Goal: Task Accomplishment & Management: Manage account settings

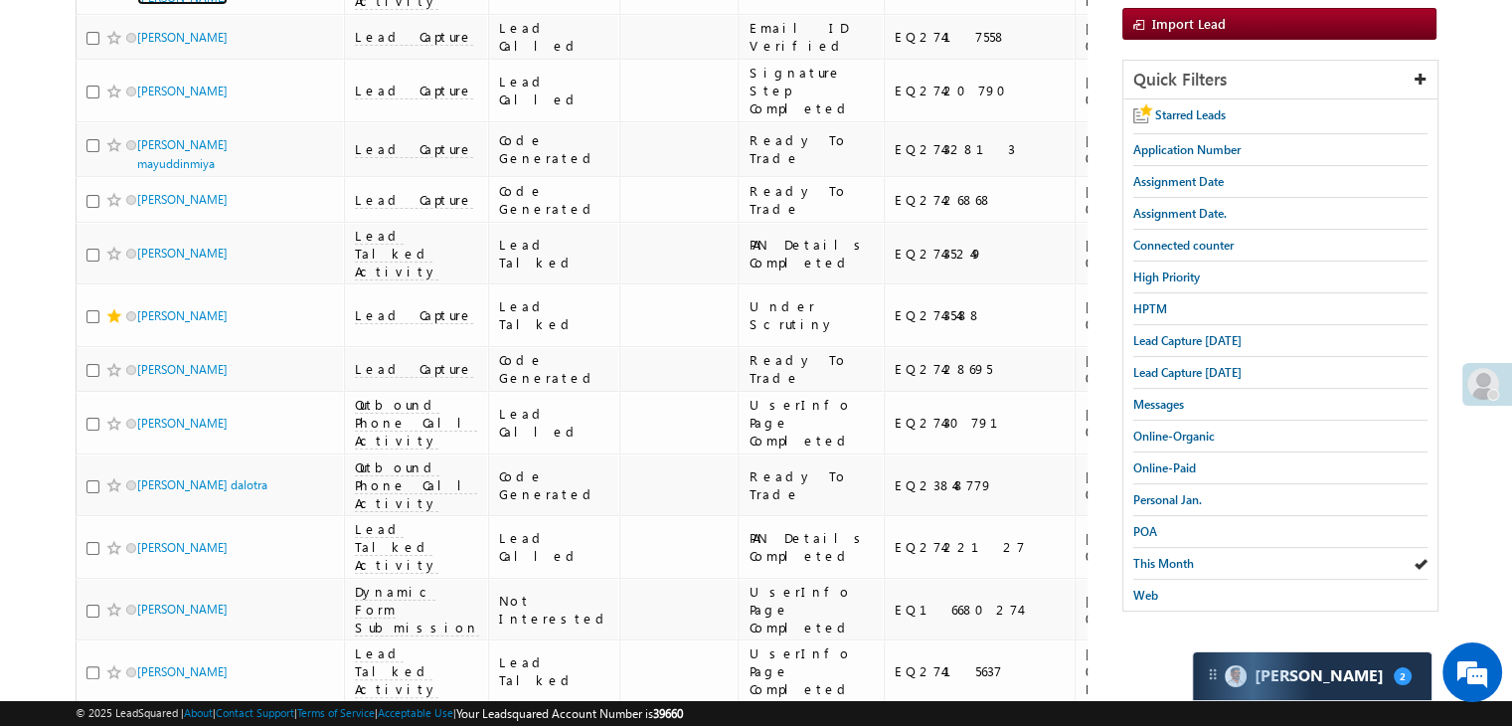
scroll to position [398, 0]
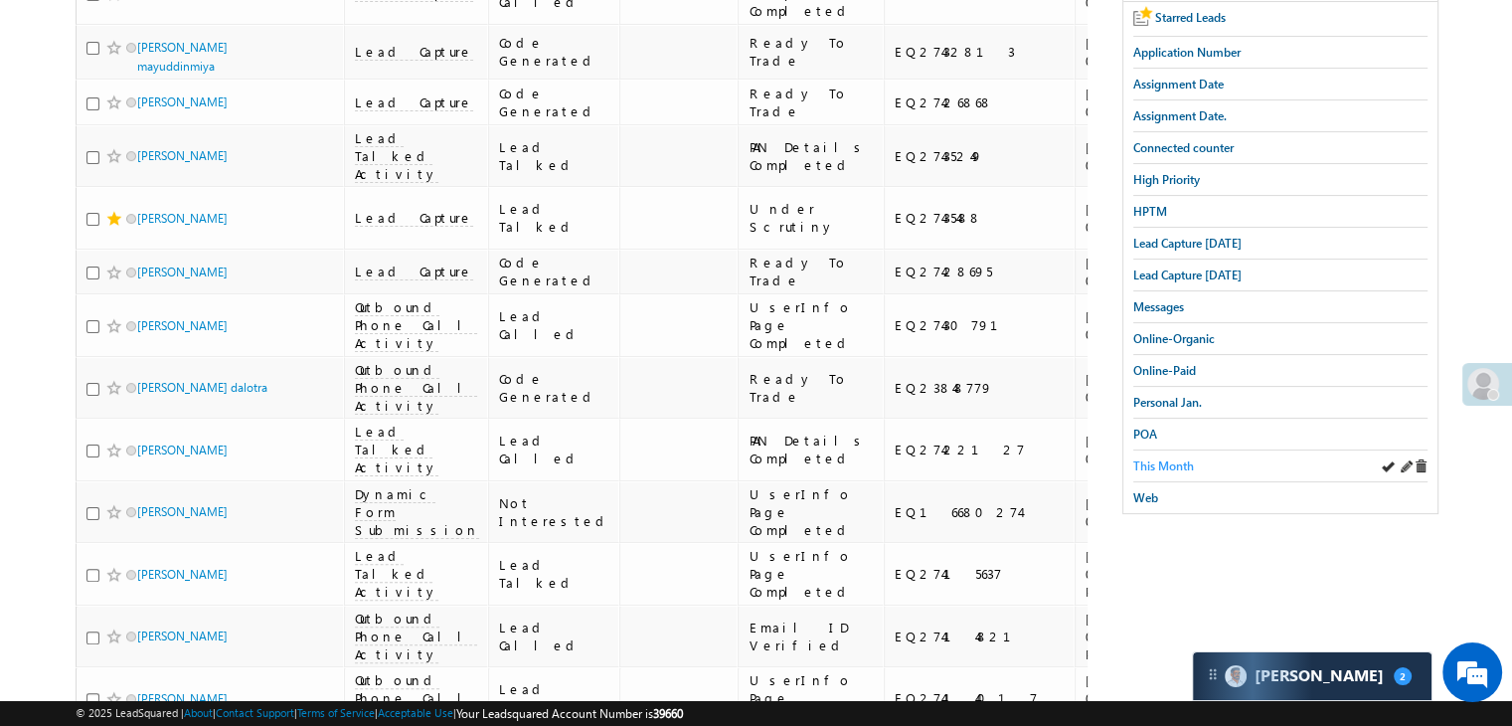
click at [1178, 458] on span "This Month" at bounding box center [1163, 465] width 61 height 15
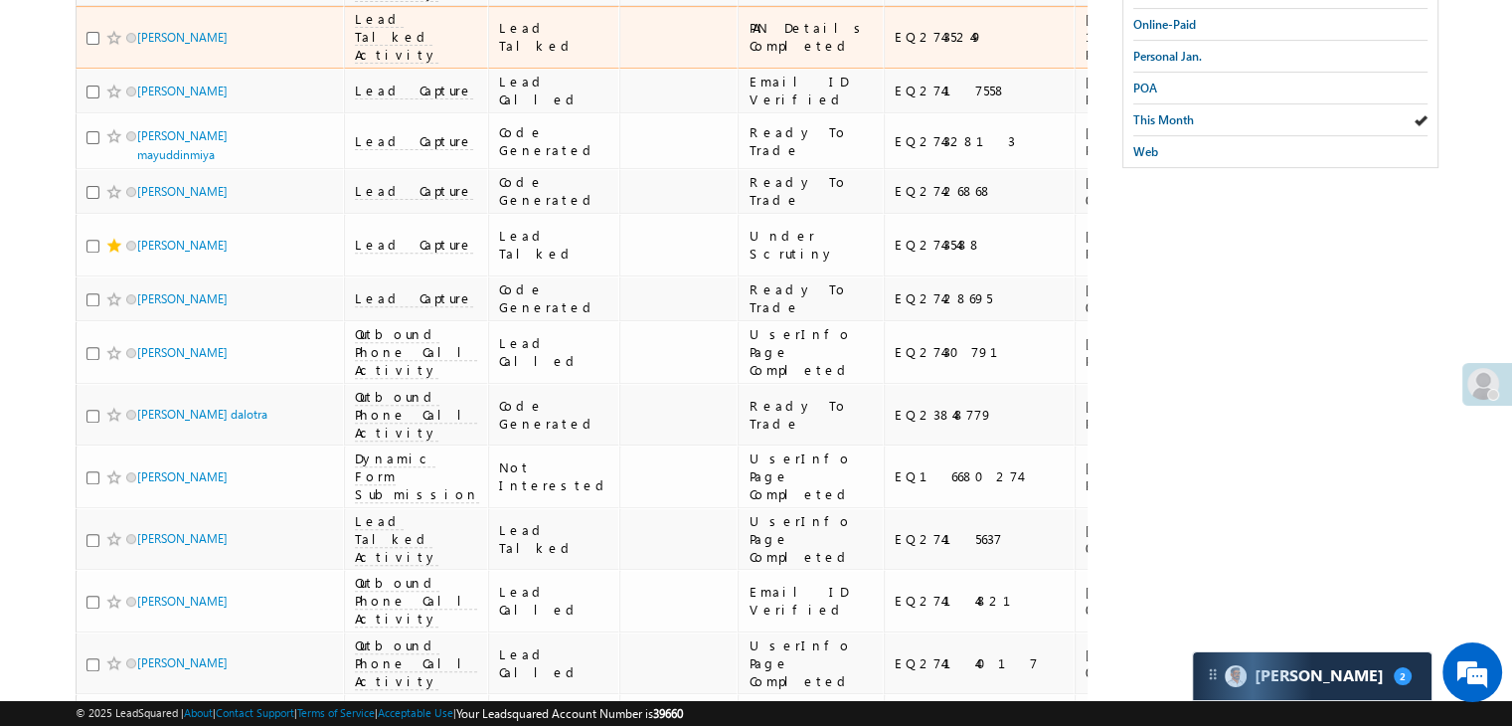
scroll to position [795, 0]
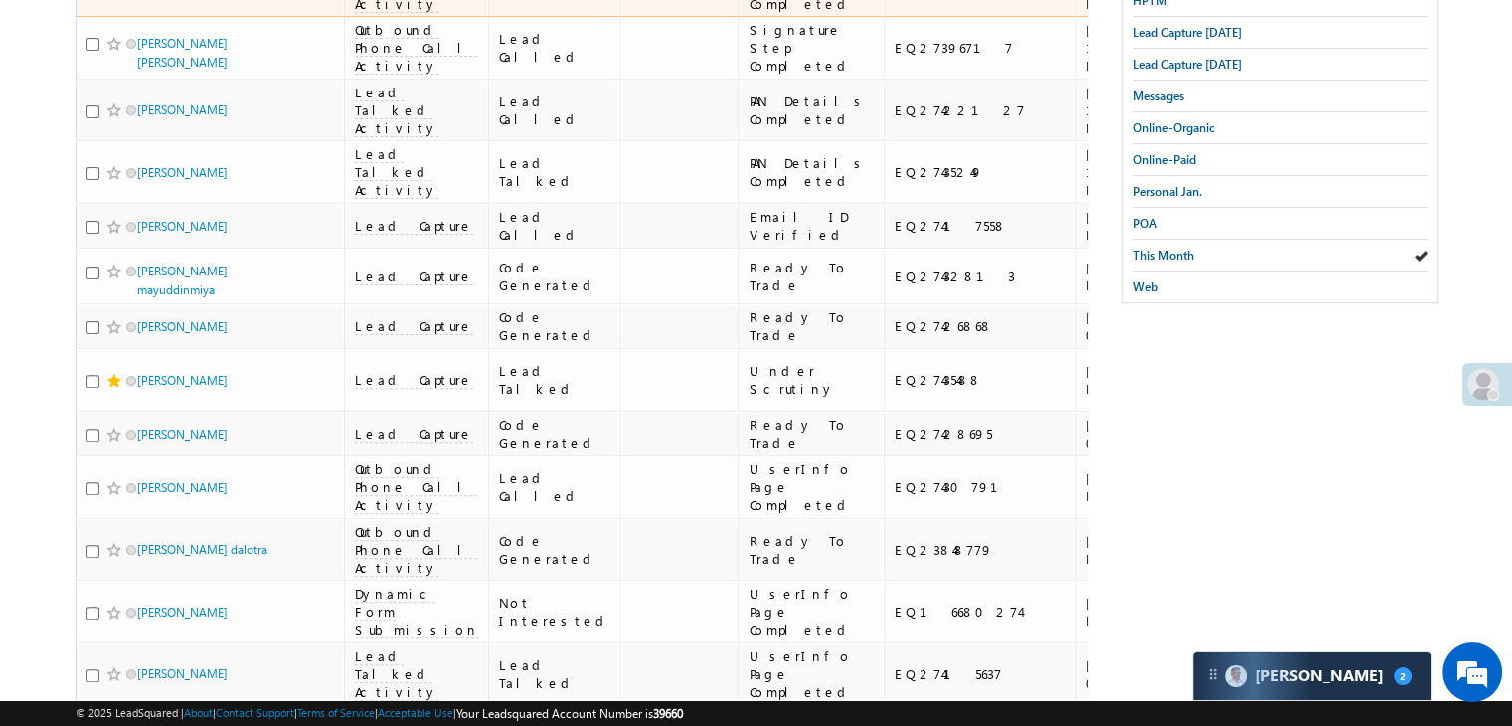
scroll to position [596, 0]
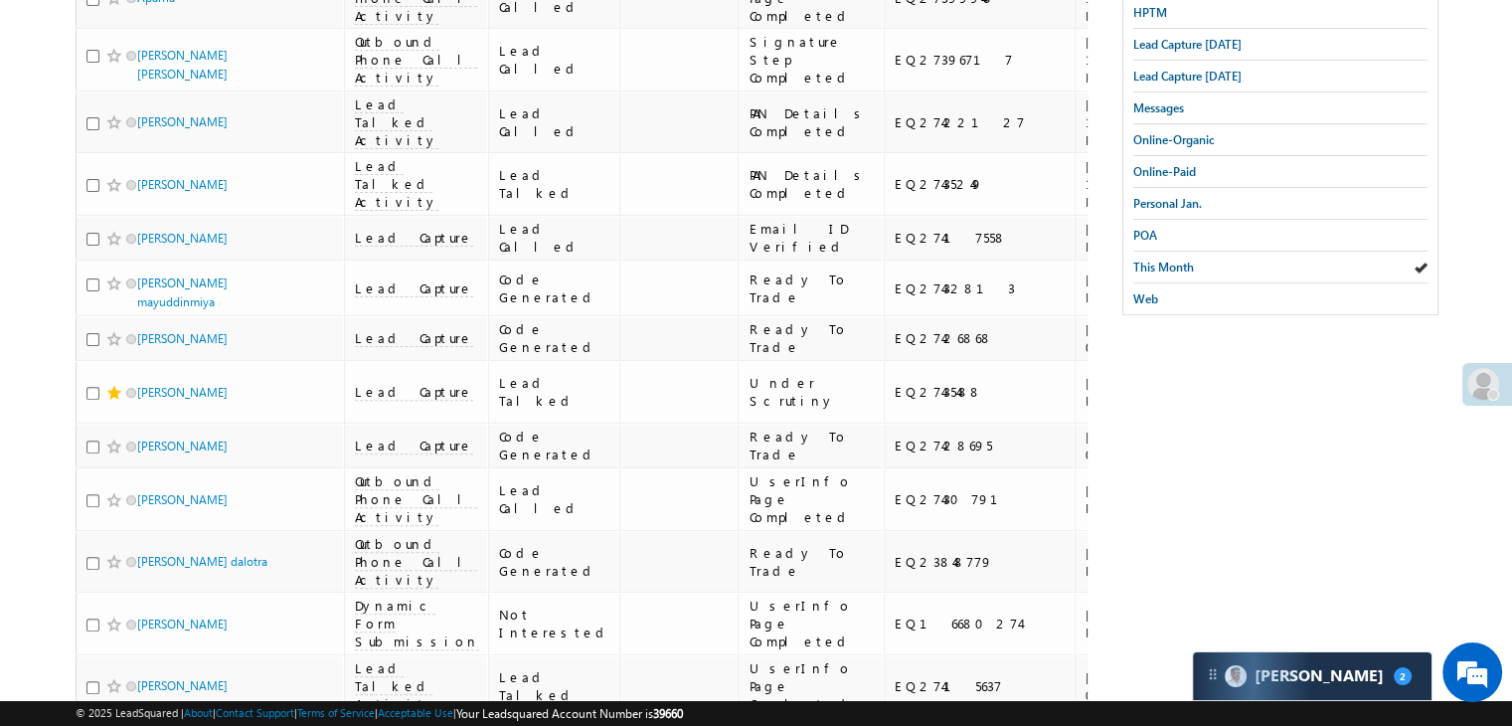
drag, startPoint x: 1065, startPoint y: 160, endPoint x: 1247, endPoint y: 457, distance: 348.5
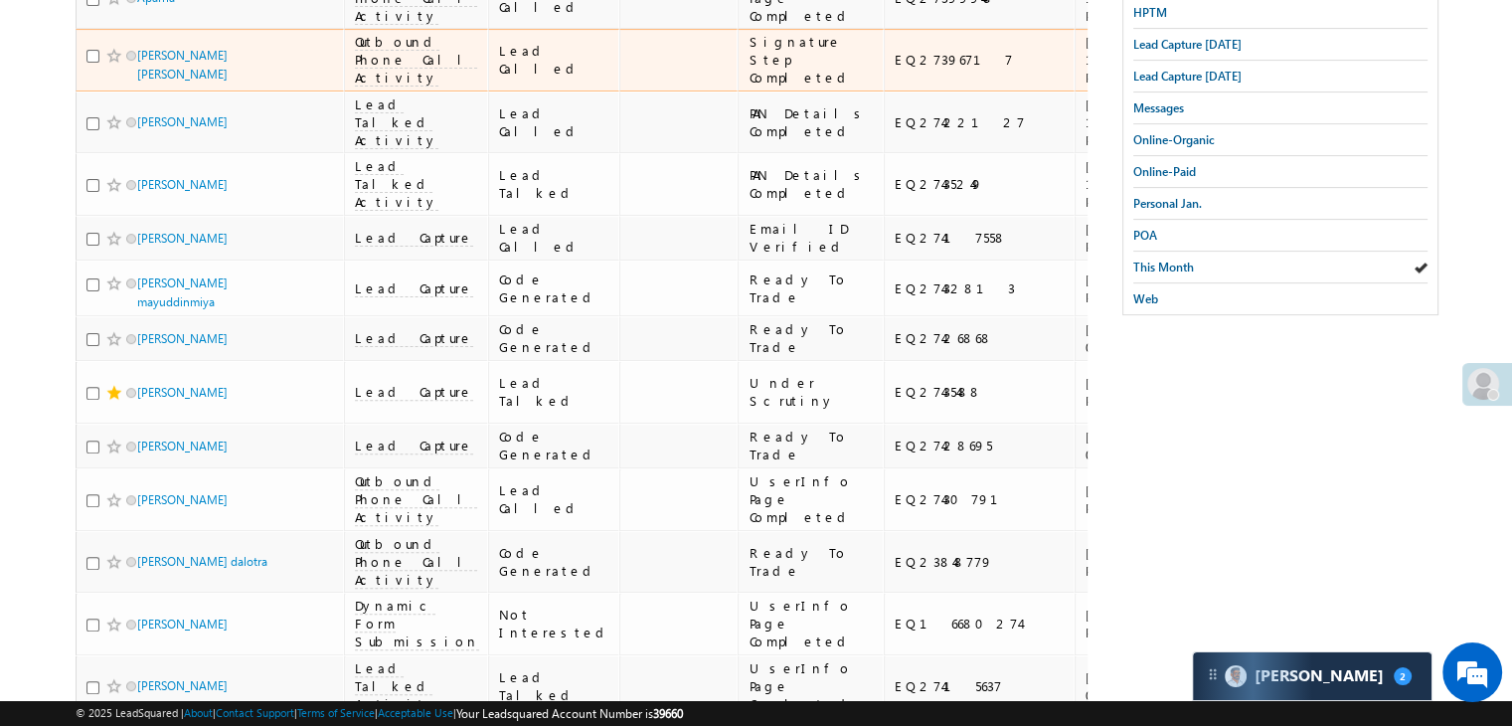
scroll to position [398, 0]
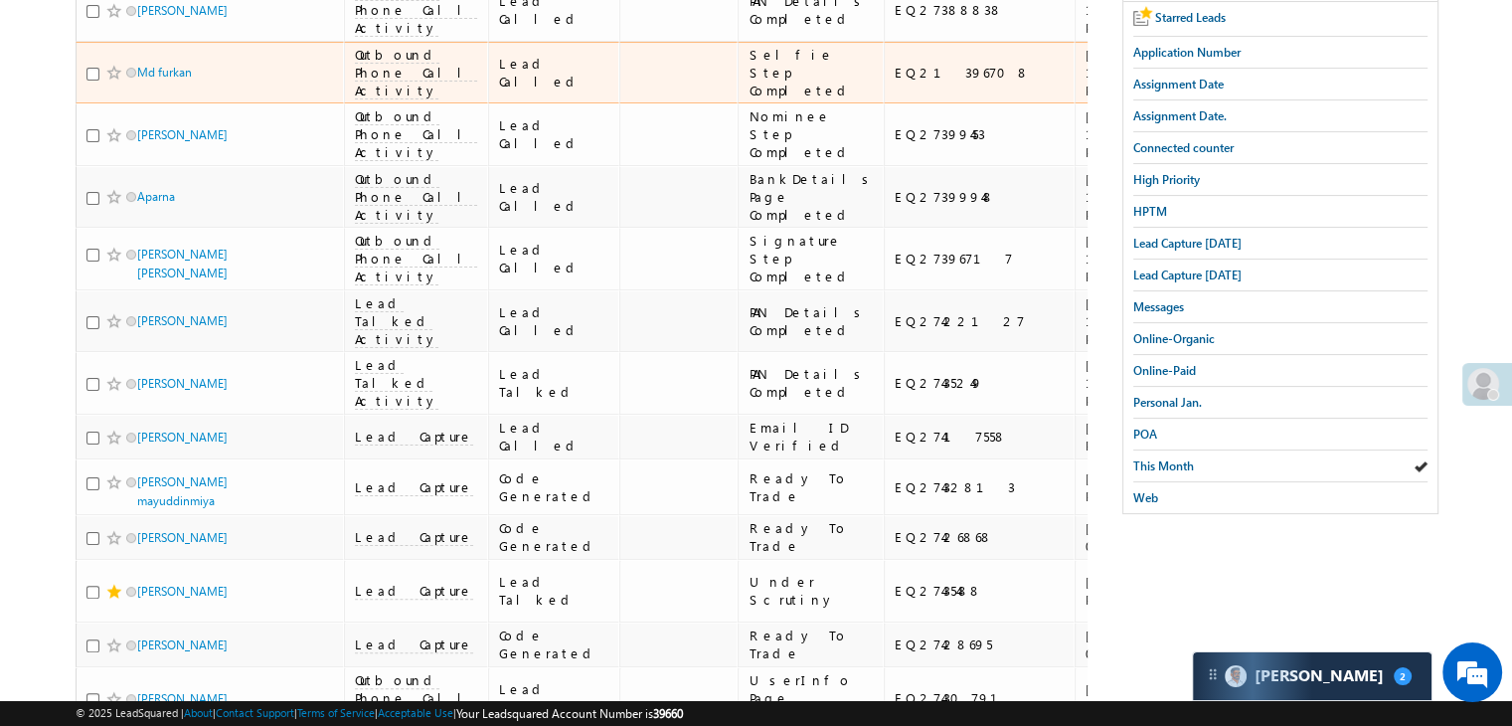
click at [1250, 90] on div "[URL][DOMAIN_NAME]" at bounding box center [1310, 73] width 121 height 36
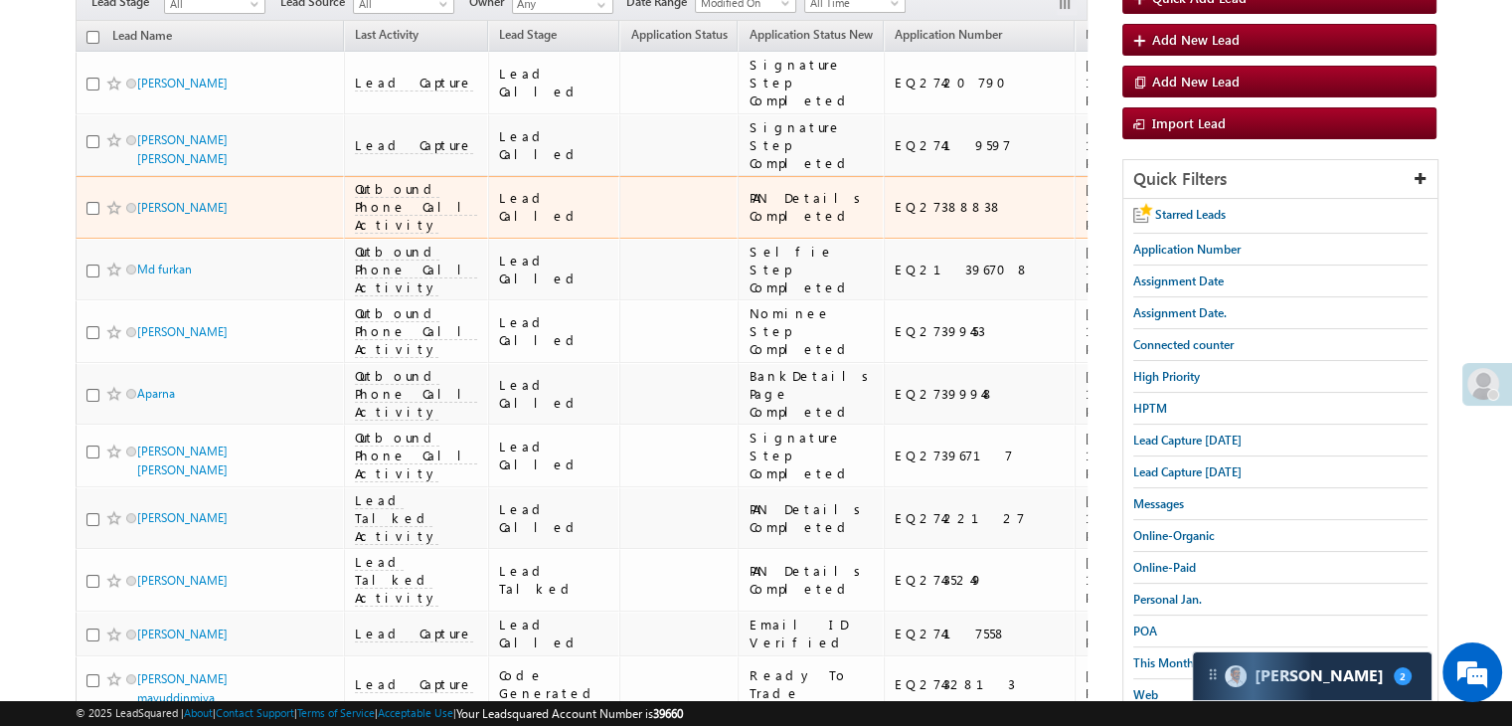
scroll to position [199, 0]
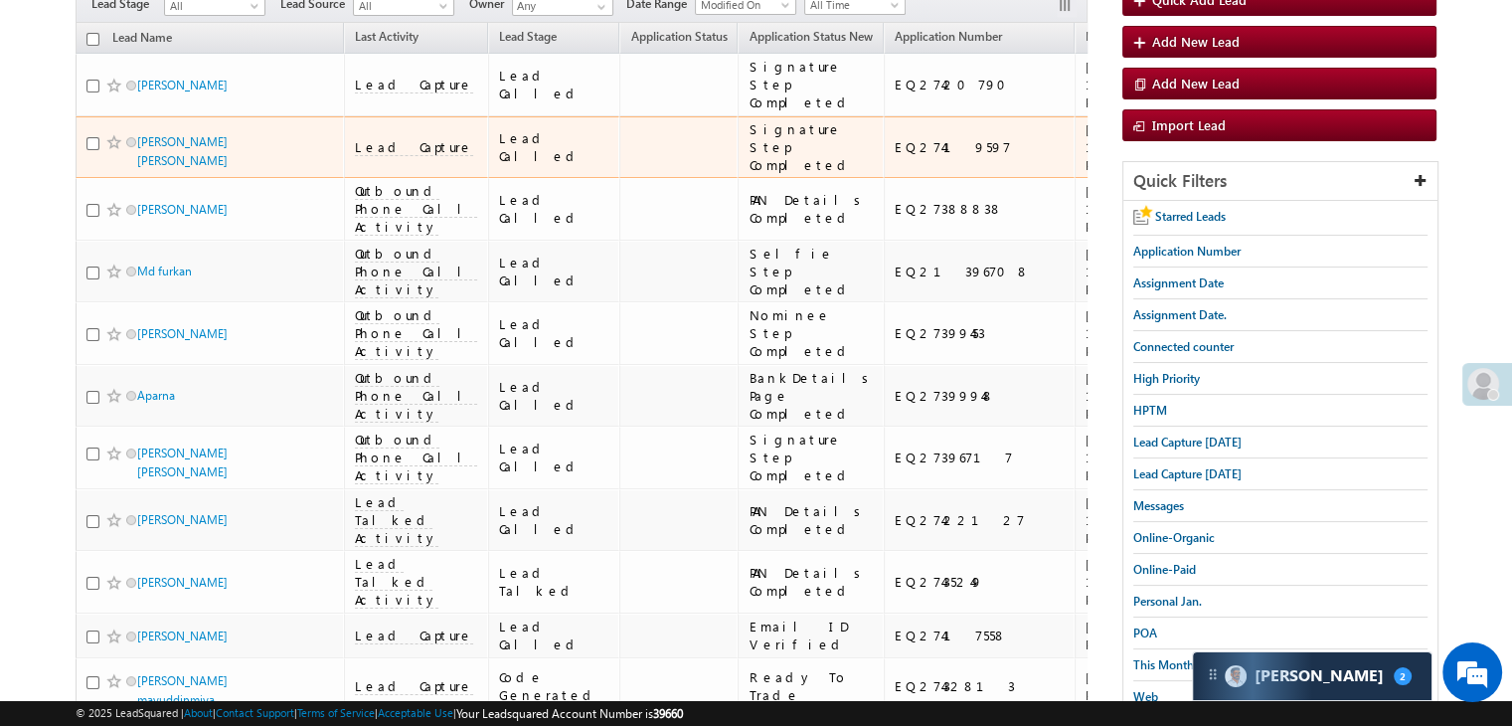
click at [1250, 165] on div "[URL][DOMAIN_NAME]" at bounding box center [1310, 147] width 121 height 36
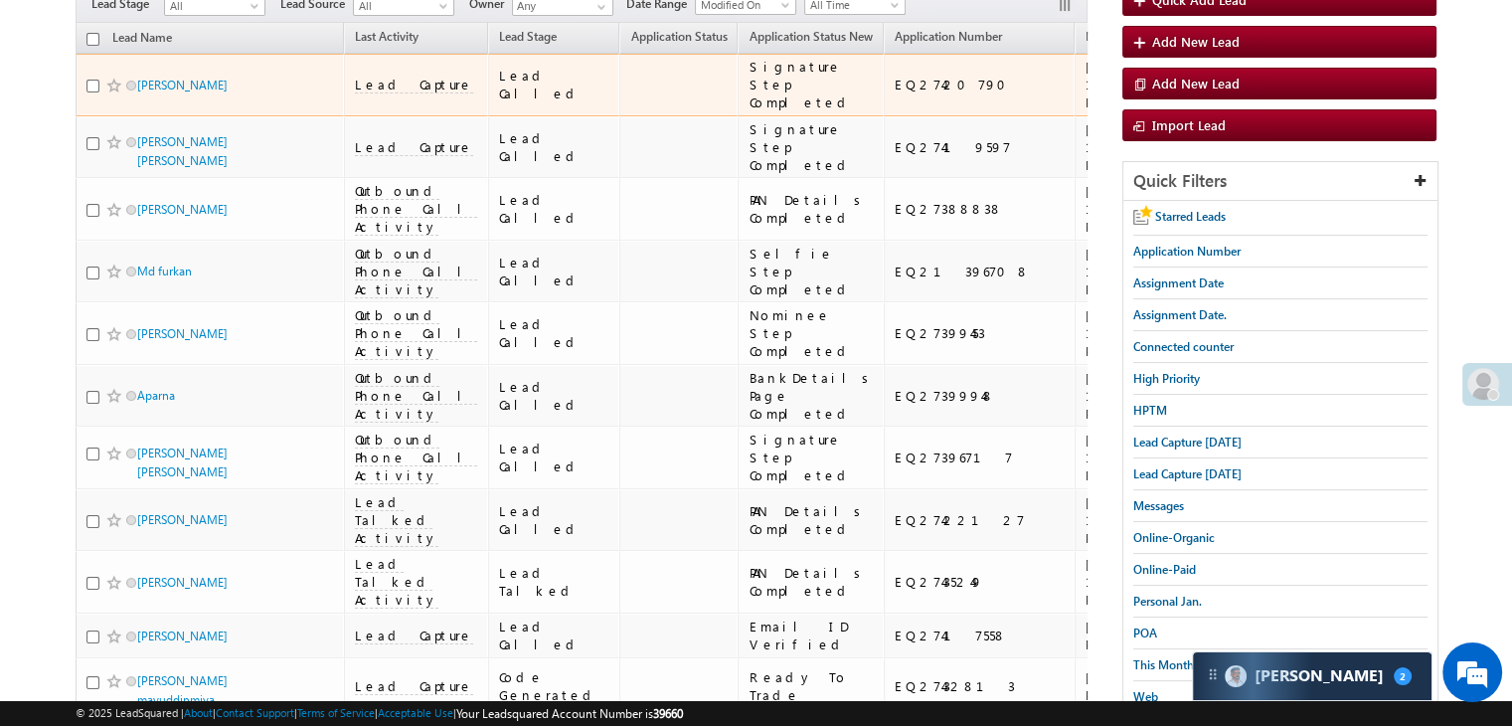
click at [1250, 67] on div "[URL][DOMAIN_NAME]" at bounding box center [1310, 85] width 121 height 36
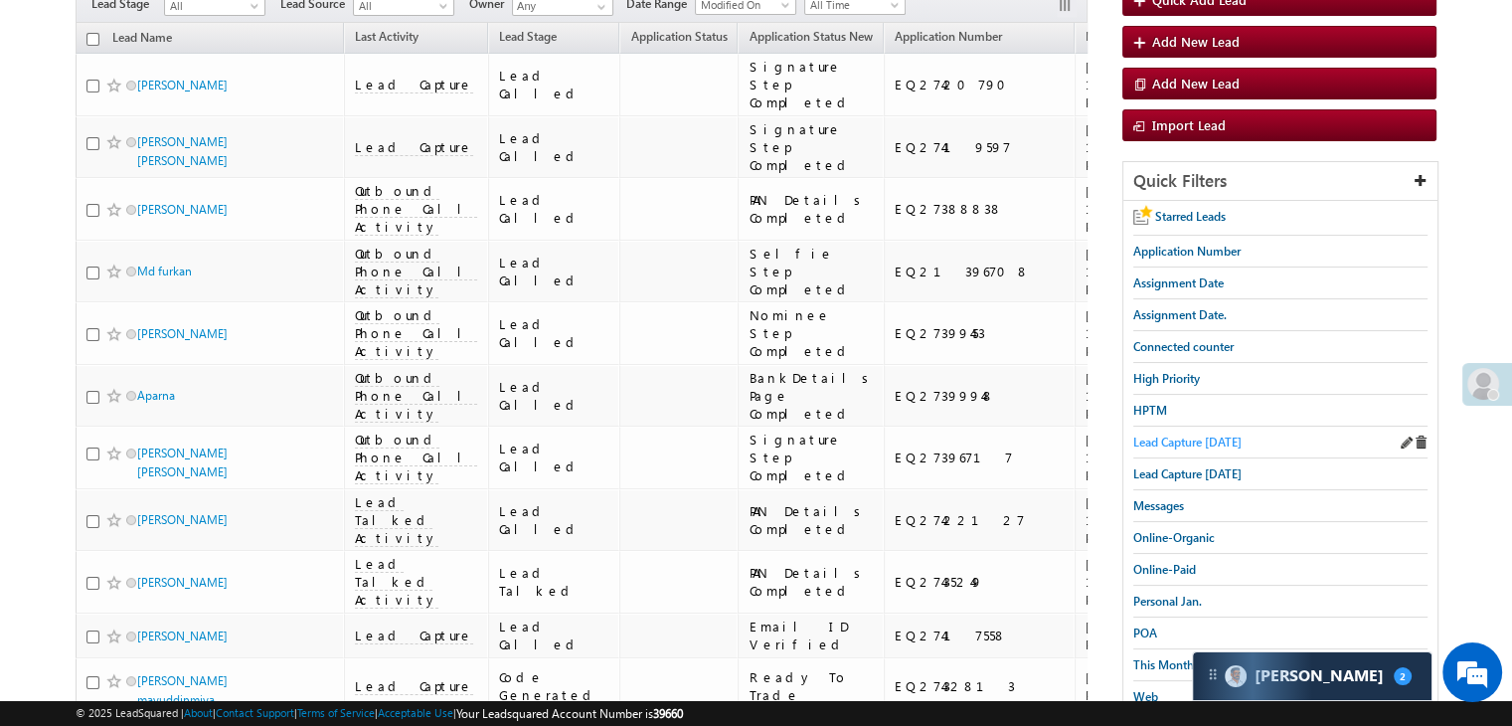
click at [1142, 434] on span "Lead Capture [DATE]" at bounding box center [1187, 441] width 108 height 15
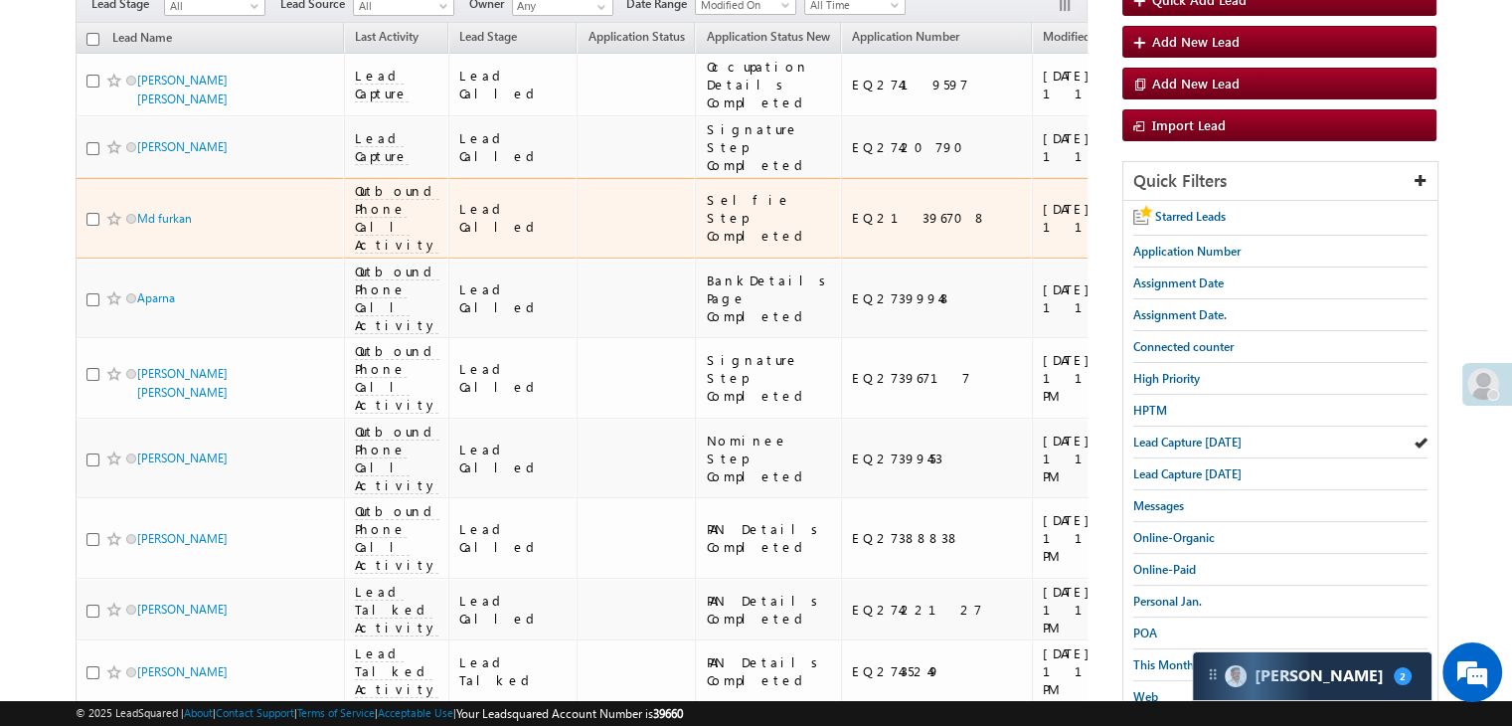
scroll to position [0, 0]
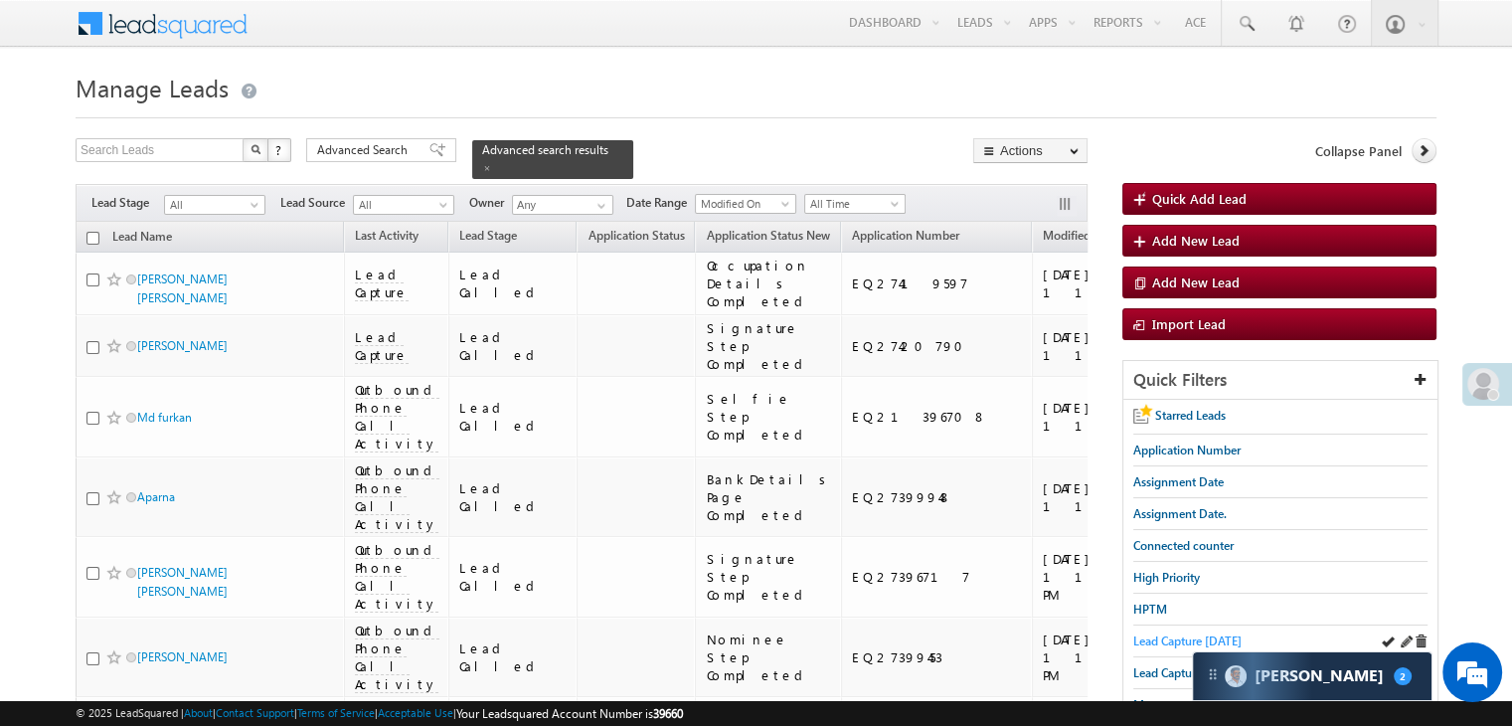
click at [1157, 637] on span "Lead Capture [DATE]" at bounding box center [1187, 640] width 108 height 15
click at [1145, 638] on span "Lead Capture [DATE]" at bounding box center [1187, 640] width 108 height 15
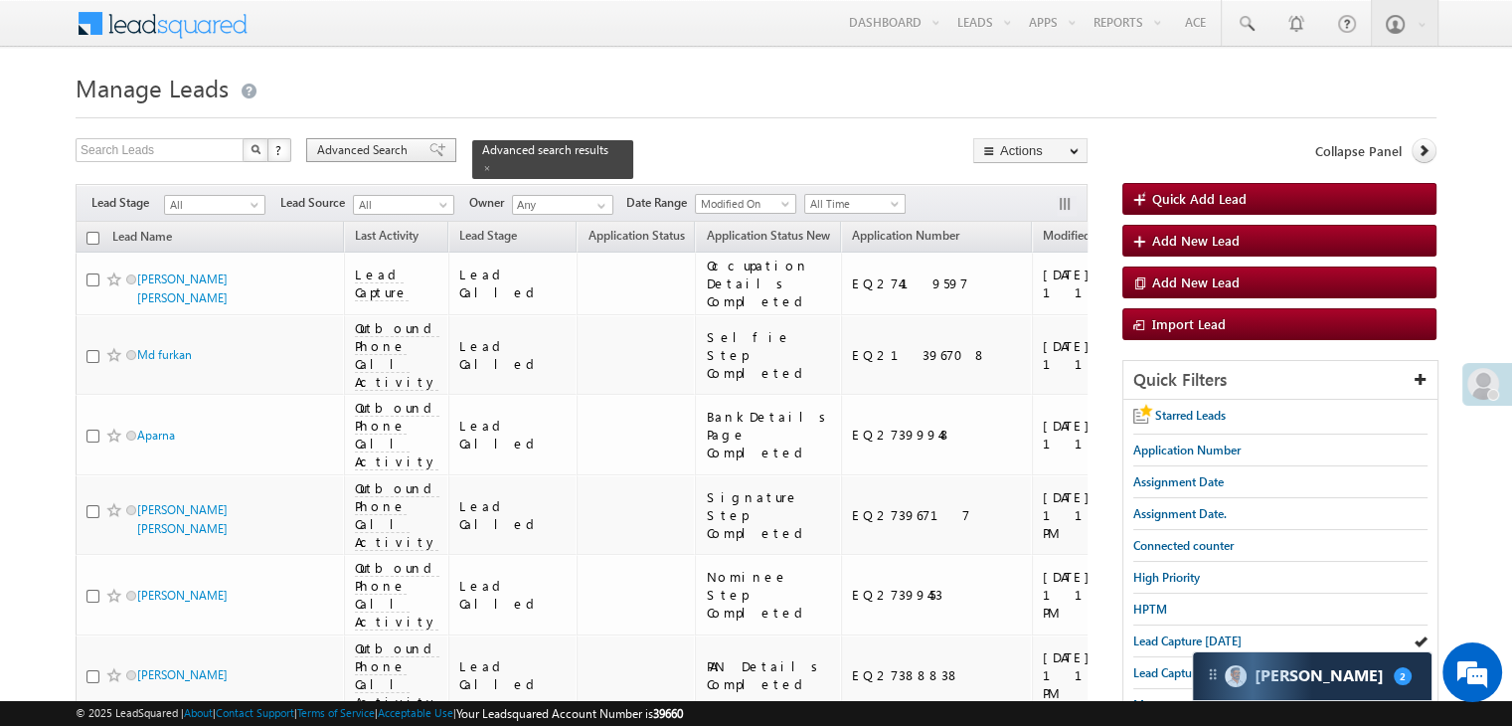
click at [389, 148] on span "Advanced Search" at bounding box center [365, 150] width 96 height 18
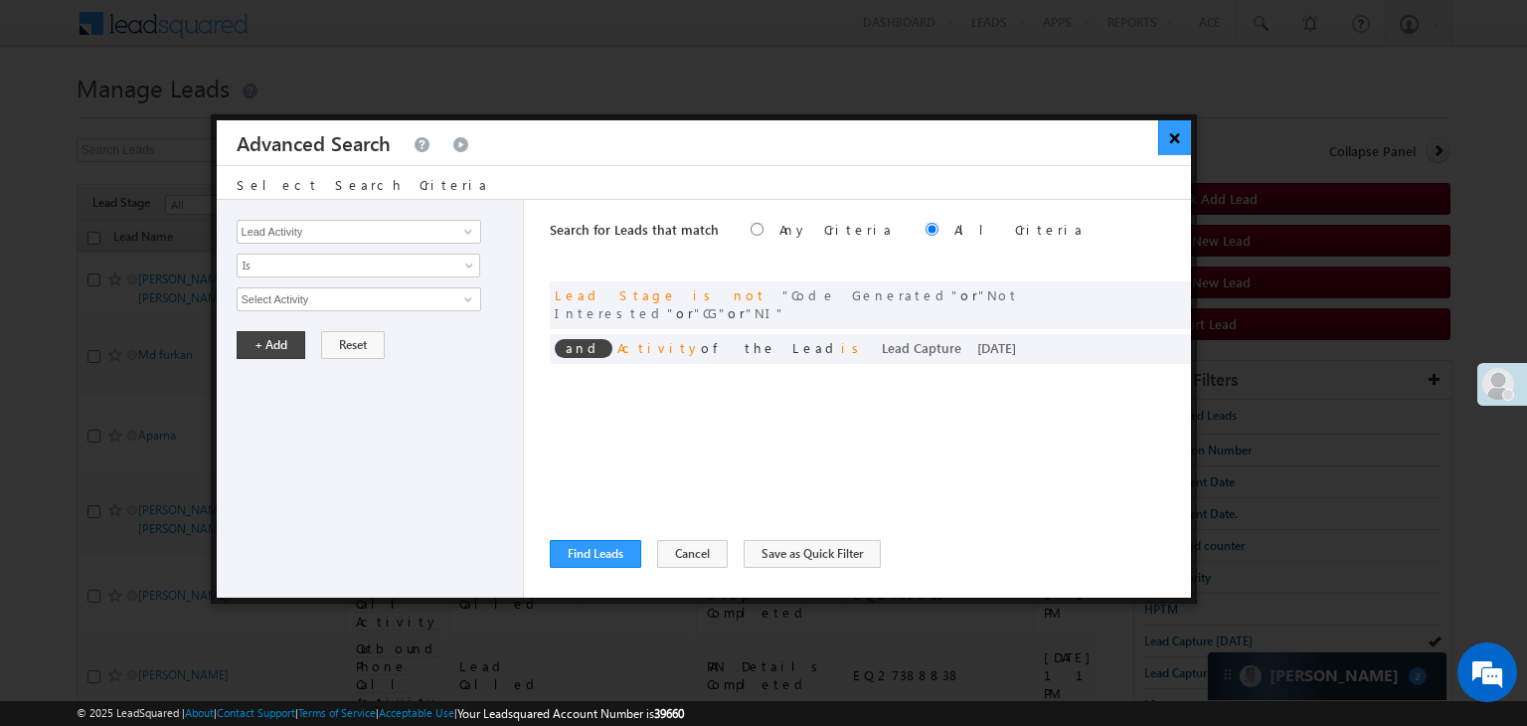
click at [1168, 131] on button "×" at bounding box center [1174, 137] width 33 height 35
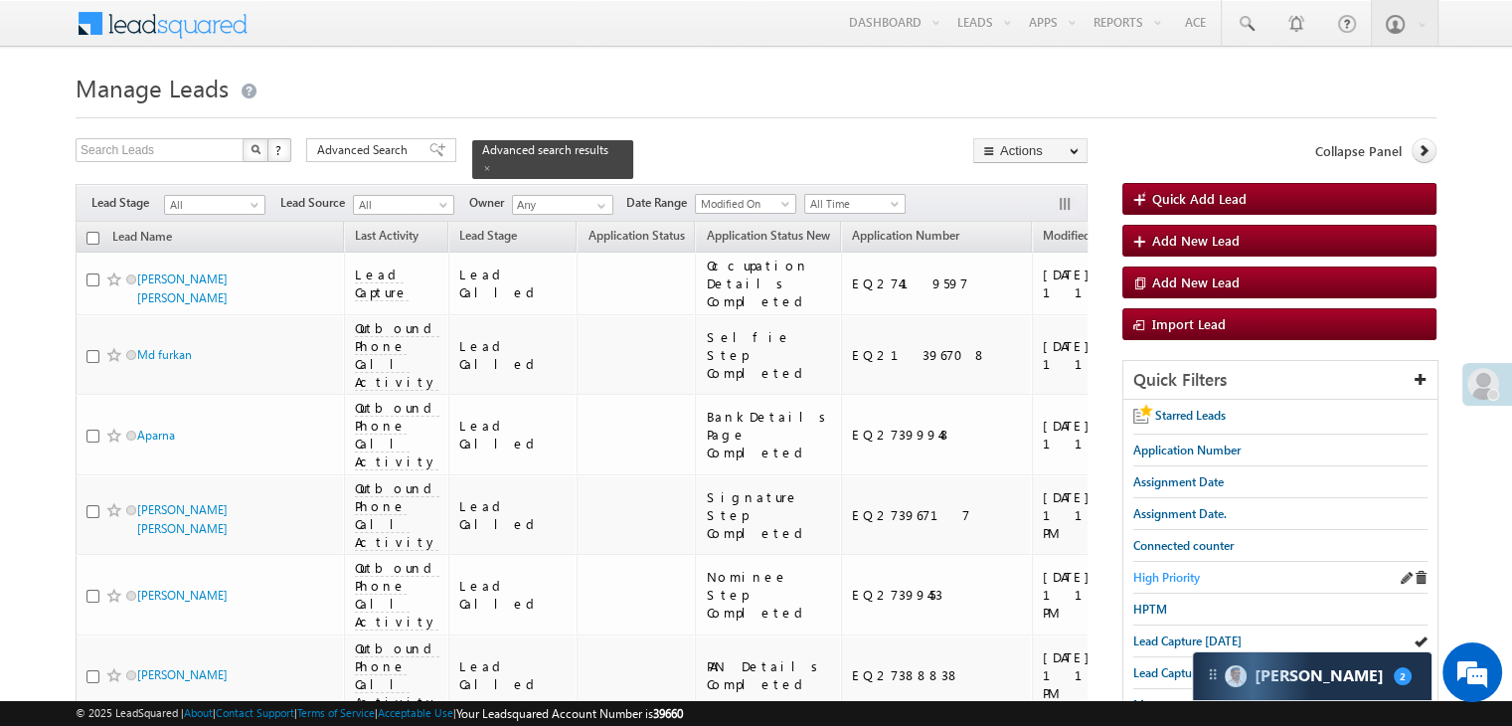
click at [1178, 572] on span "High Priority" at bounding box center [1166, 577] width 67 height 15
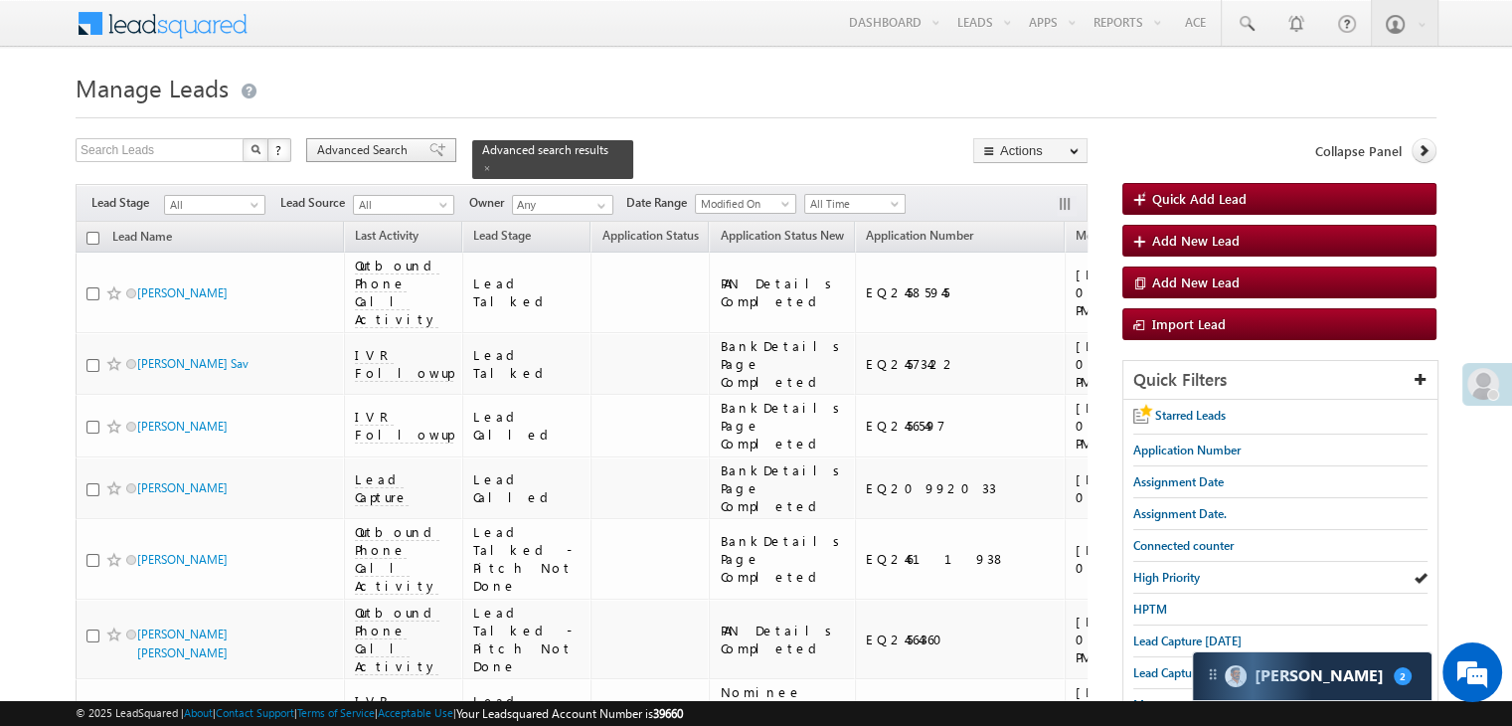
click at [374, 155] on span "Advanced Search" at bounding box center [365, 150] width 96 height 18
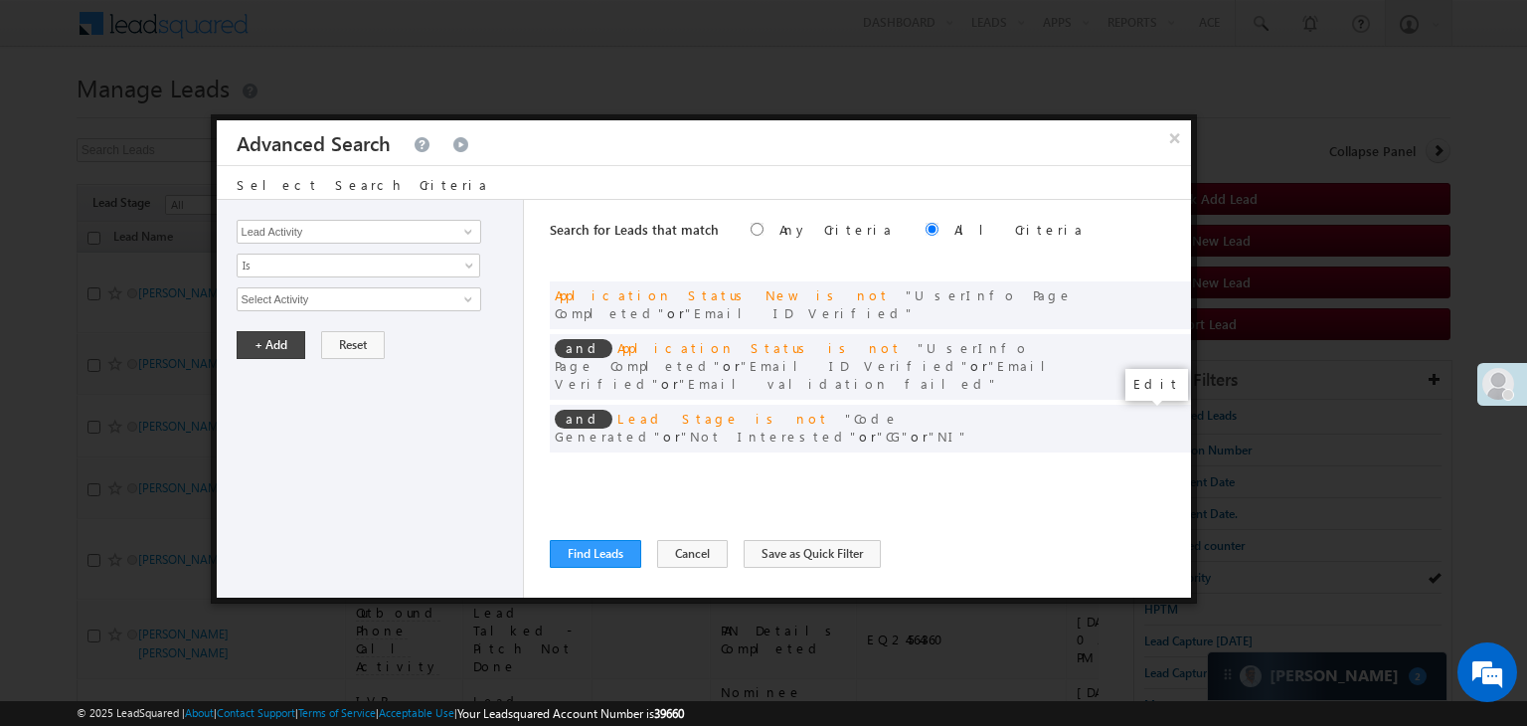
click at [1141, 462] on span at bounding box center [1145, 469] width 14 height 14
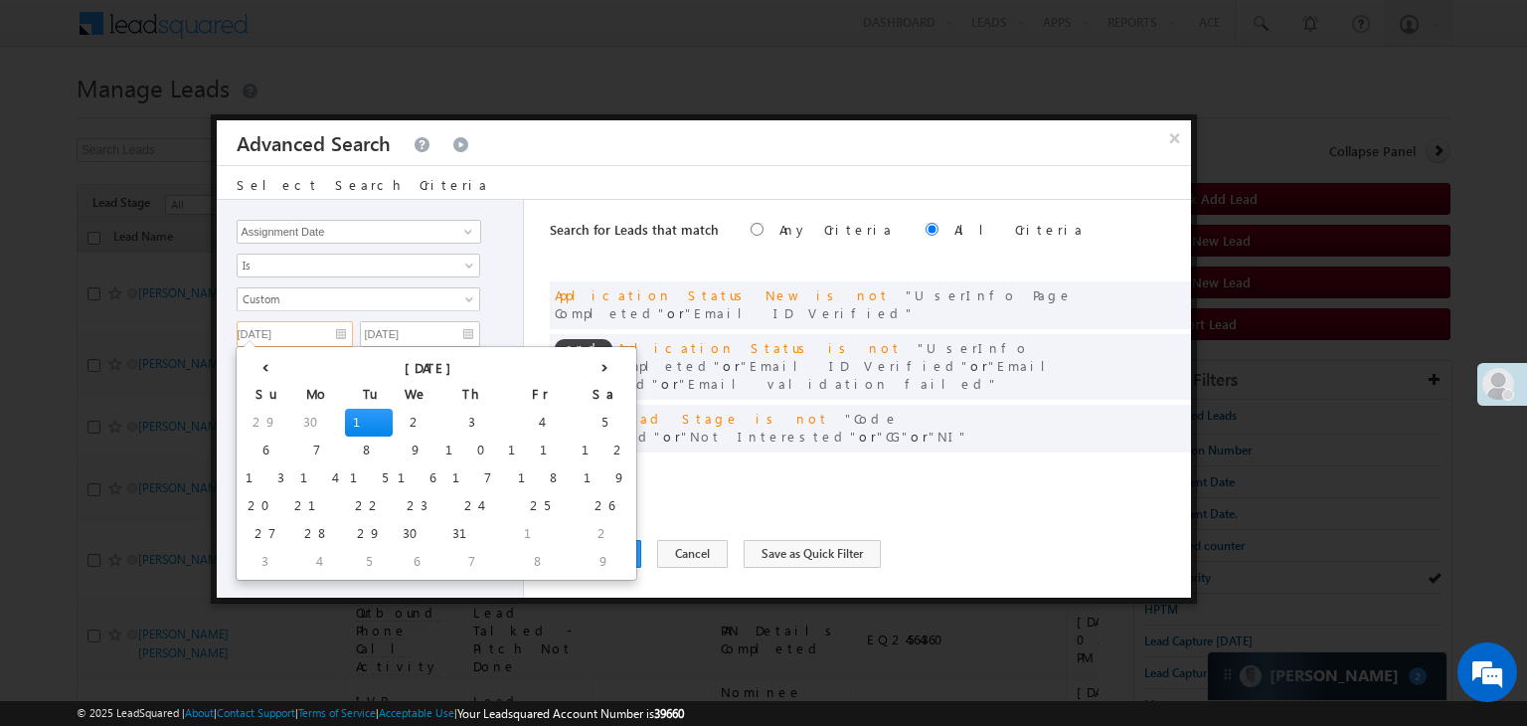
click at [336, 330] on input "[DATE]" at bounding box center [295, 334] width 116 height 26
click at [577, 361] on th "›" at bounding box center [605, 366] width 56 height 30
click at [585, 466] on td "16" at bounding box center [609, 478] width 48 height 28
type input "[DATE]"
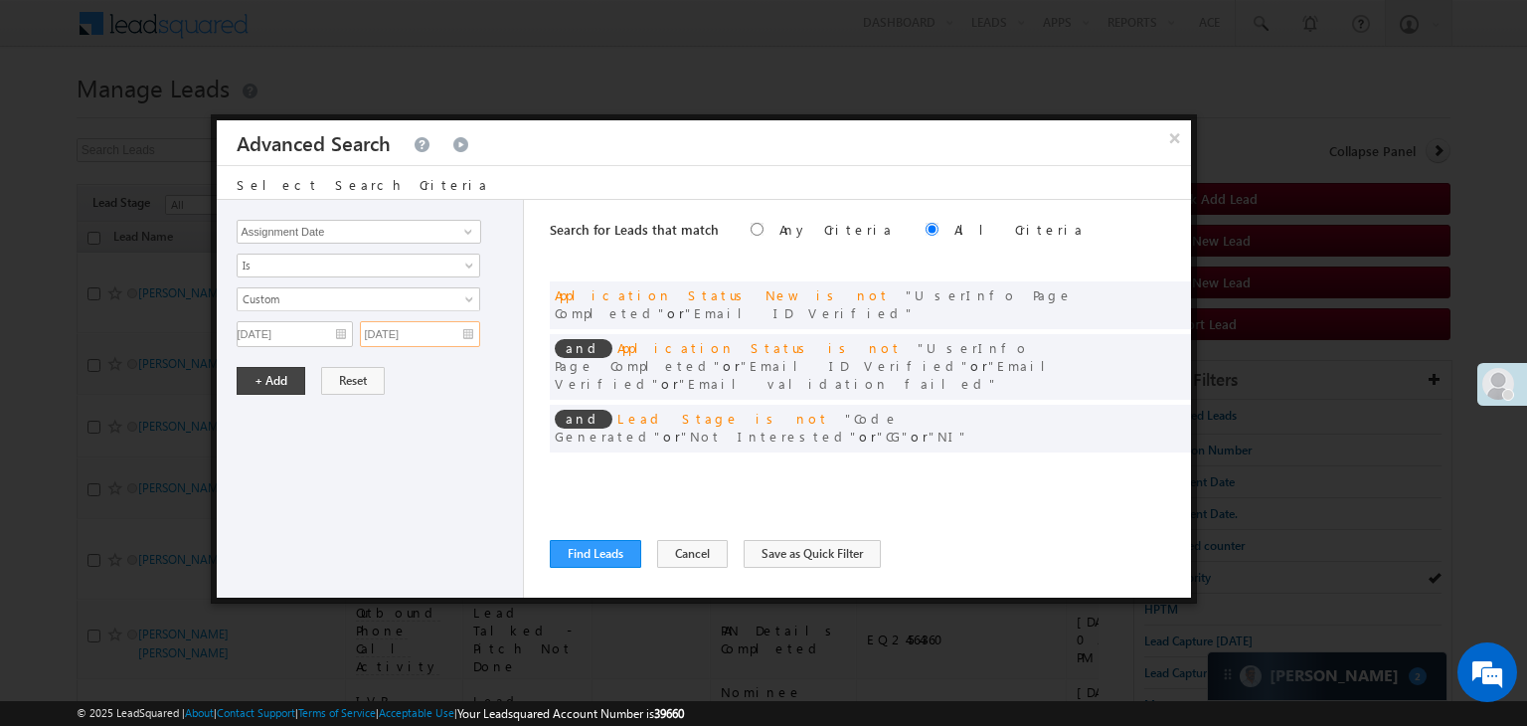
click at [449, 334] on input "[DATE]" at bounding box center [420, 334] width 120 height 26
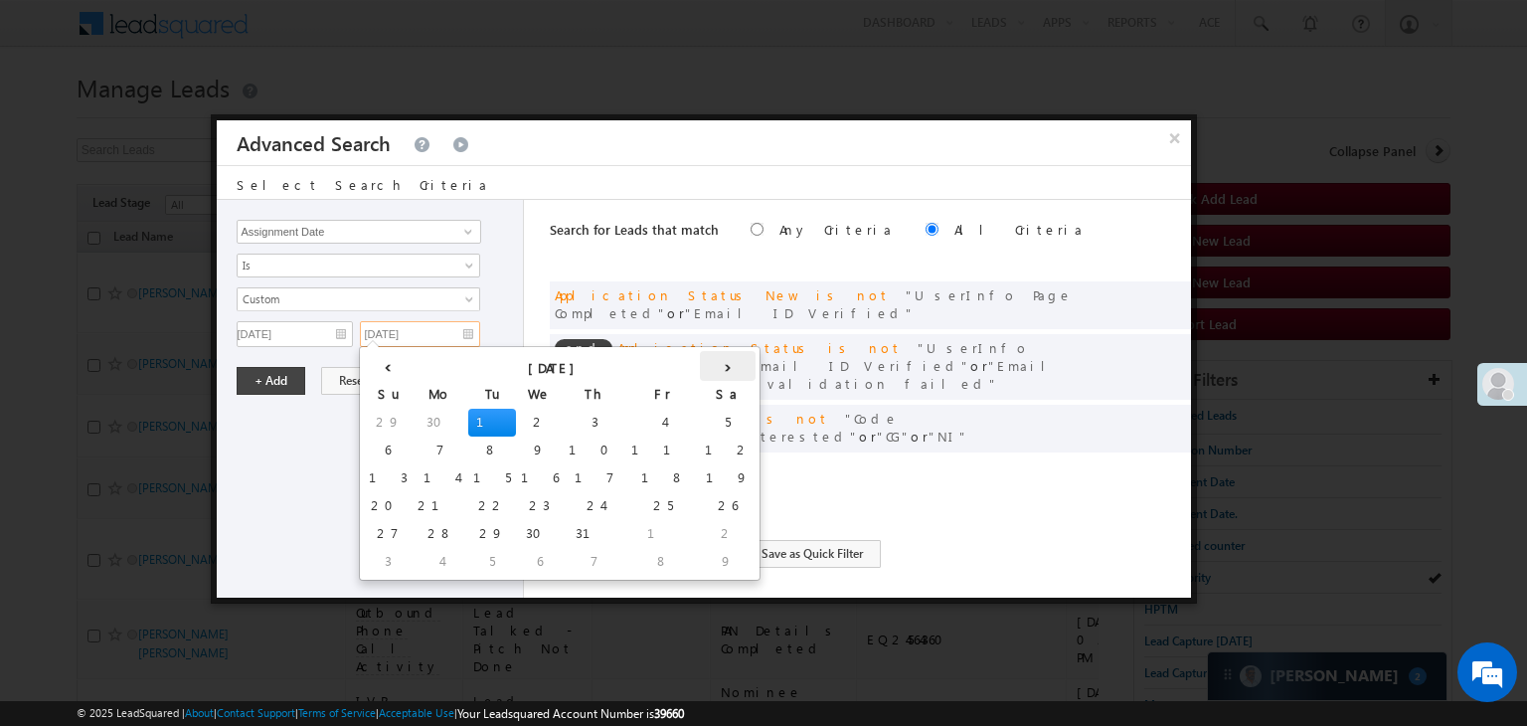
click at [700, 369] on th "›" at bounding box center [728, 366] width 56 height 30
click at [708, 476] on td "16" at bounding box center [732, 478] width 48 height 28
type input "[DATE]"
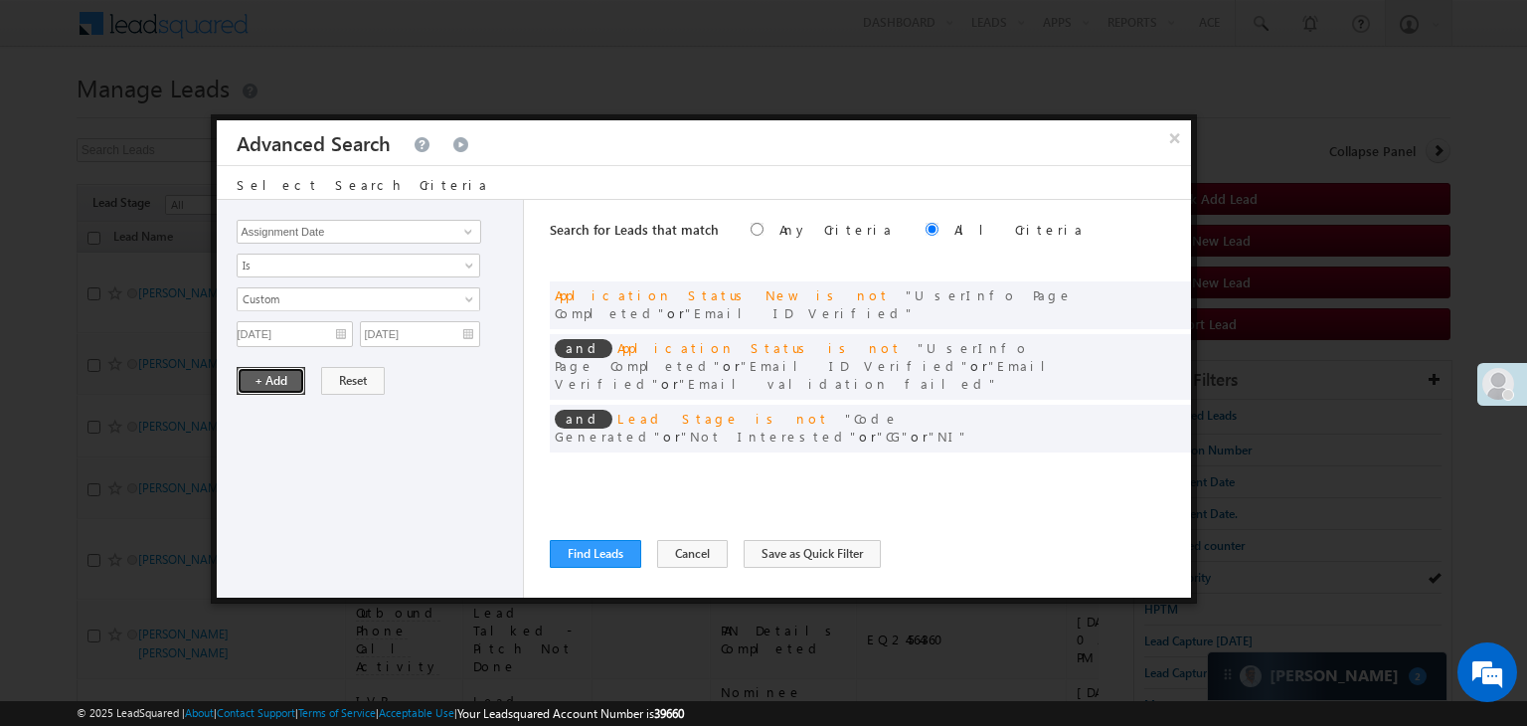
click at [278, 379] on button "+ Add" at bounding box center [271, 381] width 69 height 28
click at [589, 557] on button "Find Leads" at bounding box center [595, 554] width 91 height 28
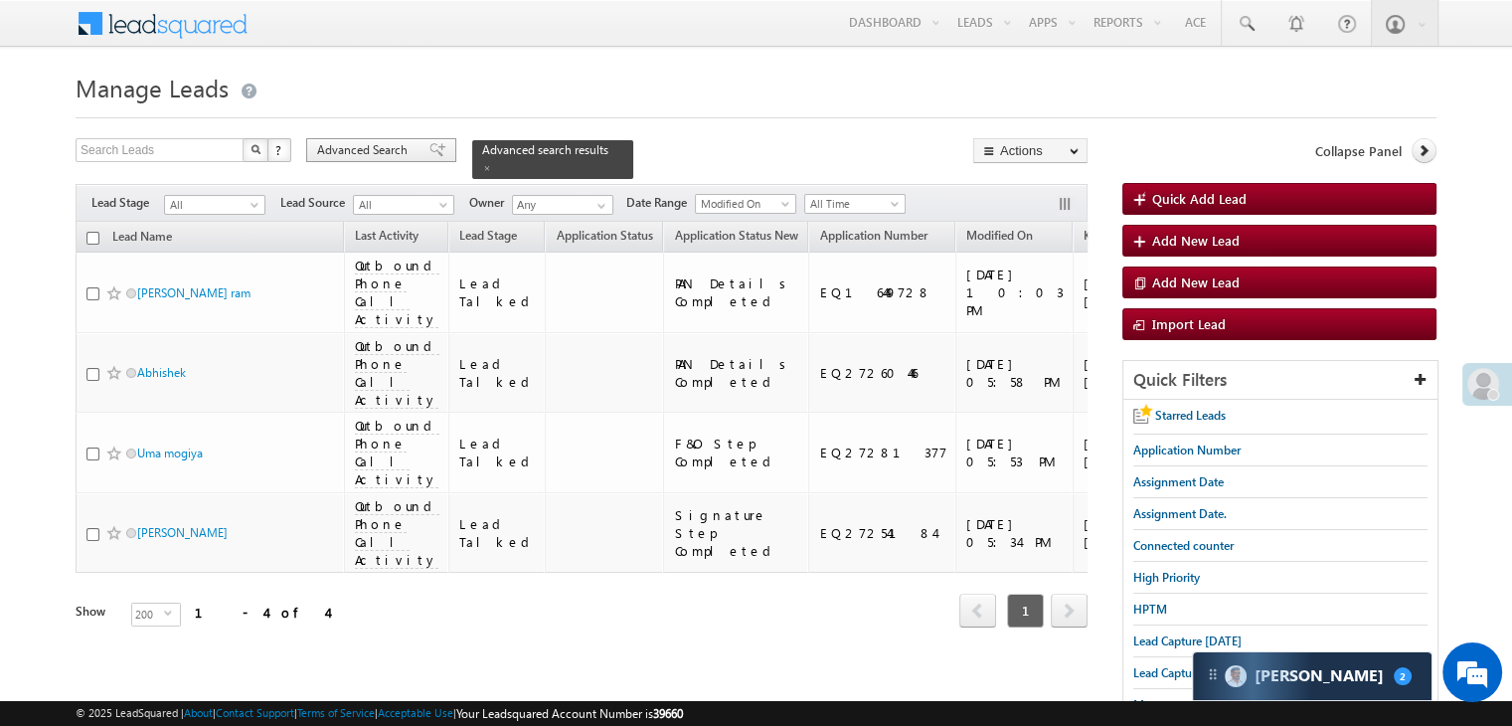
click at [386, 148] on span "Advanced Search" at bounding box center [365, 150] width 96 height 18
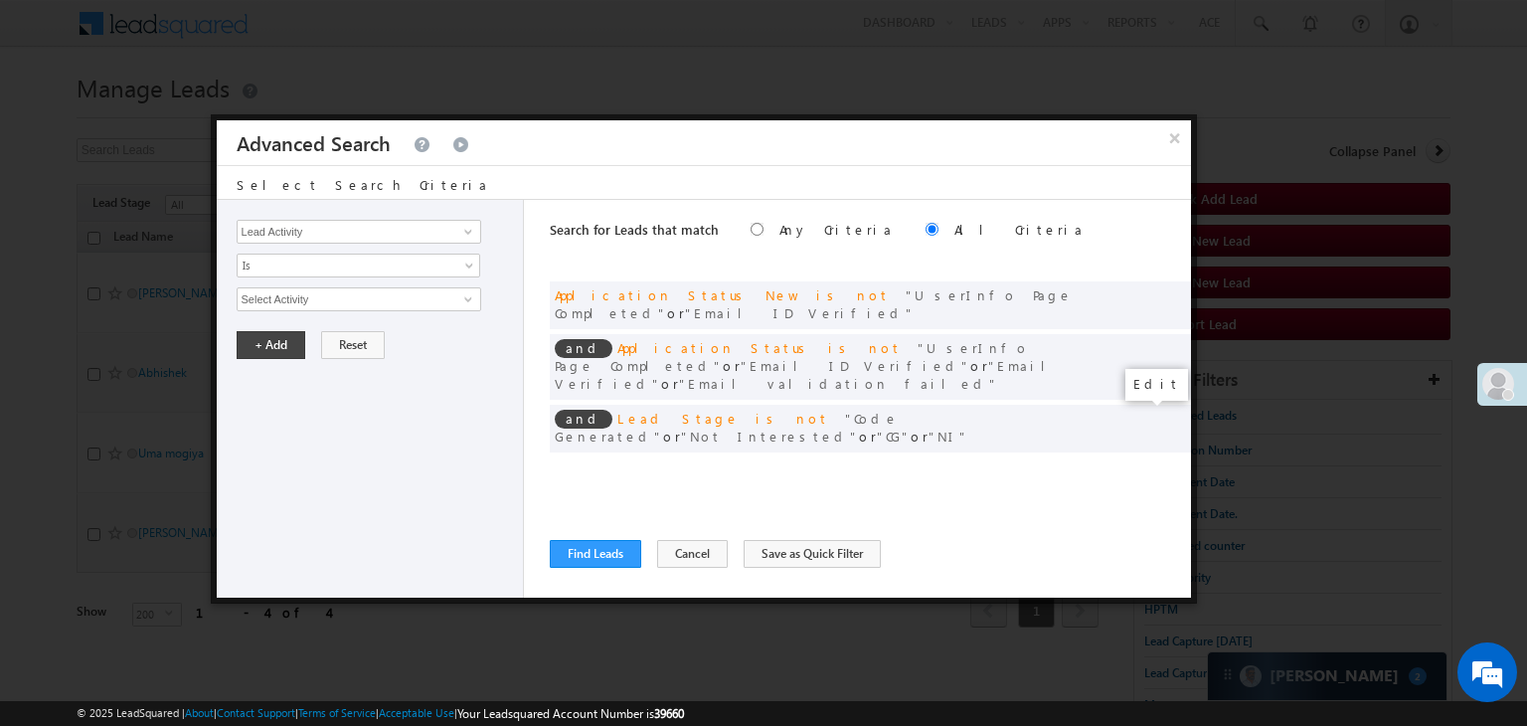
click at [1141, 462] on span at bounding box center [1145, 469] width 14 height 14
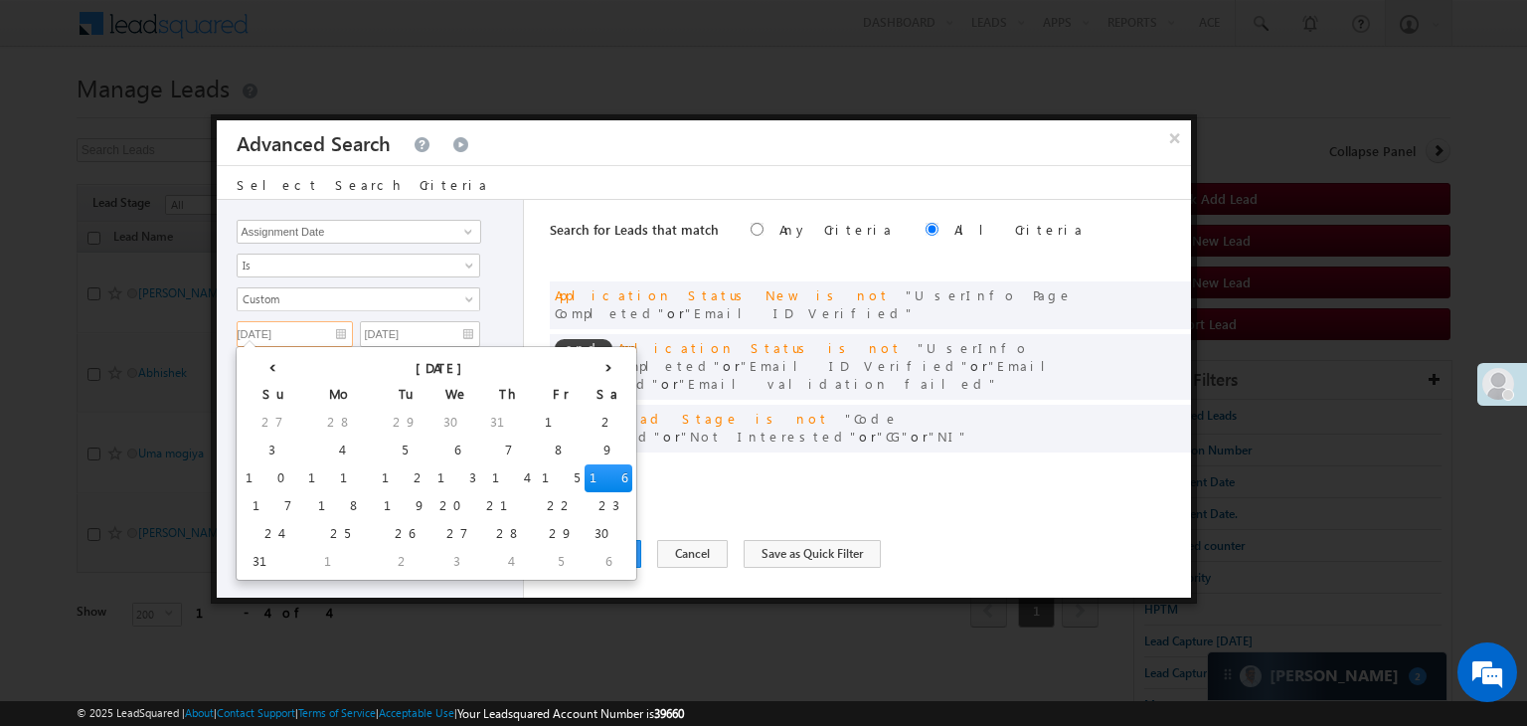
click at [336, 332] on input "[DATE]" at bounding box center [295, 334] width 116 height 26
click at [537, 478] on td "15" at bounding box center [561, 478] width 48 height 28
type input "[DATE]"
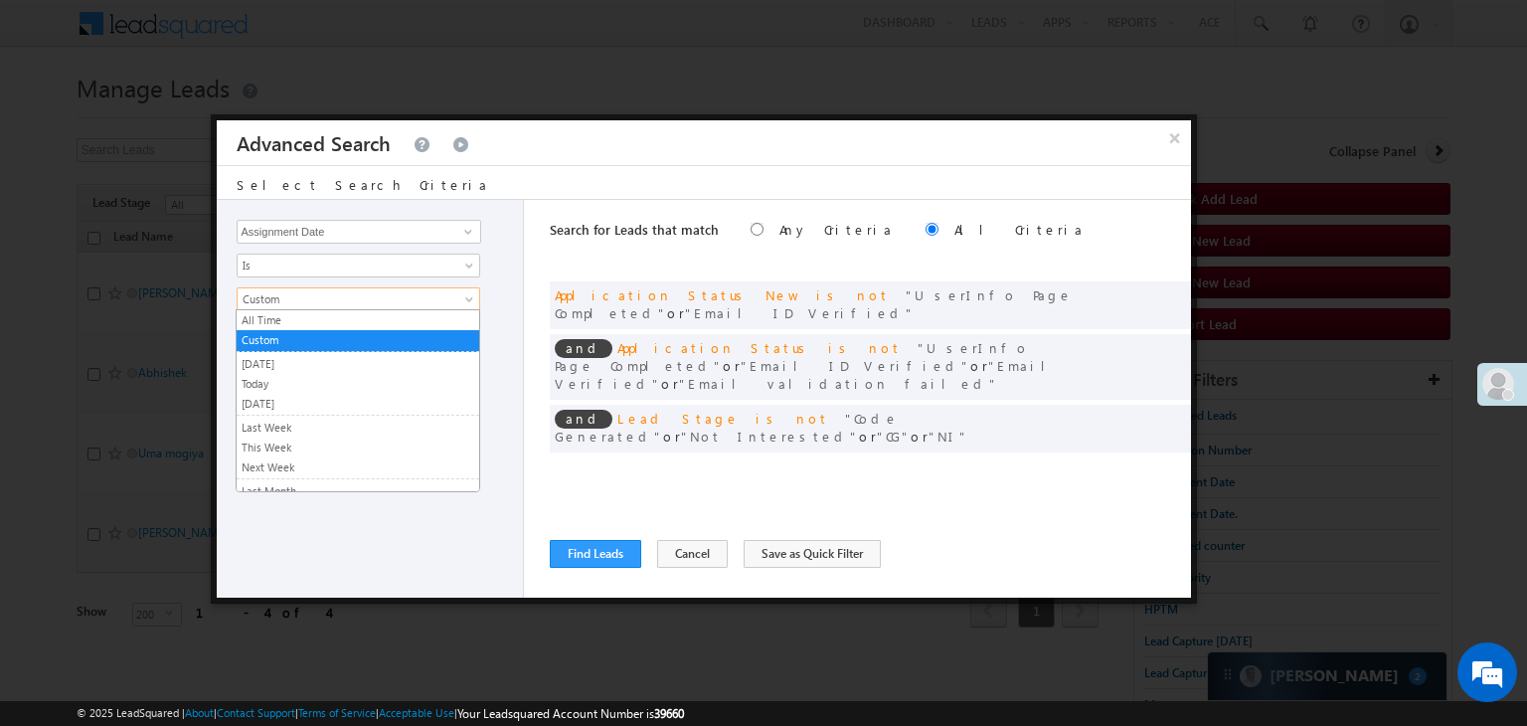
click at [456, 298] on link "Custom" at bounding box center [359, 299] width 244 height 24
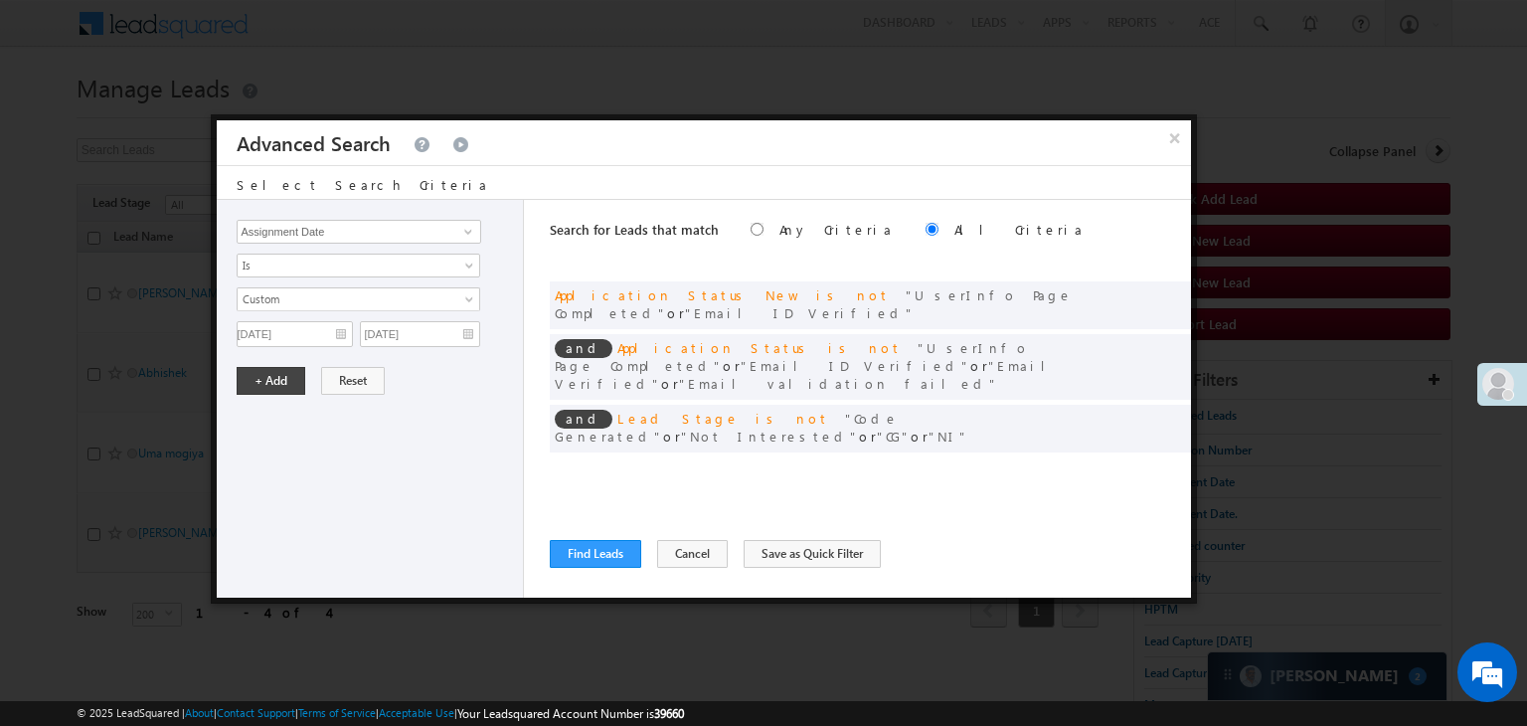
click at [499, 323] on div "All Time Custom [DATE] [DATE] [DATE] Last Week This Week Next Week Last Month T…" at bounding box center [375, 317] width 277 height 60
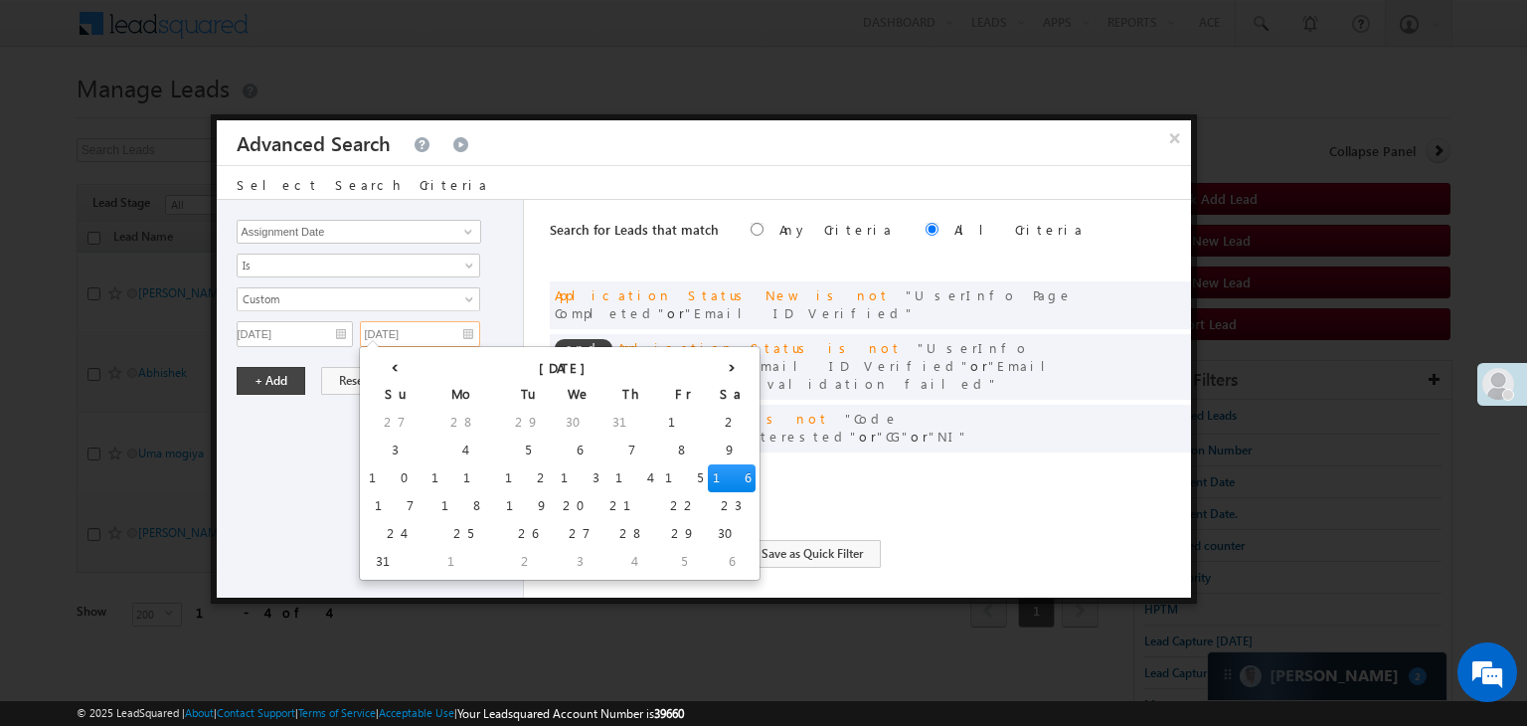
click at [453, 329] on input "[DATE]" at bounding box center [420, 334] width 120 height 26
click at [660, 474] on td "15" at bounding box center [684, 478] width 48 height 28
type input "[DATE]"
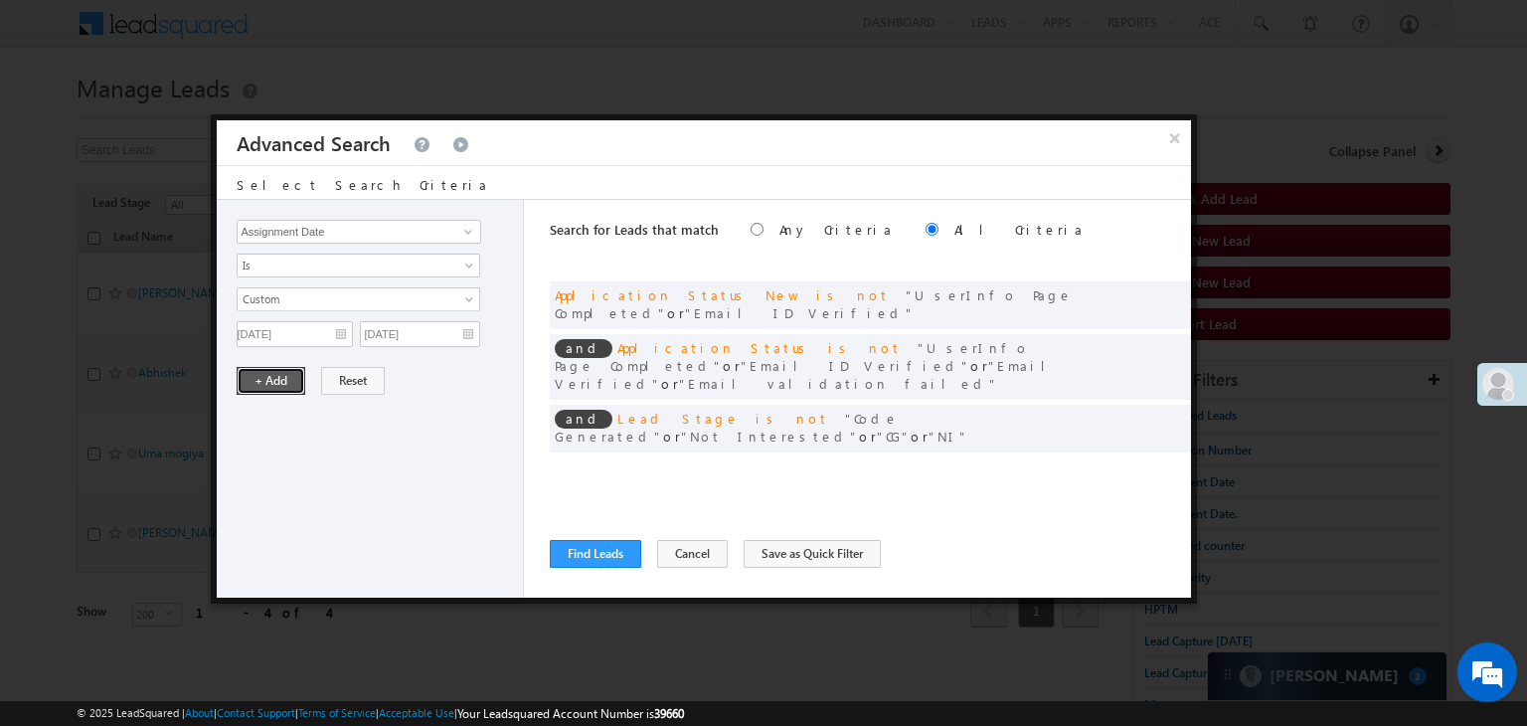
click at [249, 378] on button "+ Add" at bounding box center [271, 381] width 69 height 28
click at [575, 565] on button "Find Leads" at bounding box center [595, 554] width 91 height 28
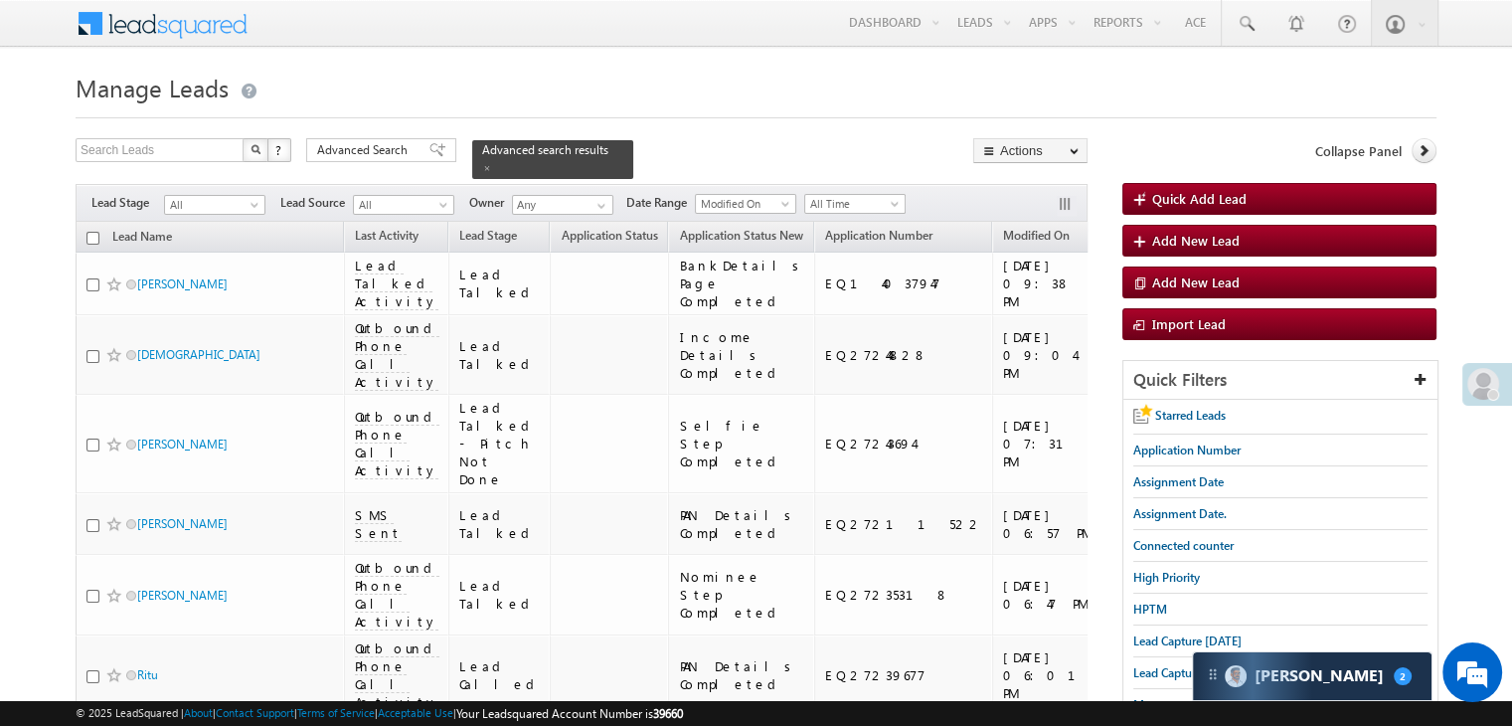
drag, startPoint x: 386, startPoint y: 149, endPoint x: 916, endPoint y: 480, distance: 624.8
click at [386, 149] on span "Advanced Search" at bounding box center [365, 150] width 96 height 18
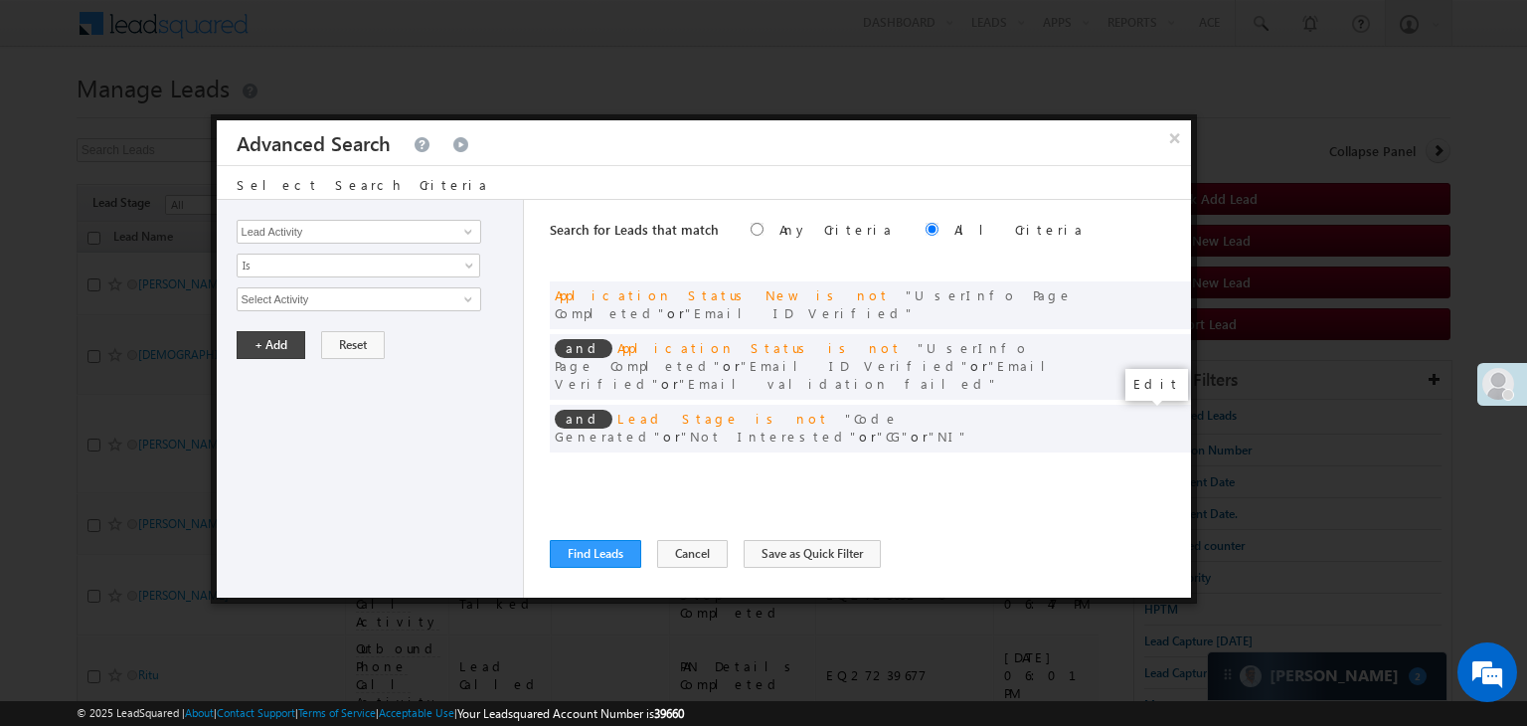
click at [1141, 462] on span at bounding box center [1145, 469] width 14 height 14
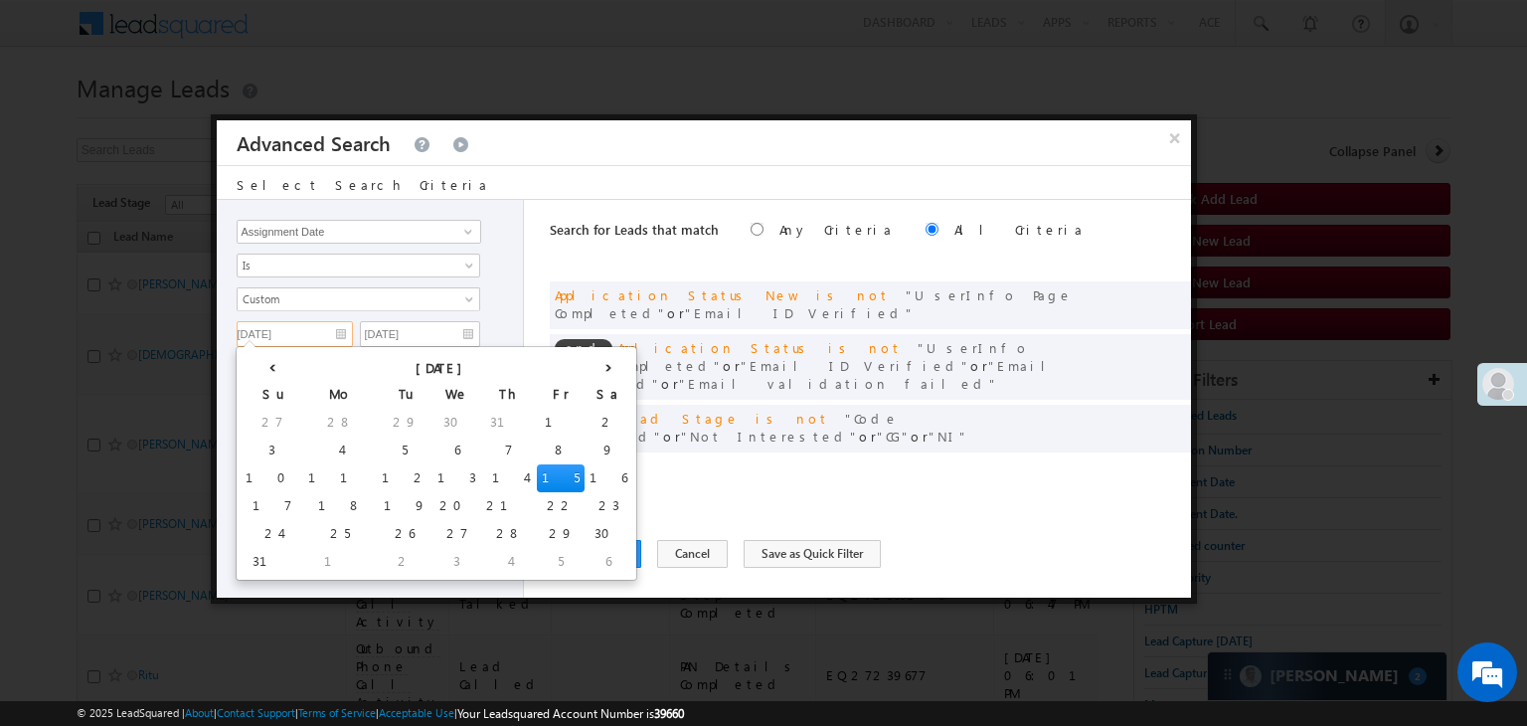
click at [300, 333] on input "[DATE]" at bounding box center [295, 334] width 116 height 26
click at [481, 480] on td "14" at bounding box center [509, 478] width 56 height 28
type input "[DATE]"
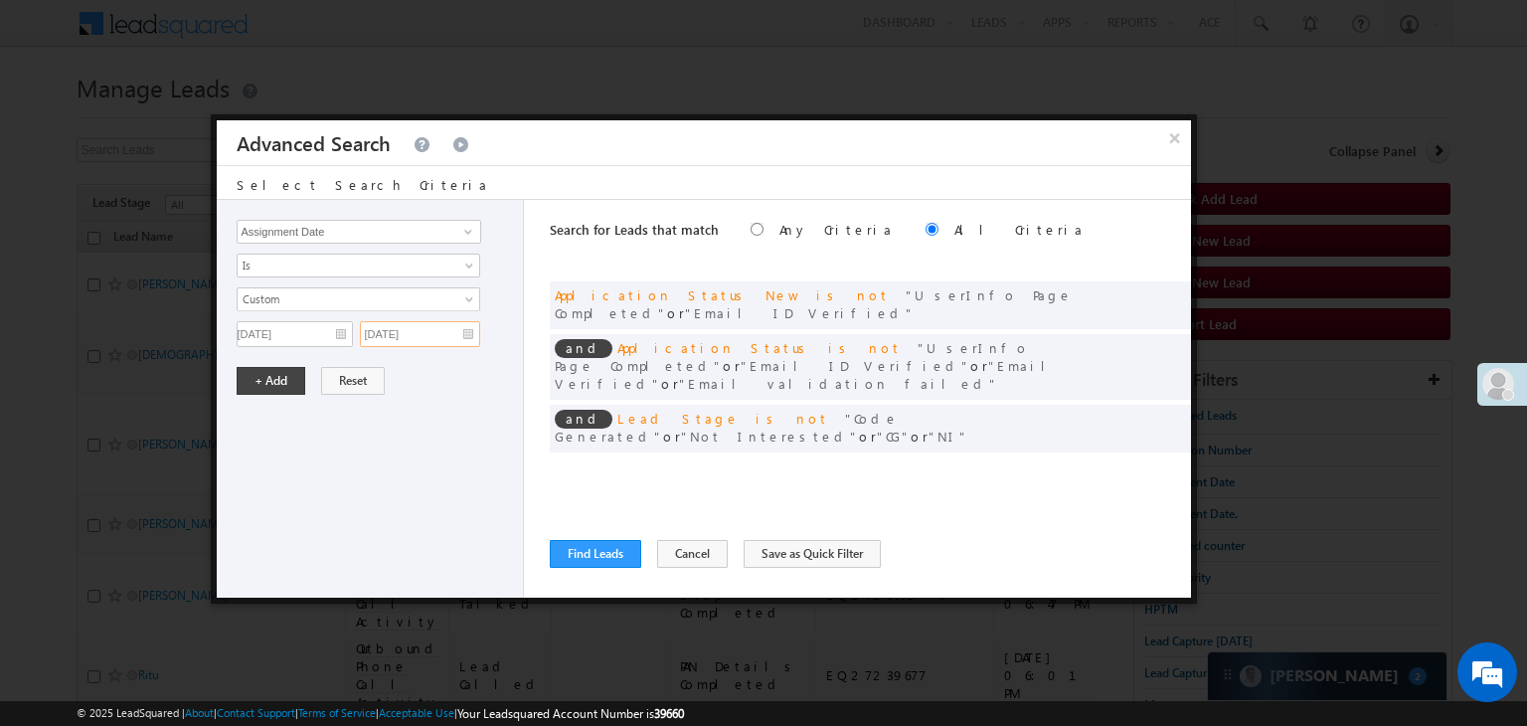
click at [455, 337] on input "[DATE]" at bounding box center [420, 334] width 120 height 26
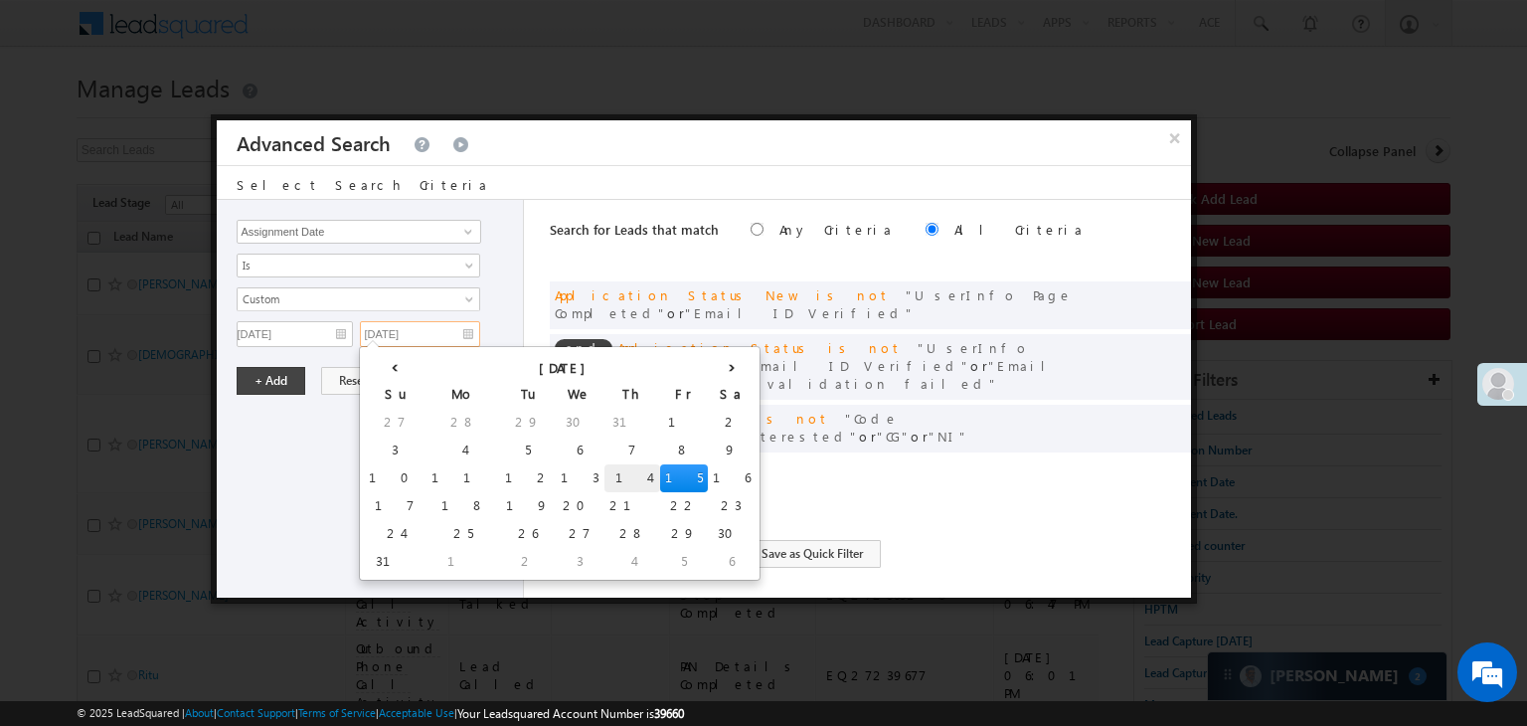
click at [604, 474] on td "14" at bounding box center [632, 478] width 56 height 28
type input "[DATE]"
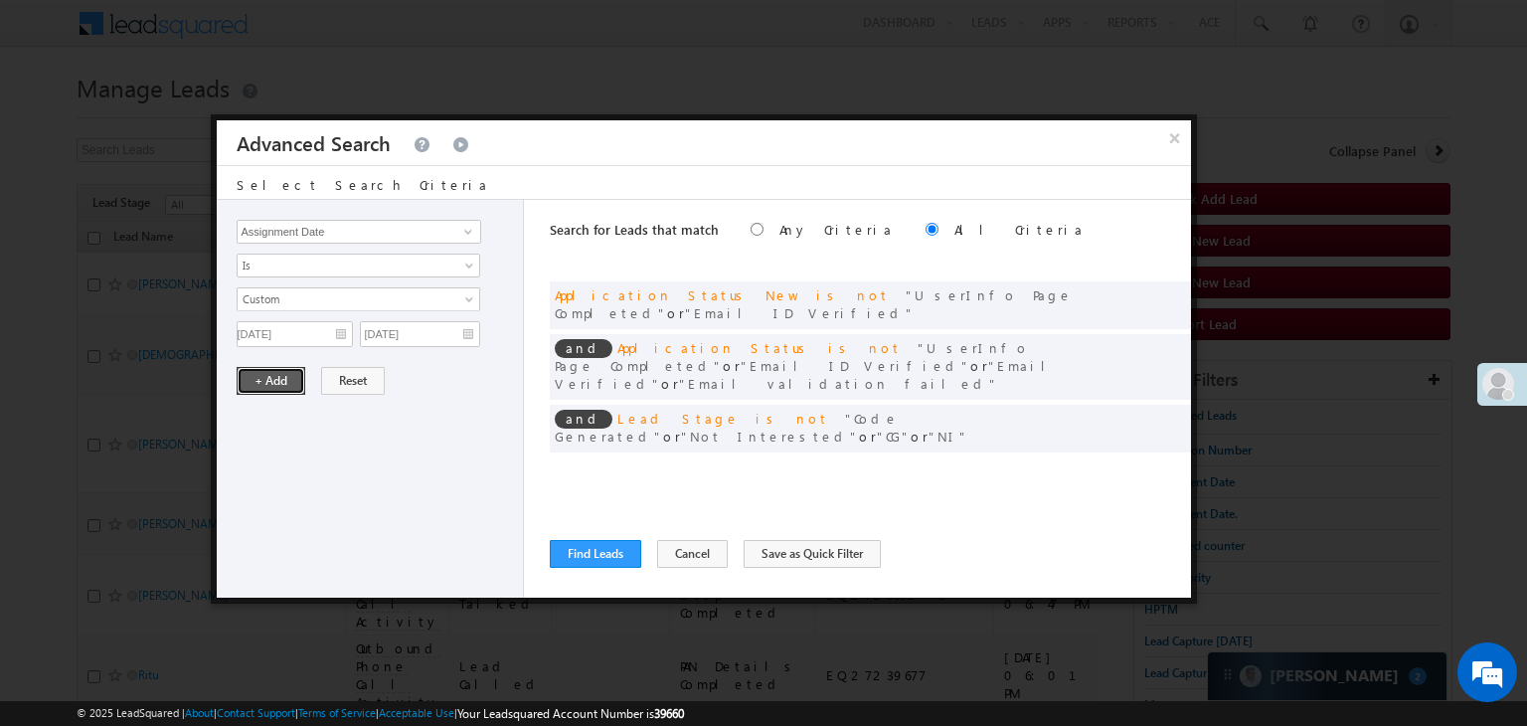
click at [287, 383] on button "+ Add" at bounding box center [271, 381] width 69 height 28
click at [592, 553] on button "Find Leads" at bounding box center [595, 554] width 91 height 28
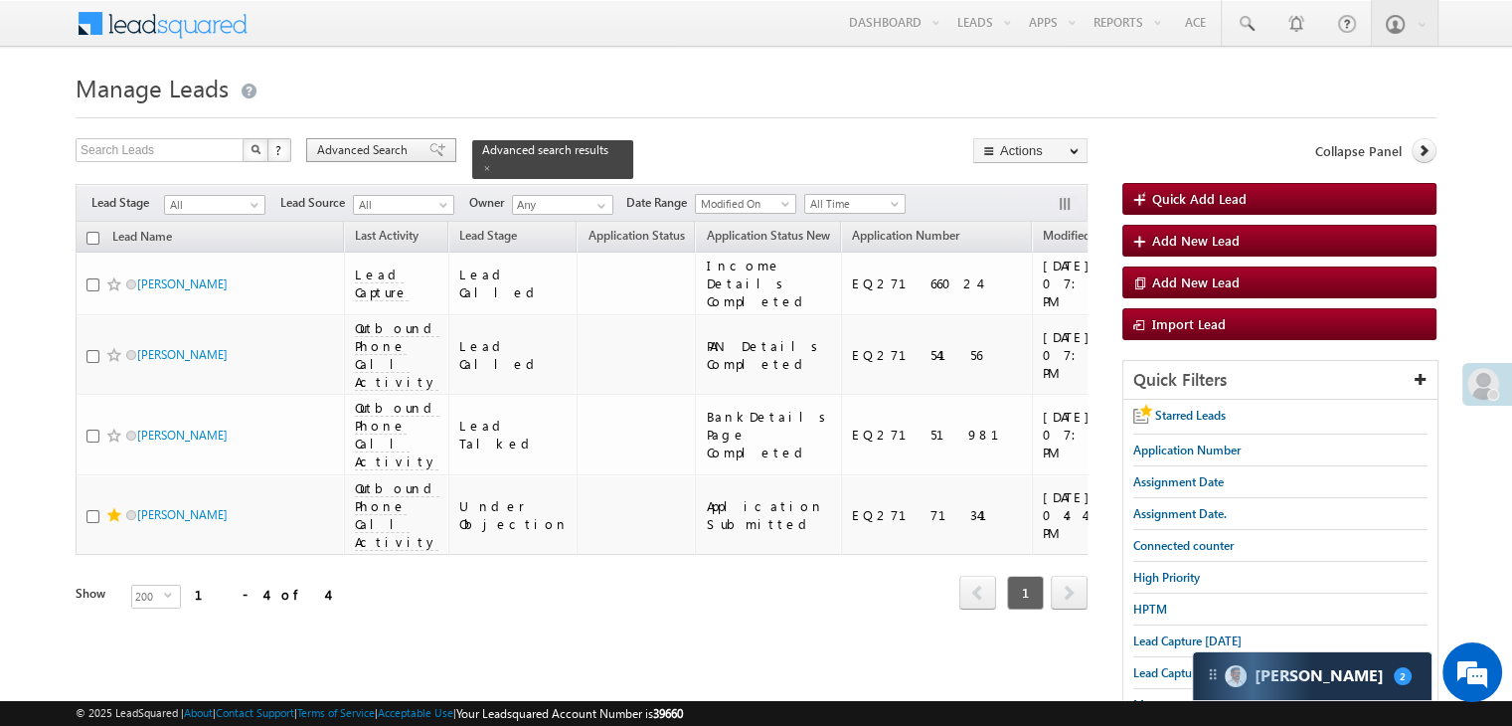
click at [415, 148] on div "Advanced Search" at bounding box center [381, 150] width 150 height 24
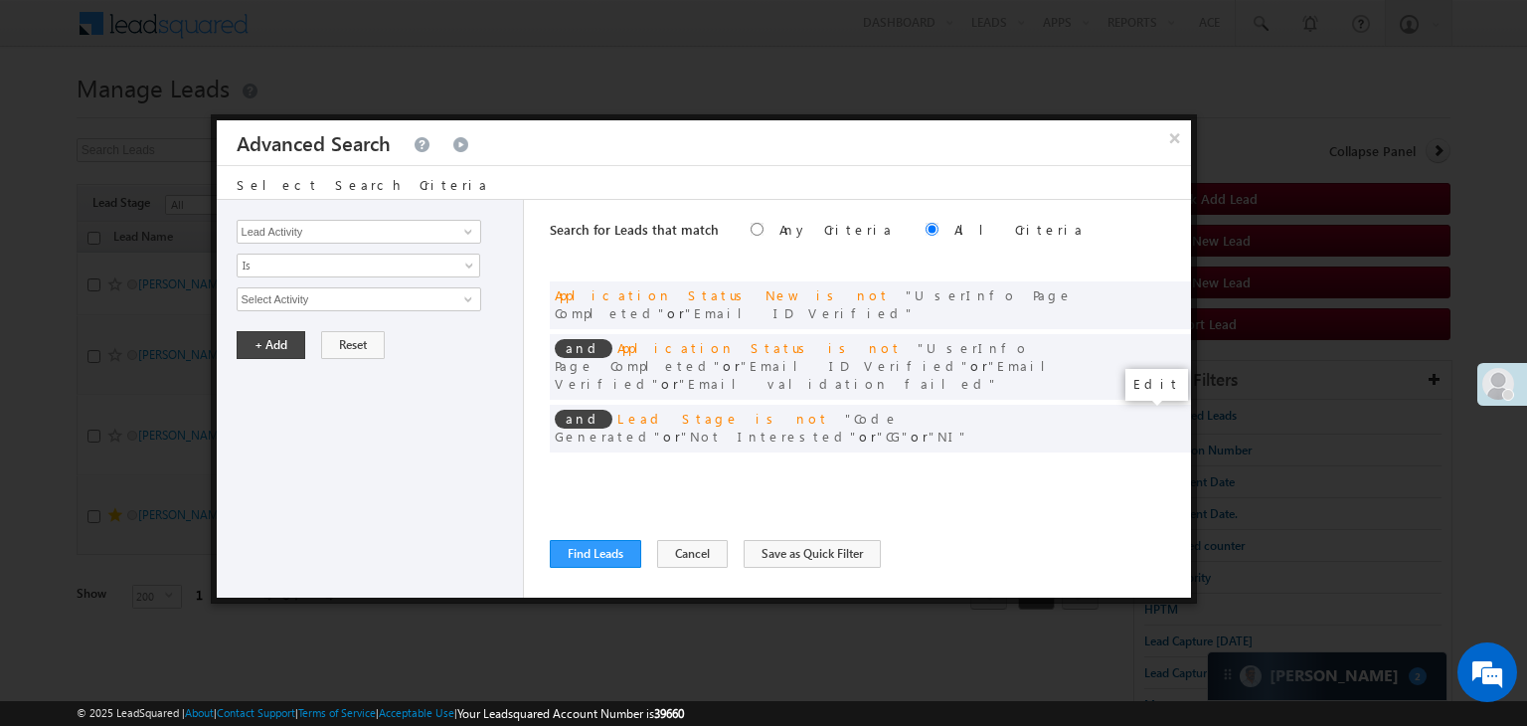
drag, startPoint x: 1138, startPoint y: 419, endPoint x: 429, endPoint y: 442, distance: 709.2
click at [0, 0] on span at bounding box center [0, 0] width 0 height 0
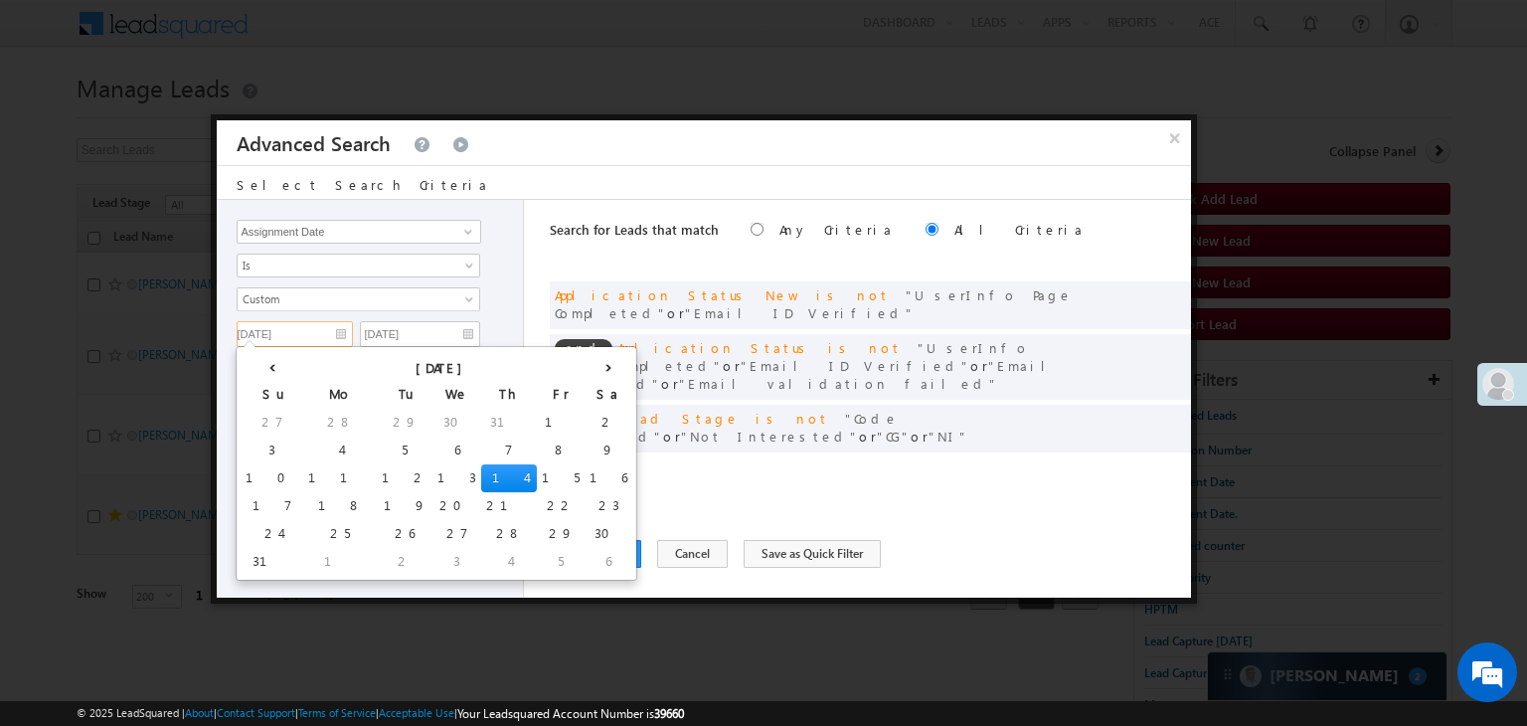
click at [318, 324] on input "[DATE]" at bounding box center [295, 334] width 116 height 26
click at [432, 477] on td "13" at bounding box center [456, 478] width 49 height 28
type input "[DATE]"
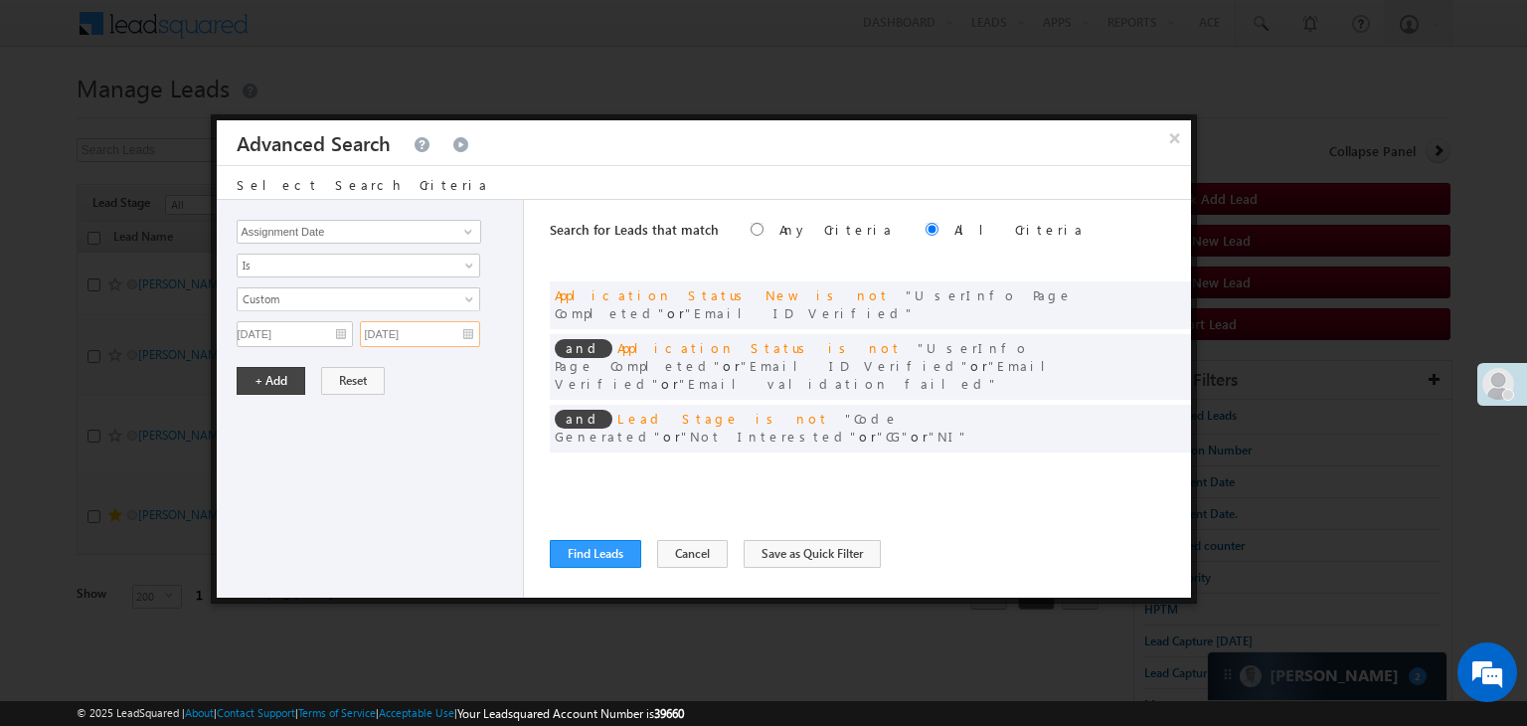
click at [427, 327] on input "[DATE]" at bounding box center [420, 334] width 120 height 26
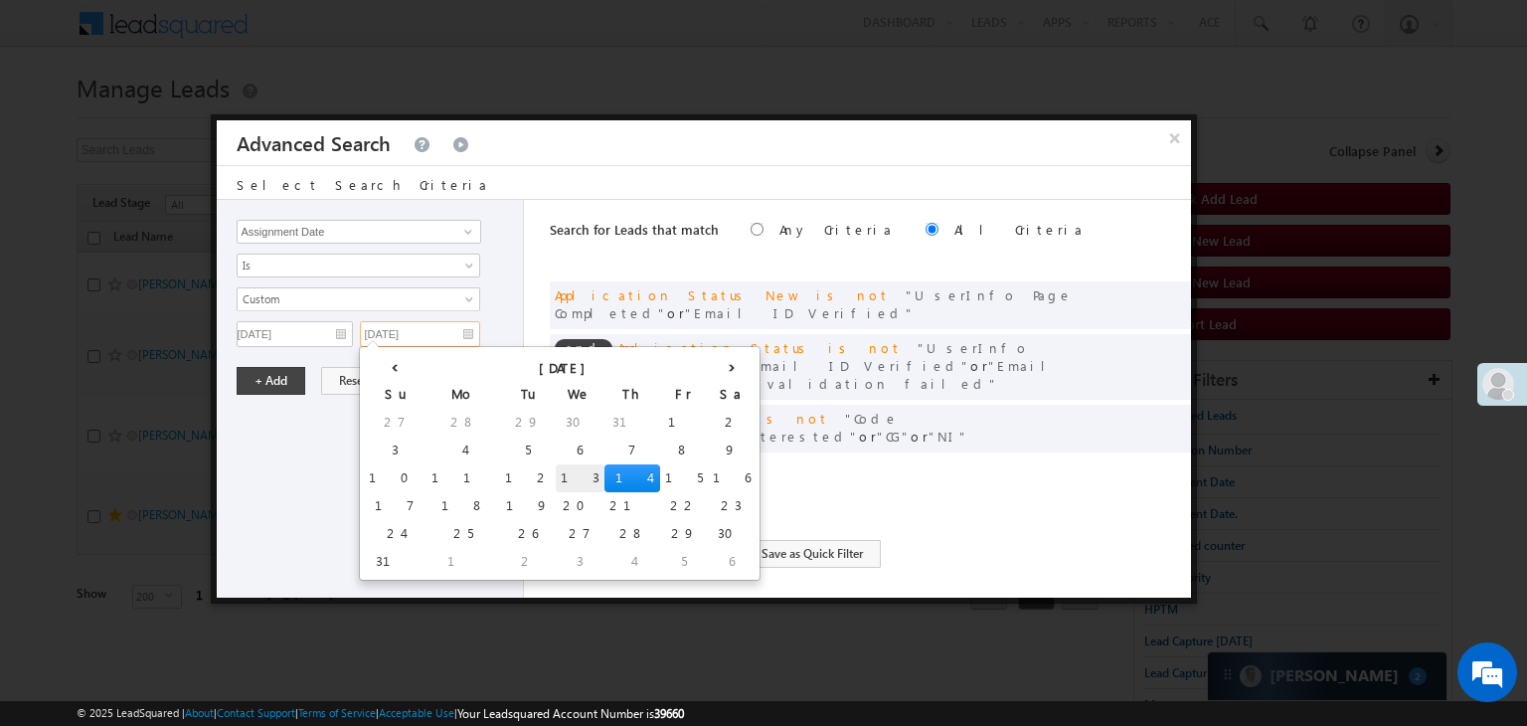
click at [556, 476] on td "13" at bounding box center [580, 478] width 49 height 28
type input "[DATE]"
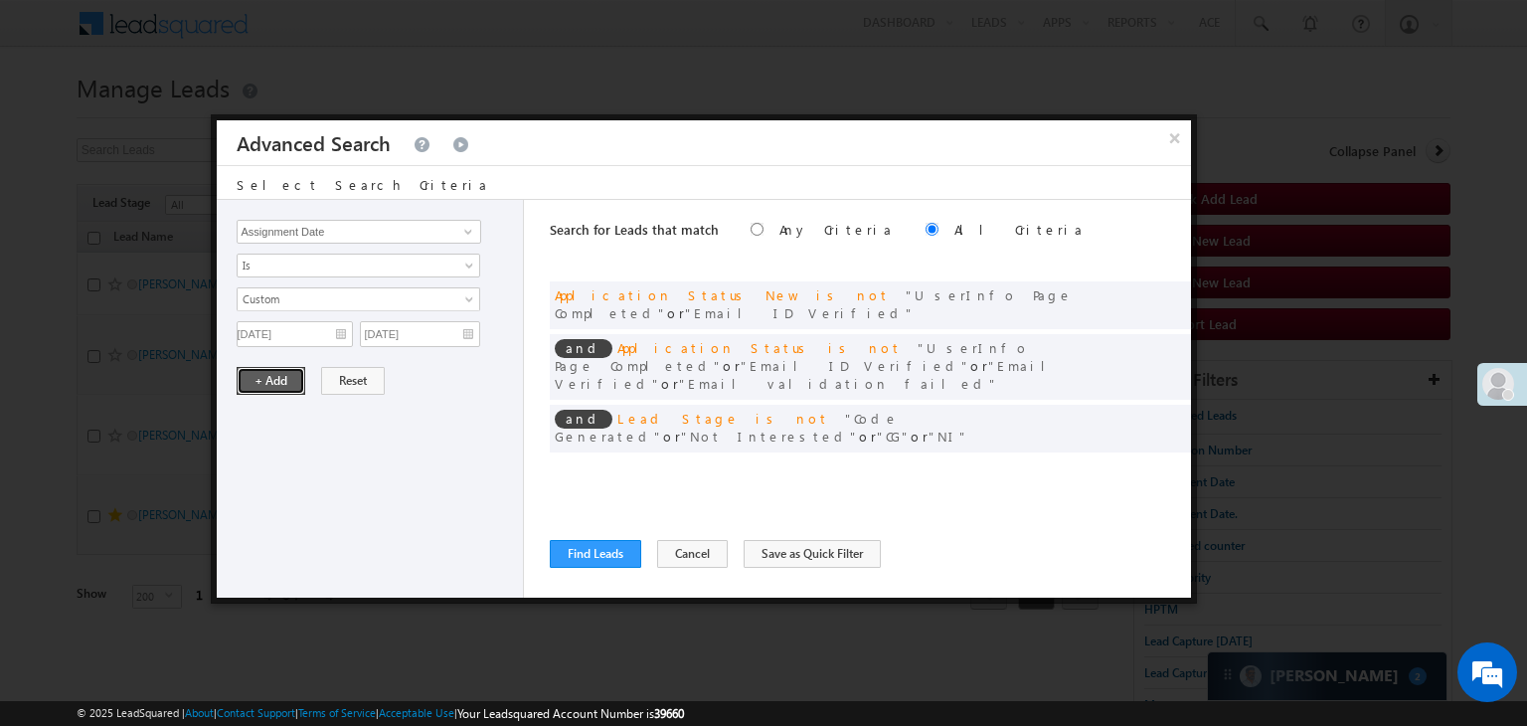
click at [298, 387] on button "+ Add" at bounding box center [271, 381] width 69 height 28
click at [608, 546] on button "Find Leads" at bounding box center [595, 554] width 91 height 28
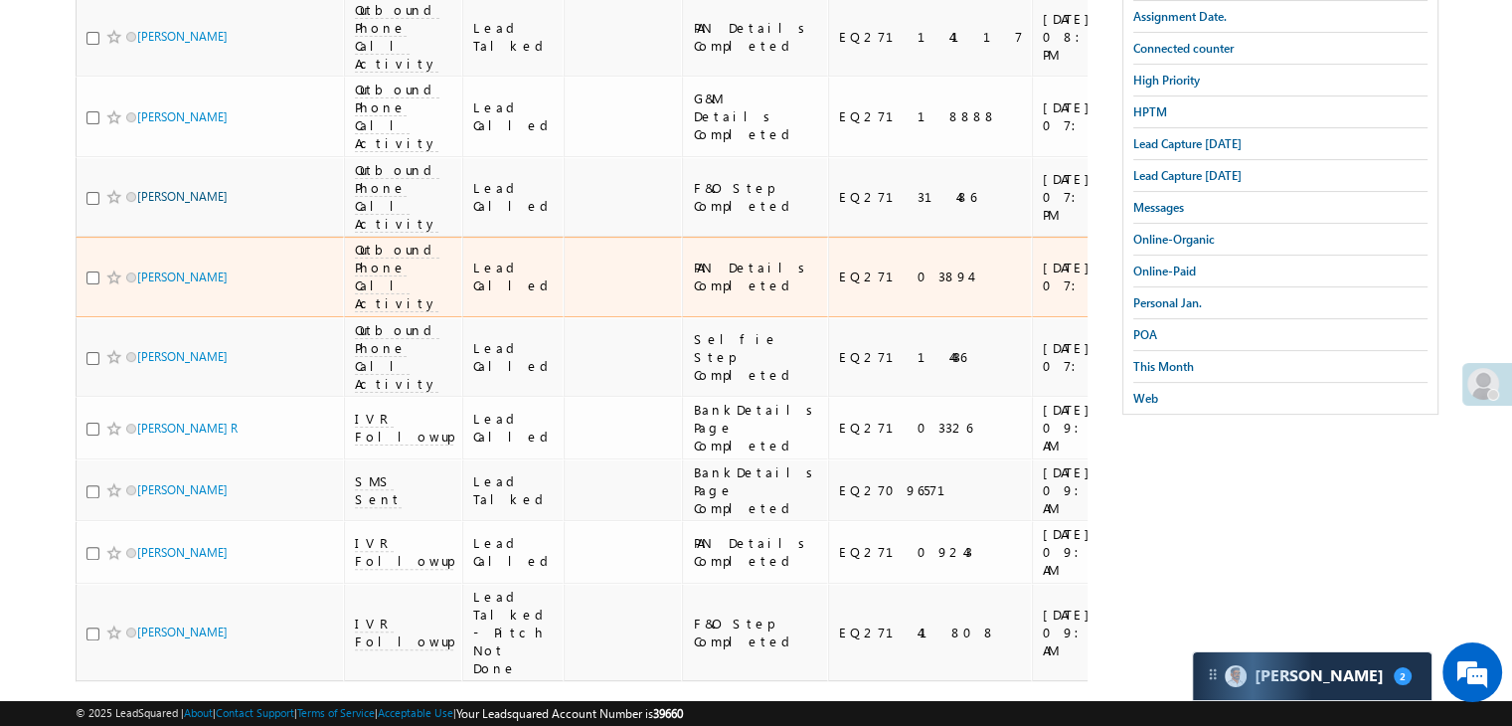
scroll to position [596, 0]
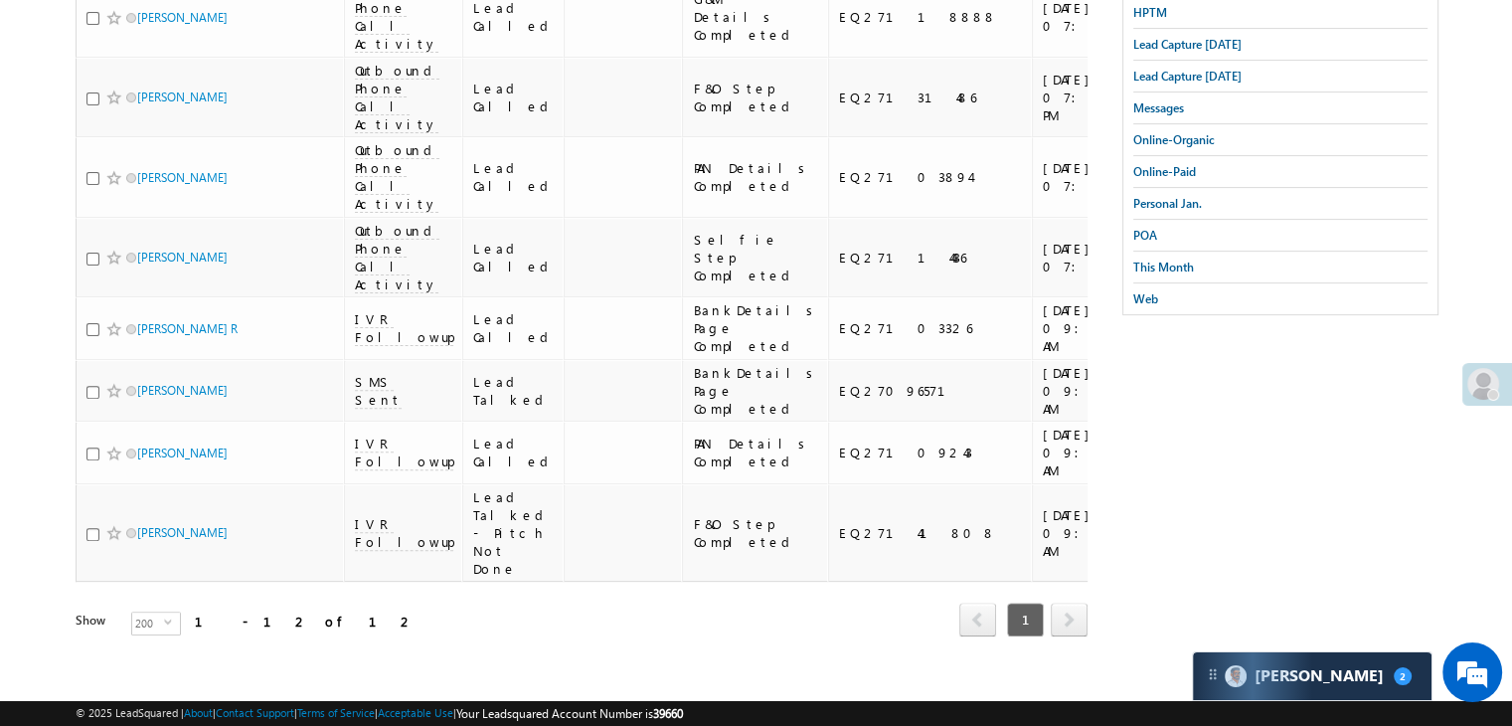
click at [1169, 457] on div "Search Leads X ? 12 results found Advanced Search Advanced Search Advanced sear…" at bounding box center [756, 117] width 1361 height 1150
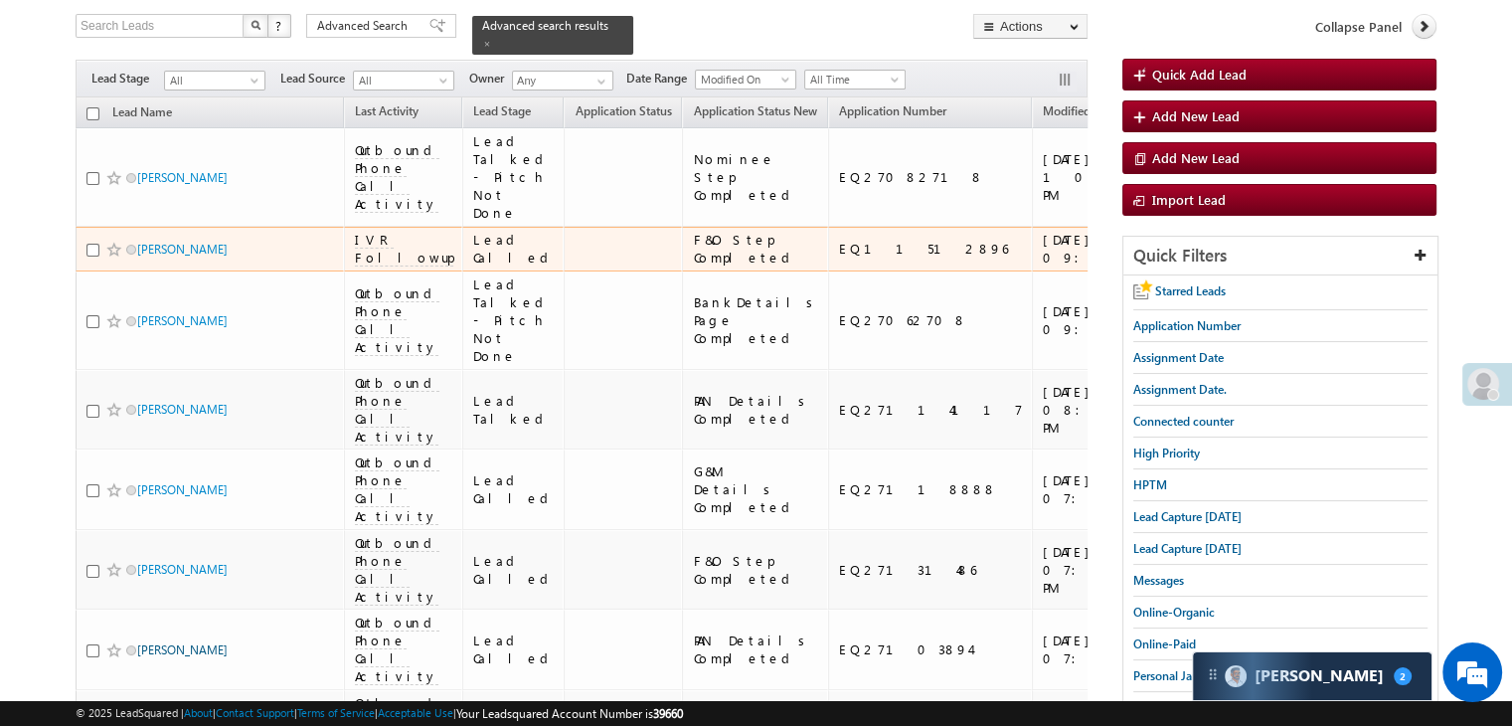
scroll to position [0, 0]
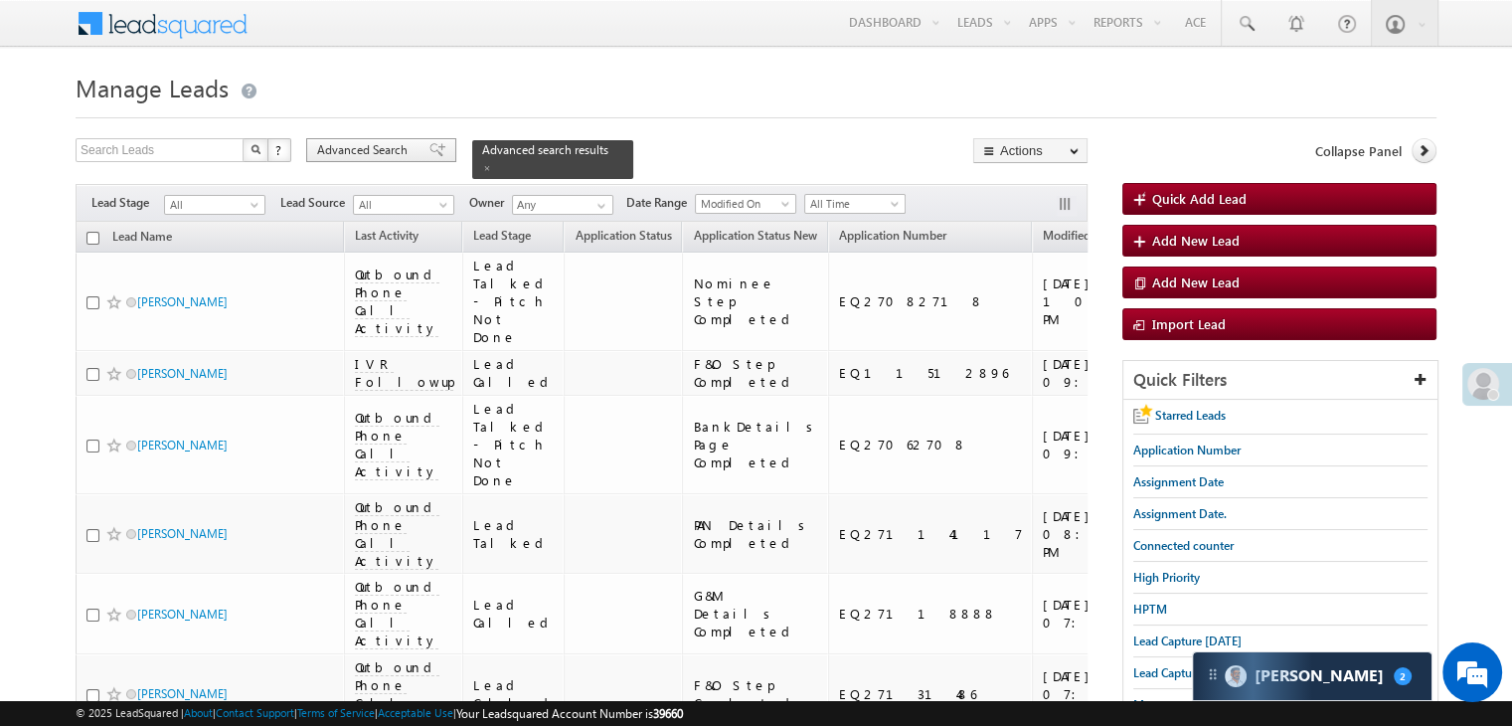
click at [326, 157] on span "Advanced Search" at bounding box center [365, 150] width 96 height 18
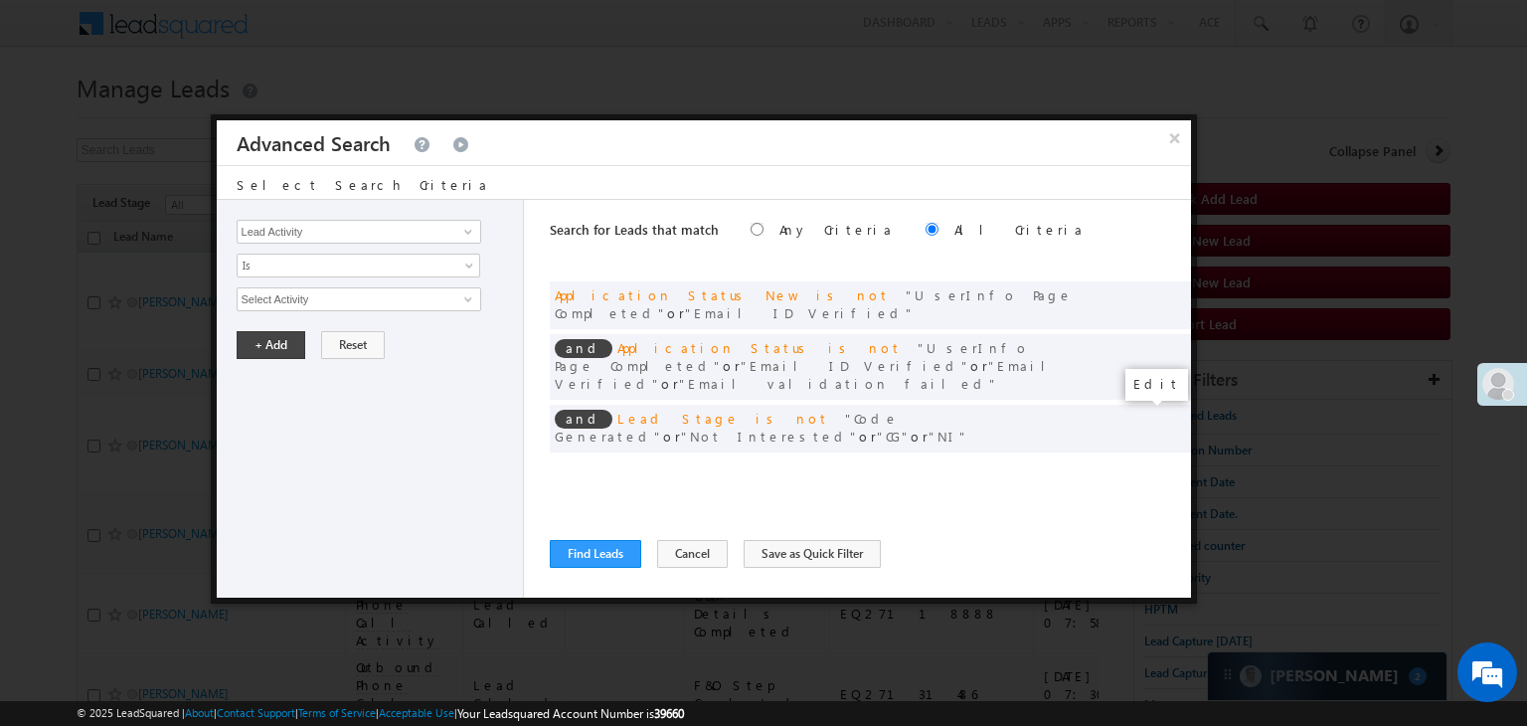
click at [1143, 462] on span at bounding box center [1145, 469] width 14 height 14
click at [325, 327] on input "[DATE]" at bounding box center [295, 334] width 116 height 26
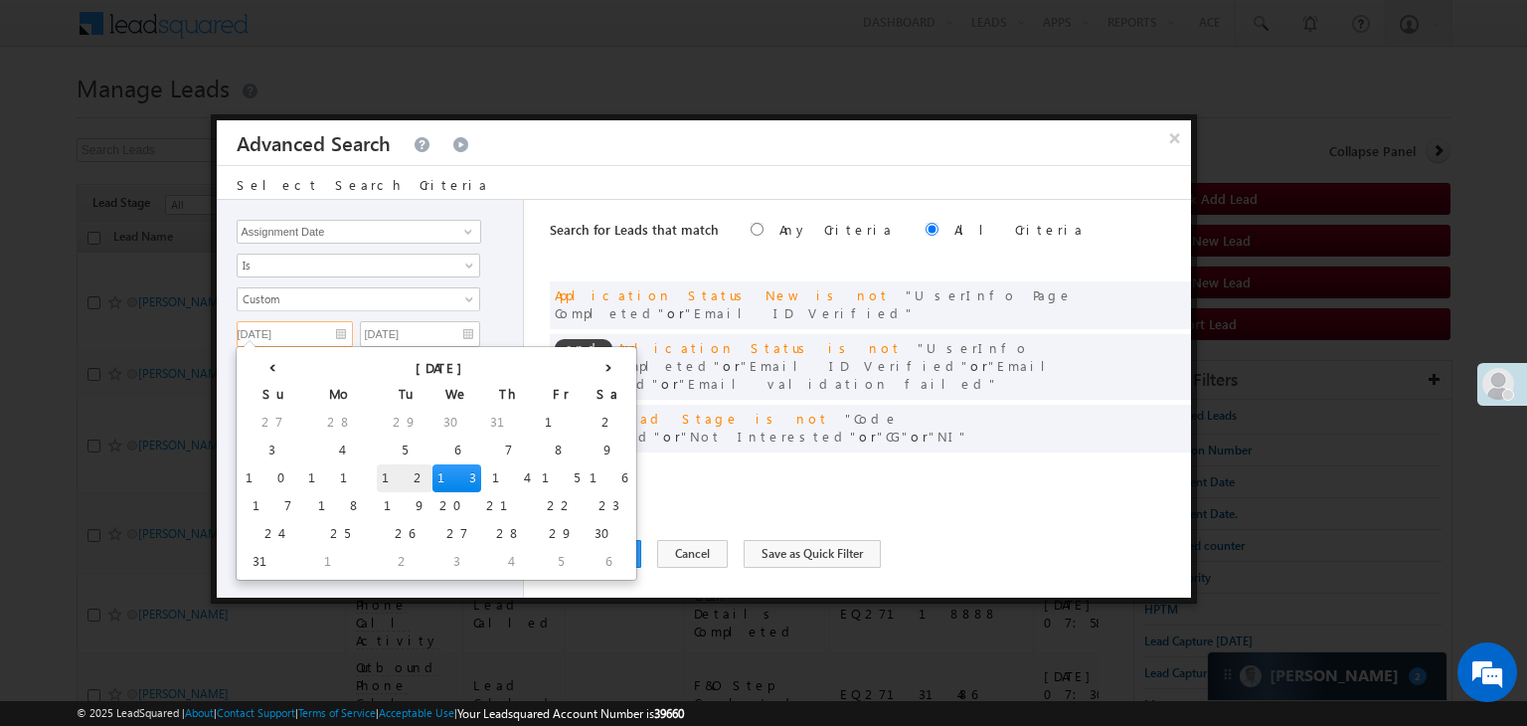
click at [377, 472] on td "12" at bounding box center [405, 478] width 56 height 28
type input "[DATE]"
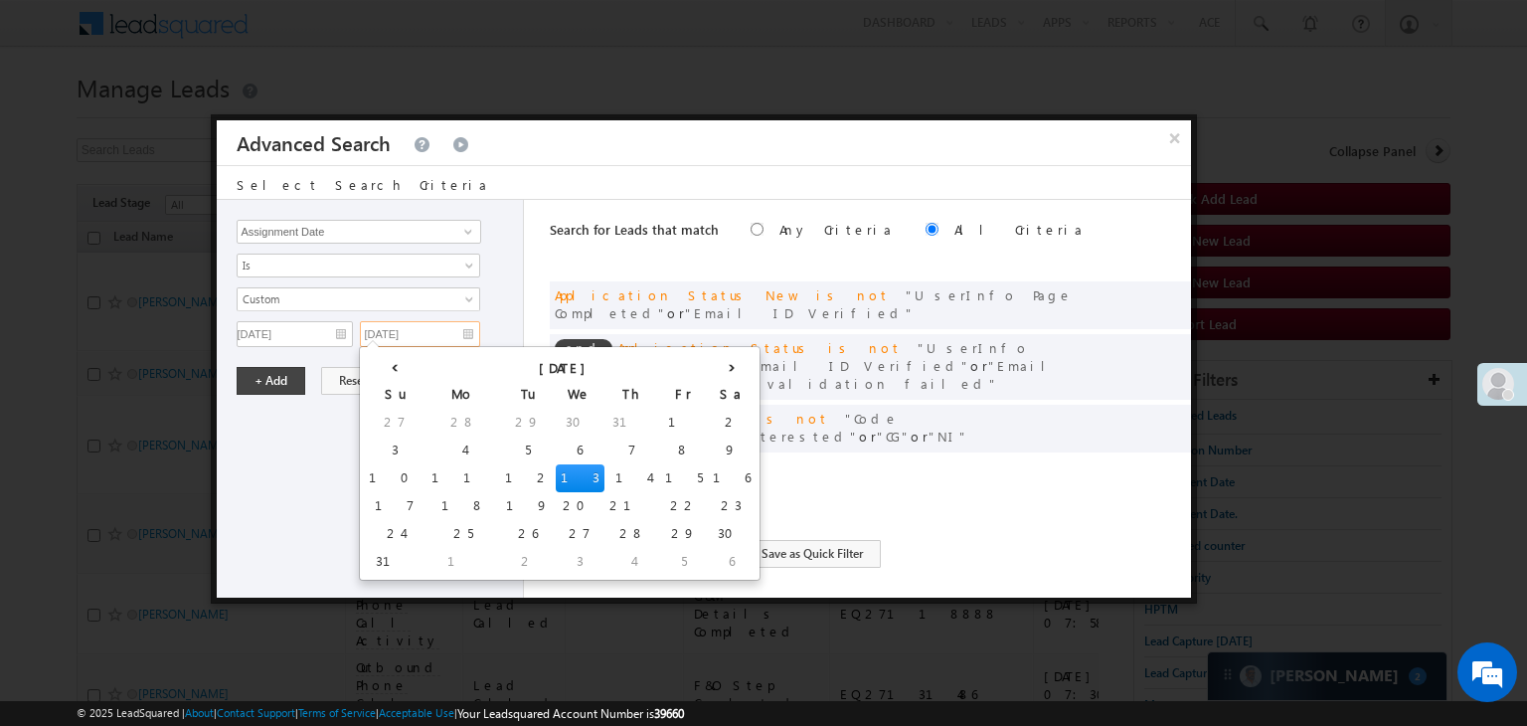
click at [441, 331] on input "[DATE]" at bounding box center [420, 334] width 120 height 26
click at [500, 470] on td "12" at bounding box center [528, 478] width 56 height 28
type input "[DATE]"
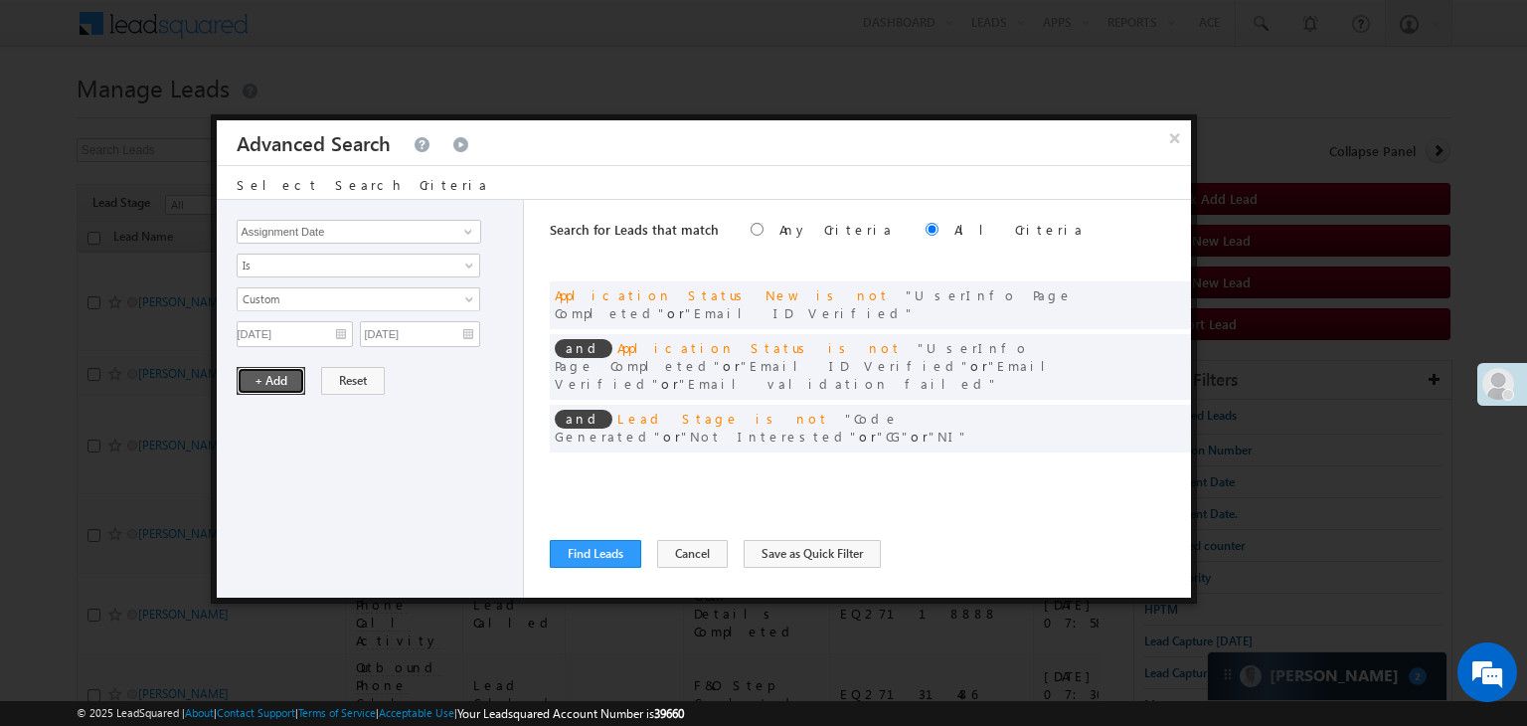
click at [290, 379] on button "+ Add" at bounding box center [271, 381] width 69 height 28
click at [576, 554] on button "Find Leads" at bounding box center [595, 554] width 91 height 28
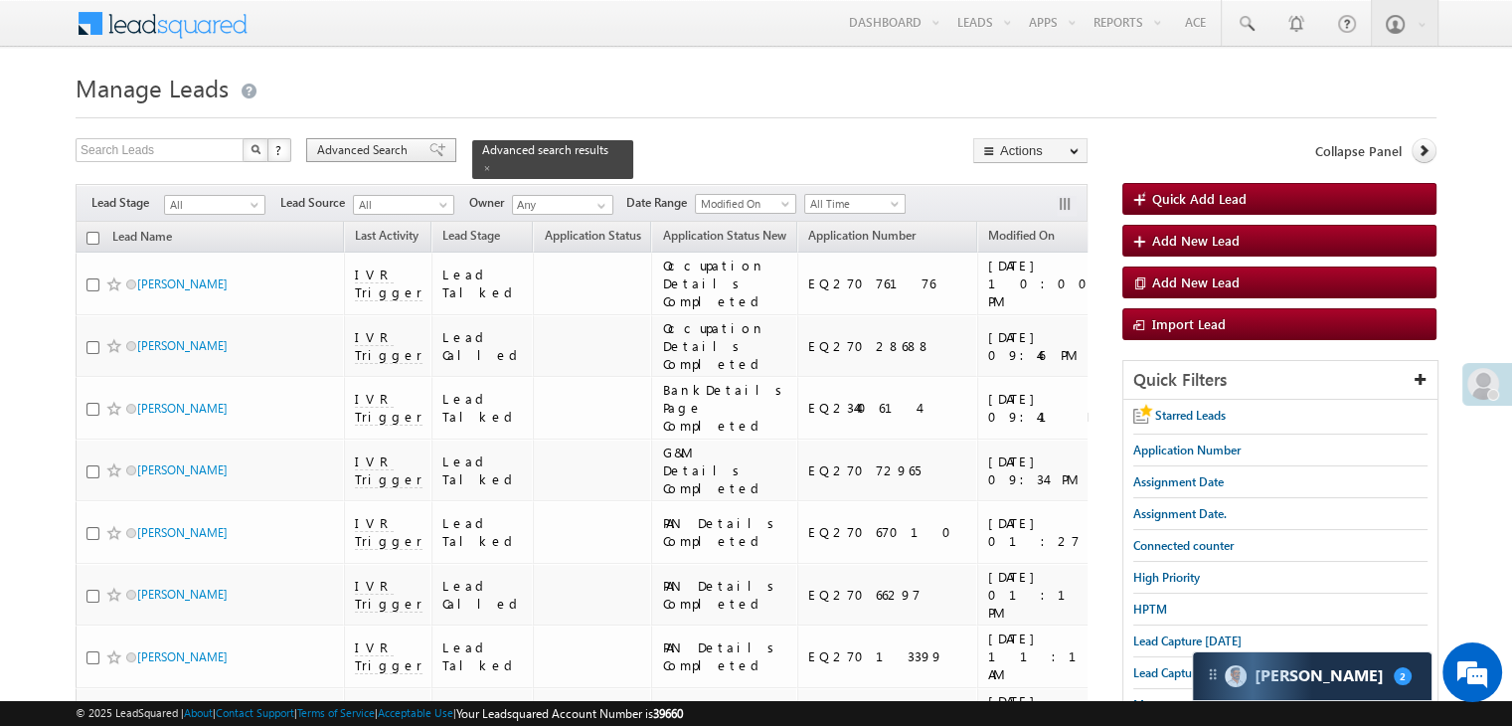
click at [393, 148] on span "Advanced Search" at bounding box center [365, 150] width 96 height 18
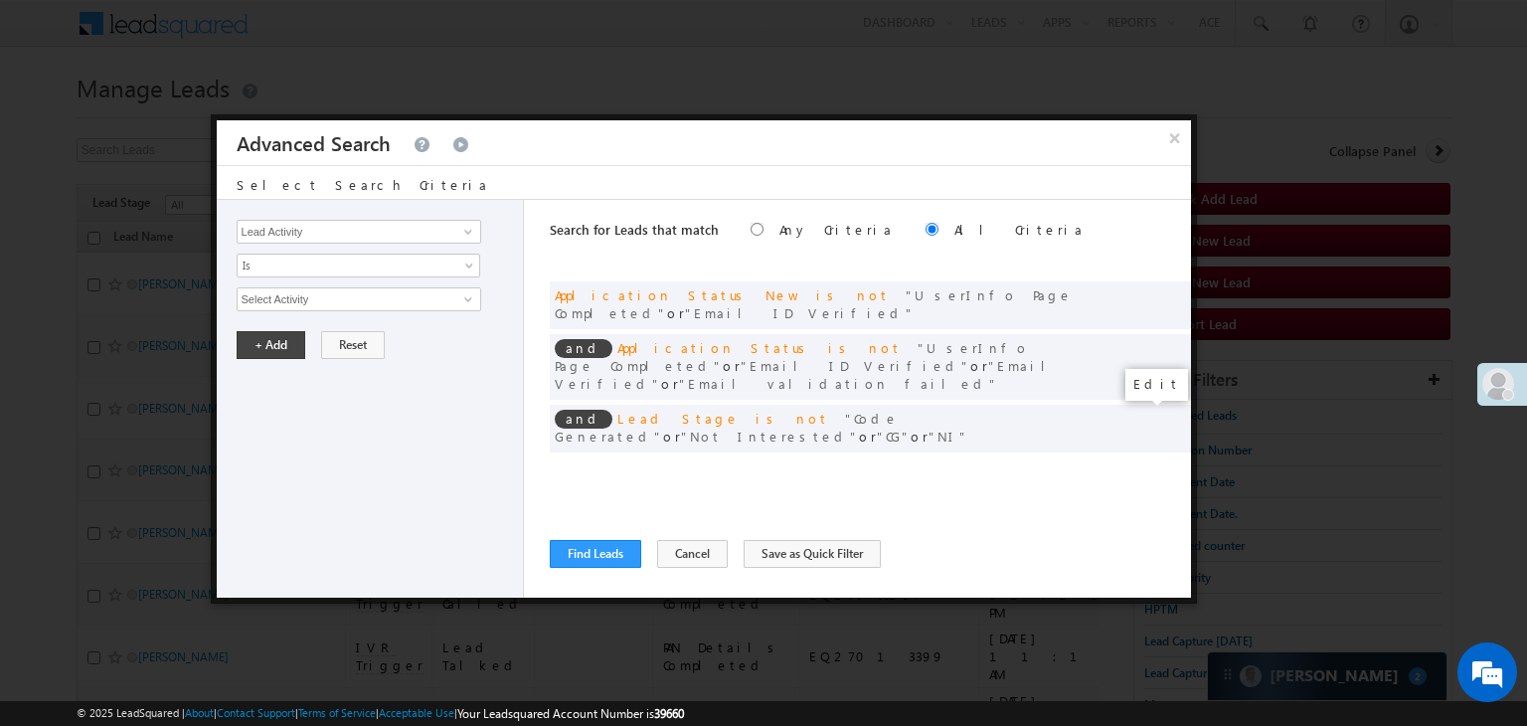
click at [1142, 462] on span at bounding box center [1145, 469] width 14 height 14
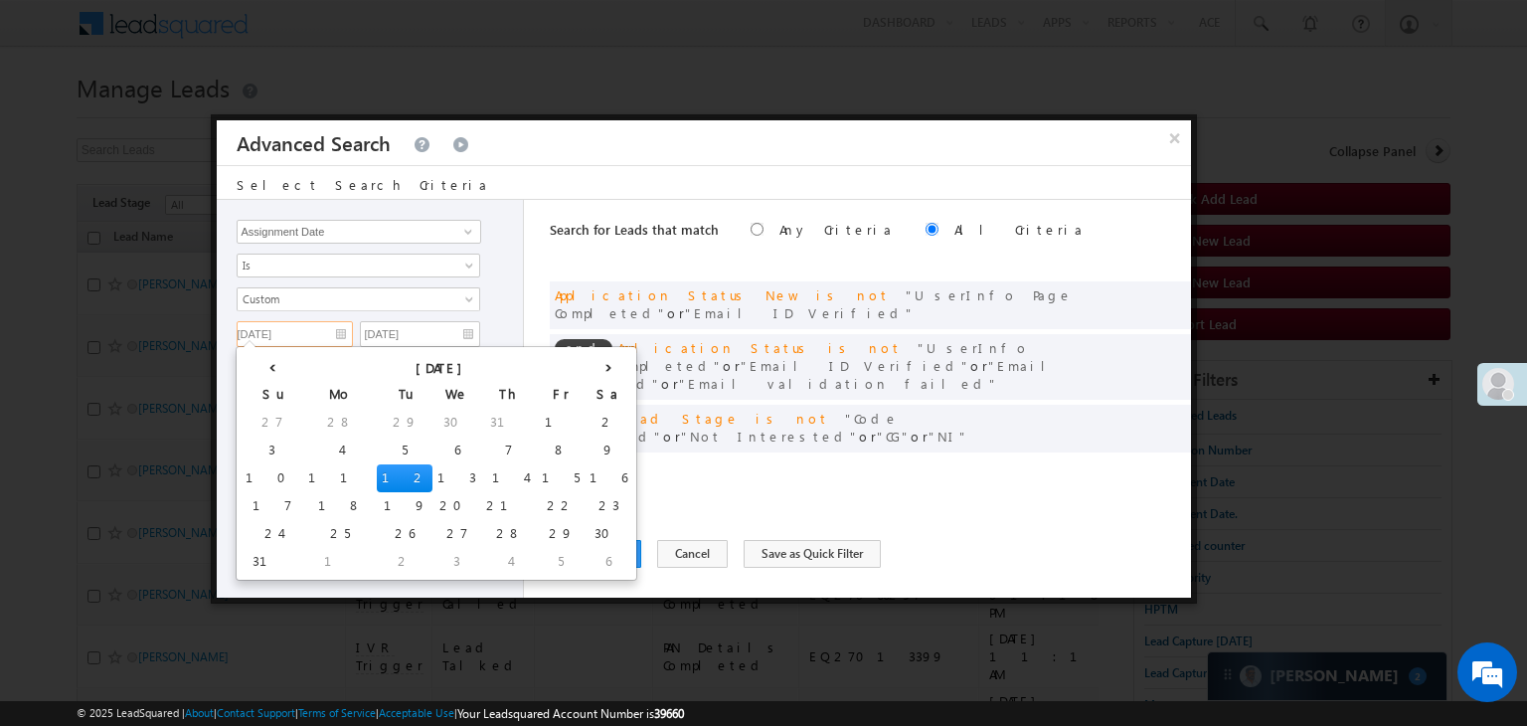
click at [302, 333] on input "[DATE]" at bounding box center [295, 334] width 116 height 26
click at [303, 476] on td "11" at bounding box center [340, 478] width 74 height 28
type input "[DATE]"
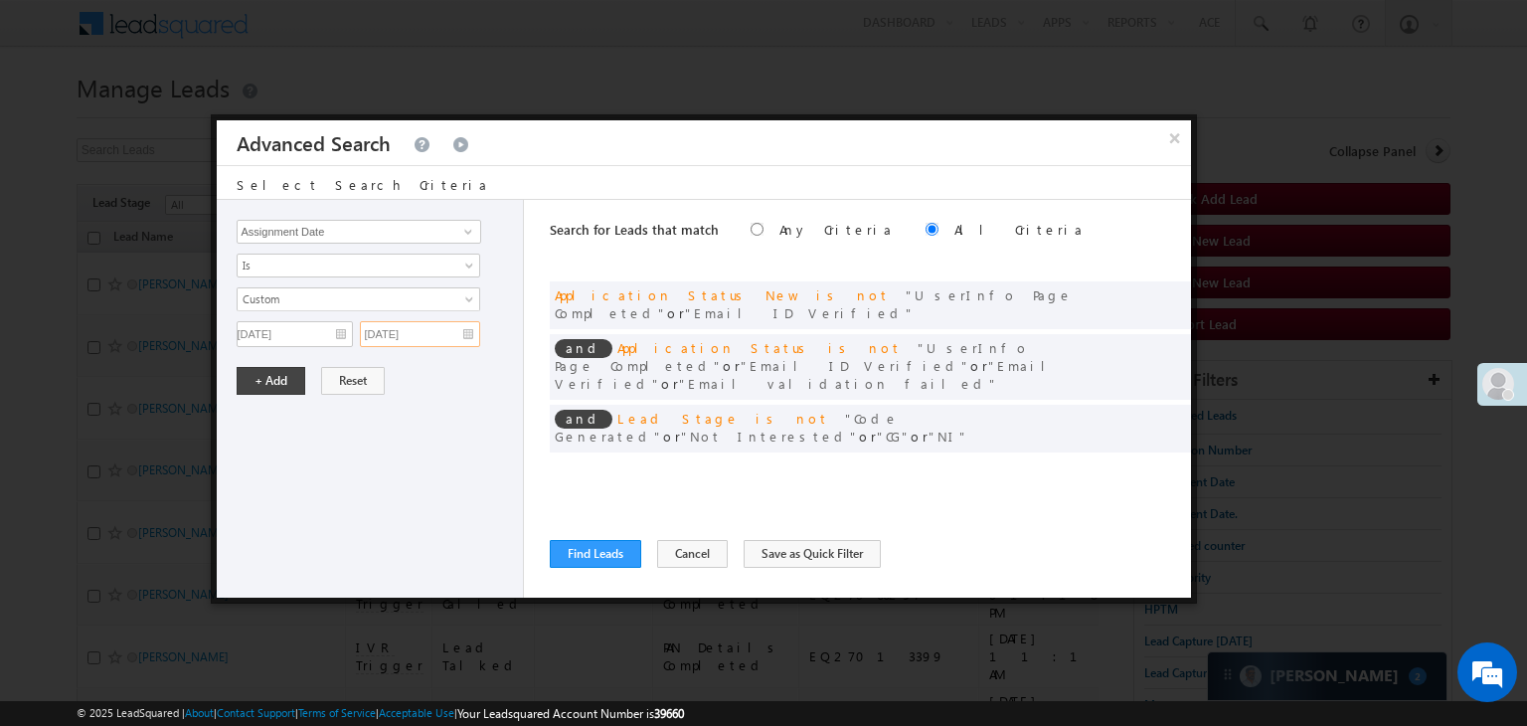
click at [448, 333] on input "[DATE]" at bounding box center [420, 334] width 120 height 26
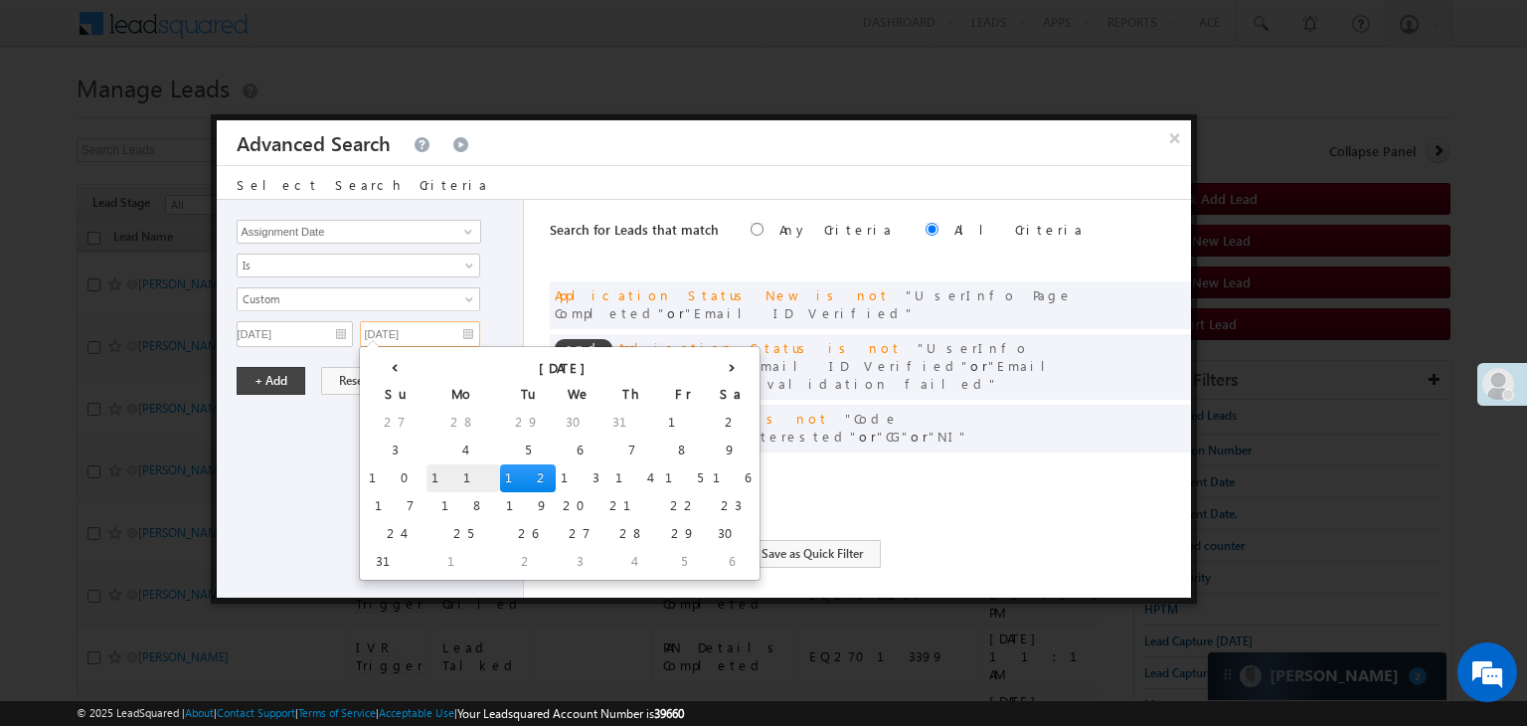
click at [426, 471] on td "11" at bounding box center [463, 478] width 74 height 28
type input "[DATE]"
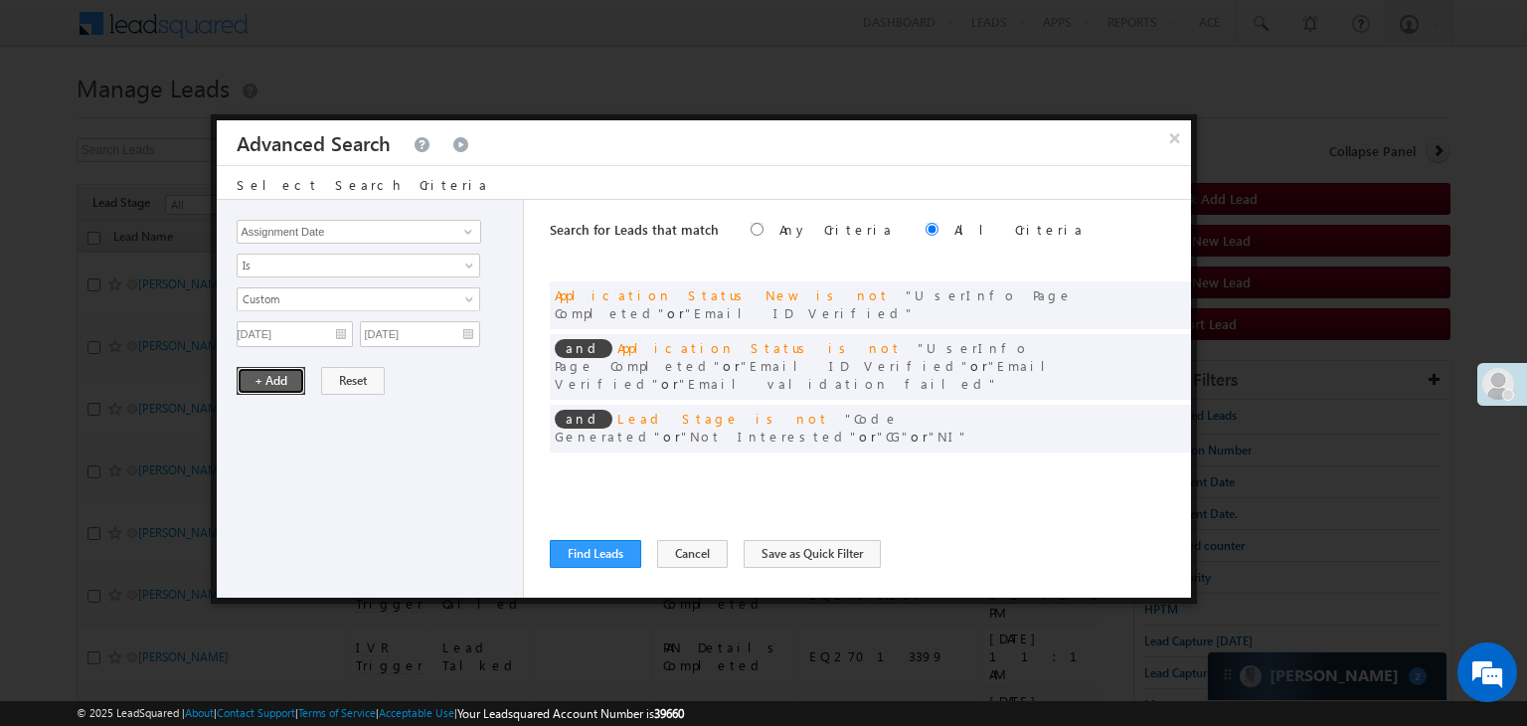
click at [286, 379] on button "+ Add" at bounding box center [271, 381] width 69 height 28
click at [579, 548] on button "Find Leads" at bounding box center [595, 554] width 91 height 28
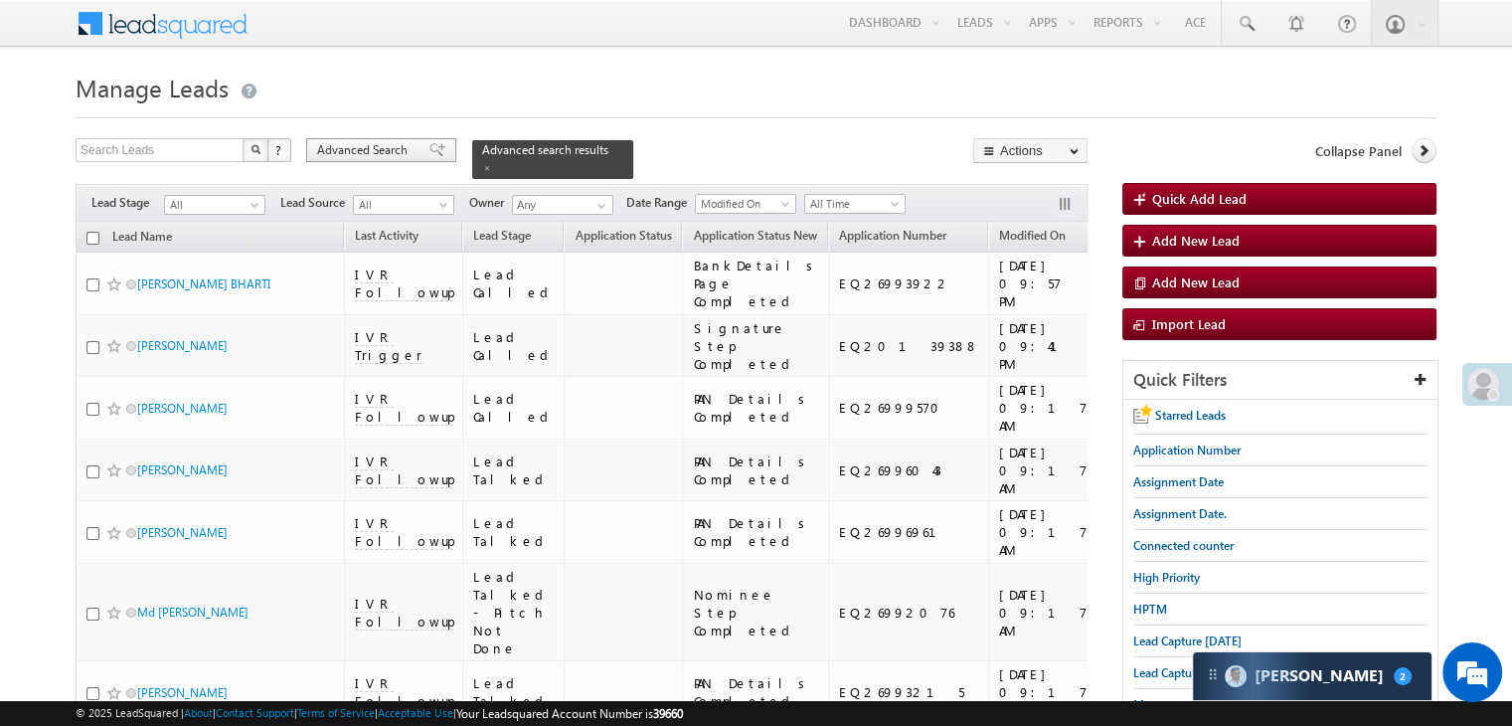
click at [398, 148] on span "Advanced Search" at bounding box center [365, 150] width 96 height 18
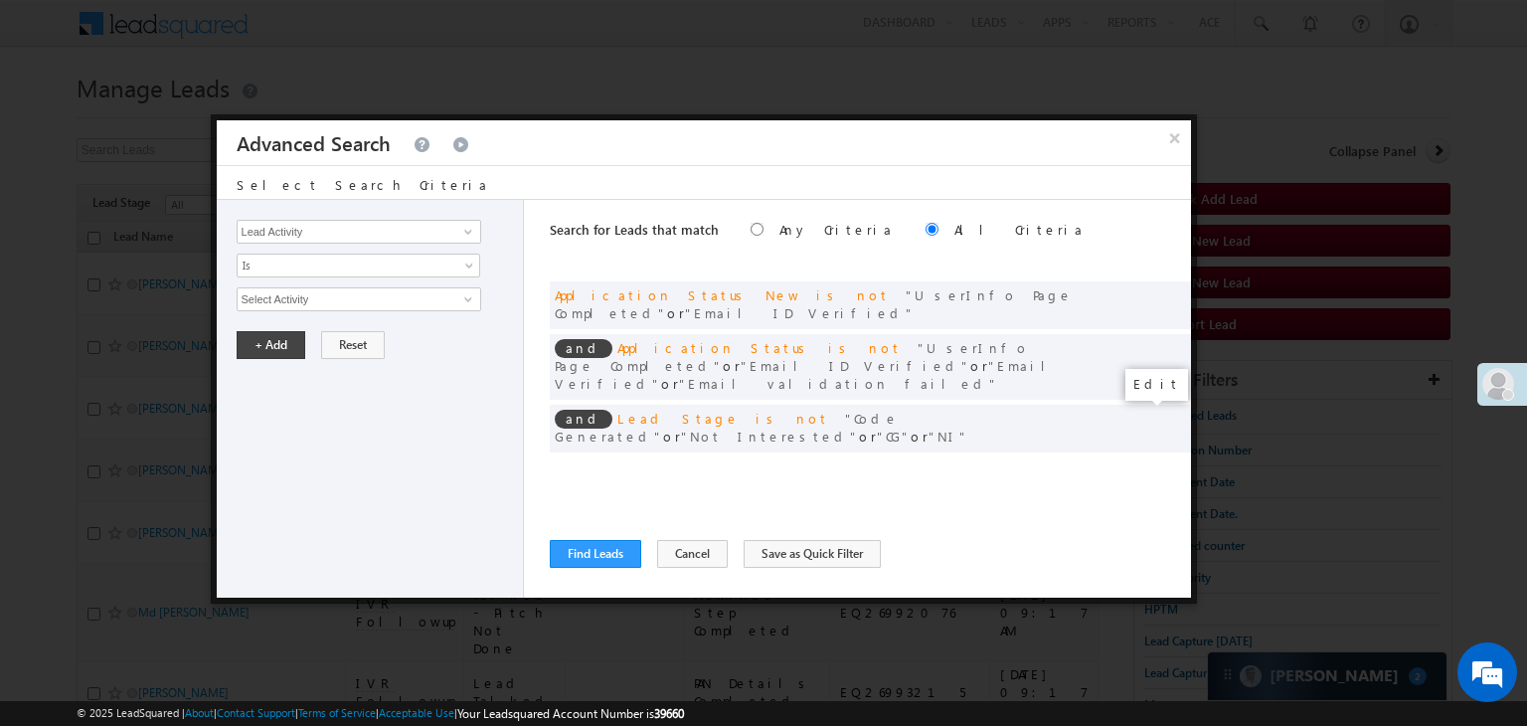
click at [1139, 462] on span at bounding box center [1145, 469] width 14 height 14
click at [319, 335] on input "[DATE]" at bounding box center [295, 334] width 116 height 26
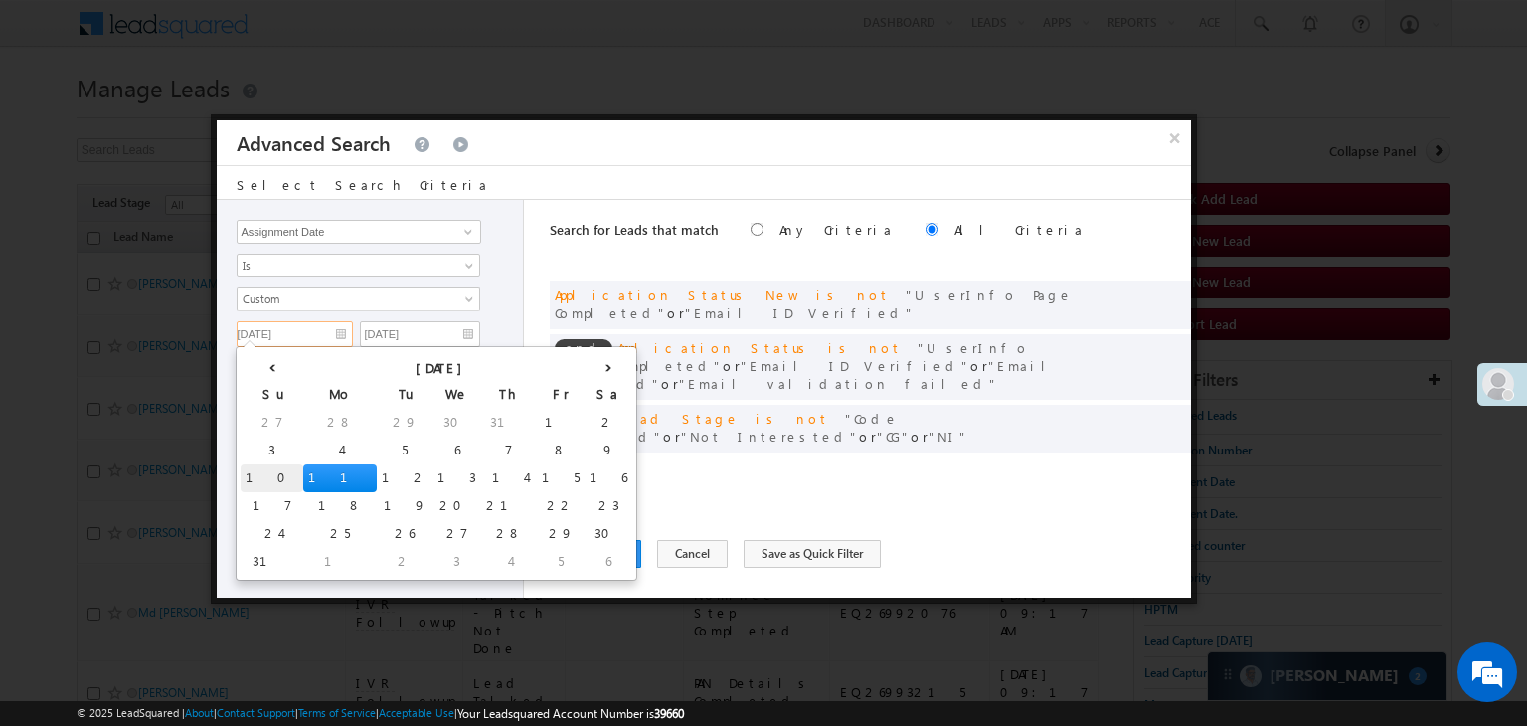
click at [257, 474] on td "10" at bounding box center [272, 478] width 63 height 28
type input "[DATE]"
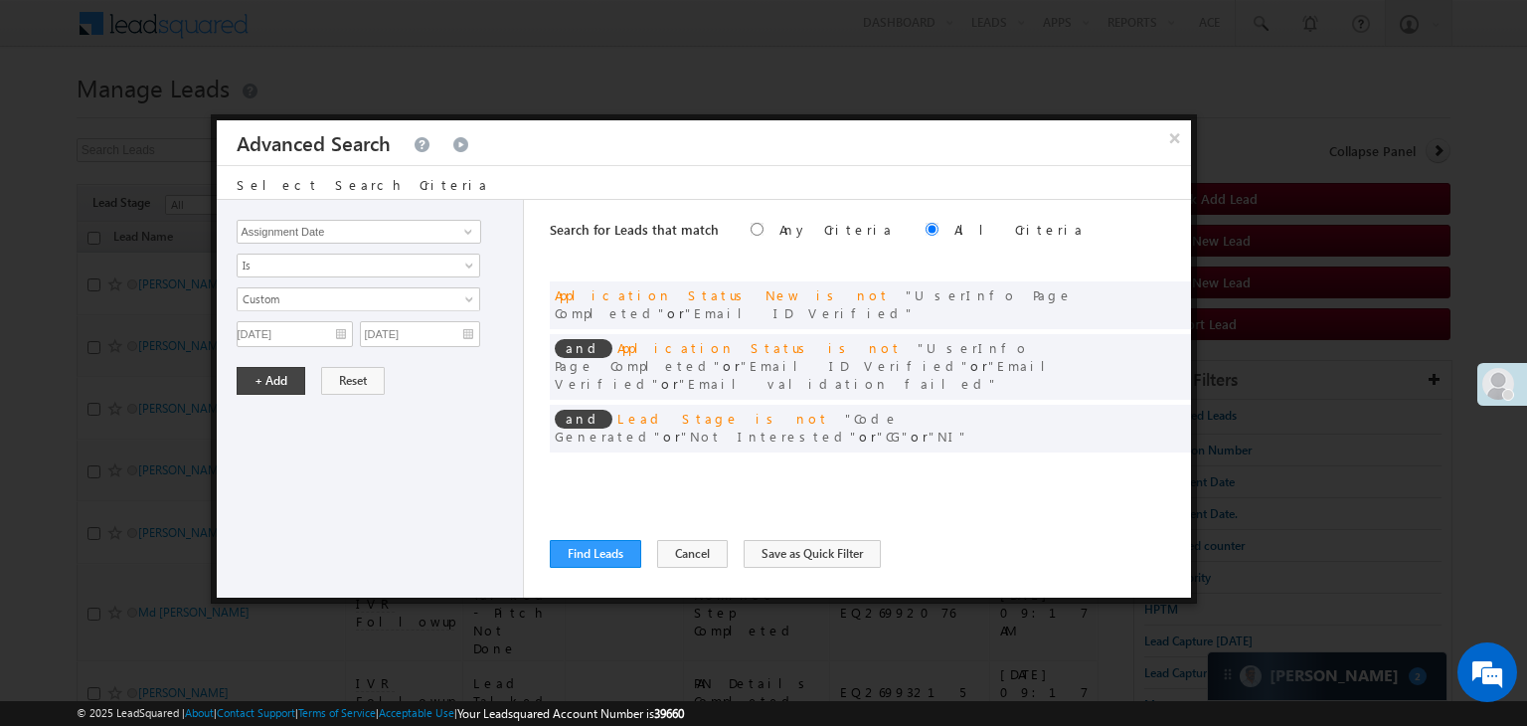
click at [421, 345] on div "Lead Activity Task Sales Group Prospect Id WA Last Message Timestamp 4th Day Di…" at bounding box center [371, 399] width 308 height 398
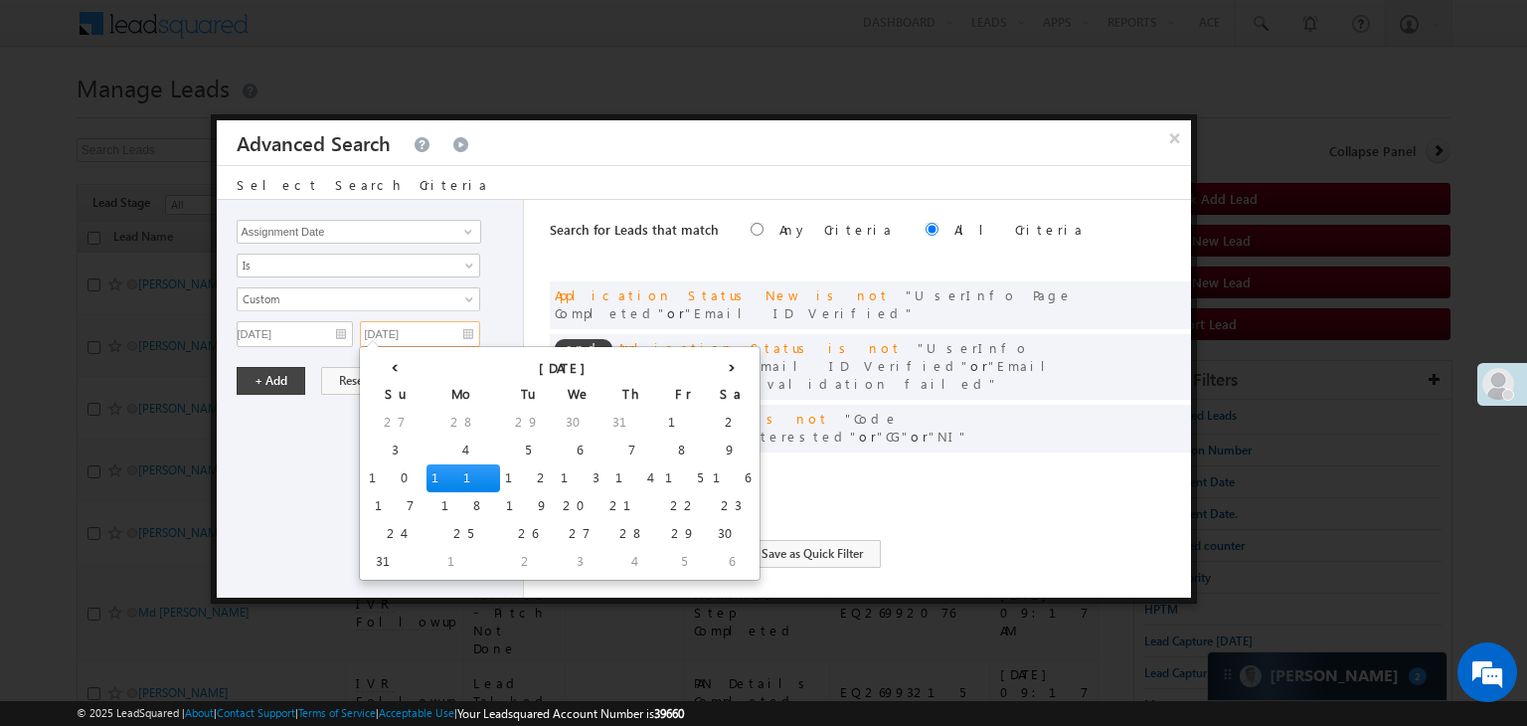
click at [445, 333] on input "[DATE]" at bounding box center [420, 334] width 120 height 26
click at [367, 477] on td "10" at bounding box center [395, 478] width 63 height 28
type input "[DATE]"
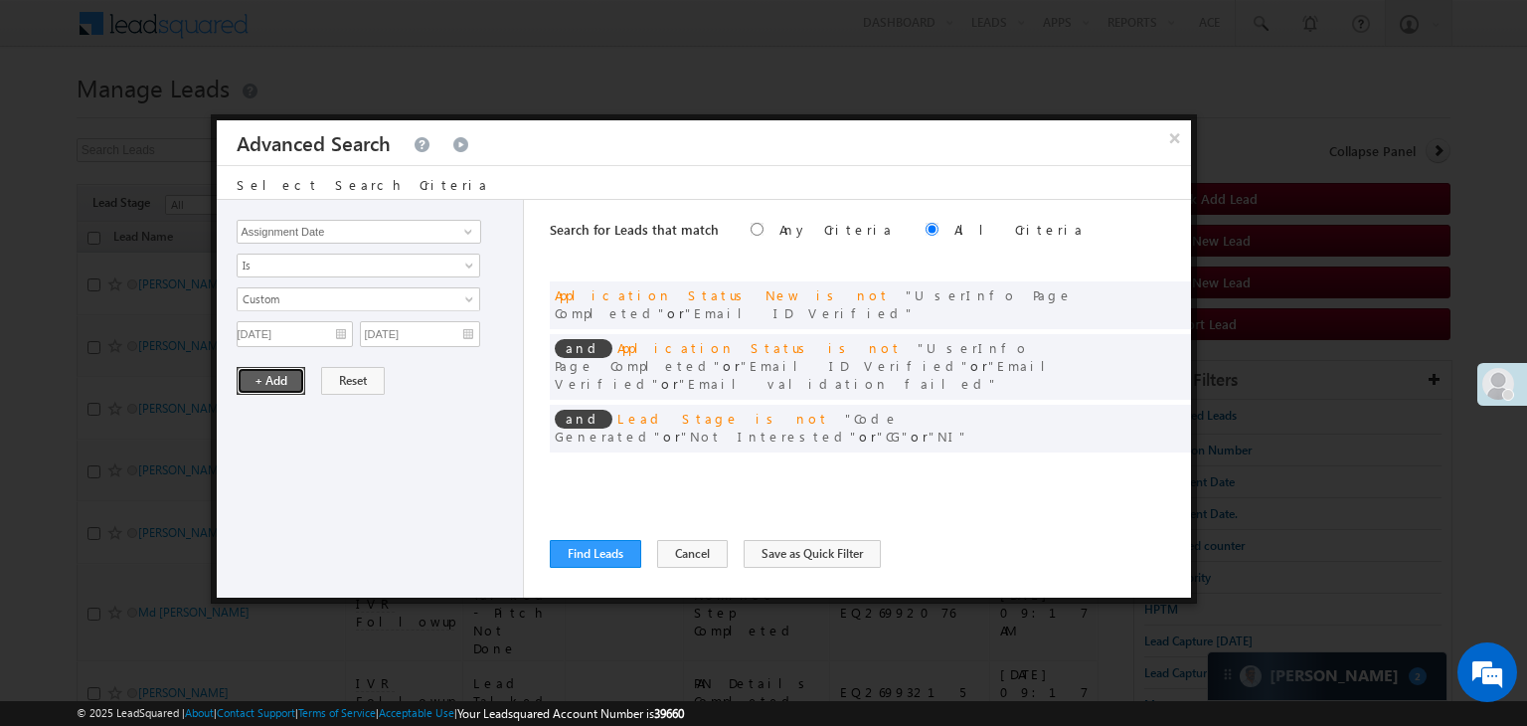
click at [280, 385] on button "+ Add" at bounding box center [271, 381] width 69 height 28
click at [625, 551] on button "Find Leads" at bounding box center [595, 554] width 91 height 28
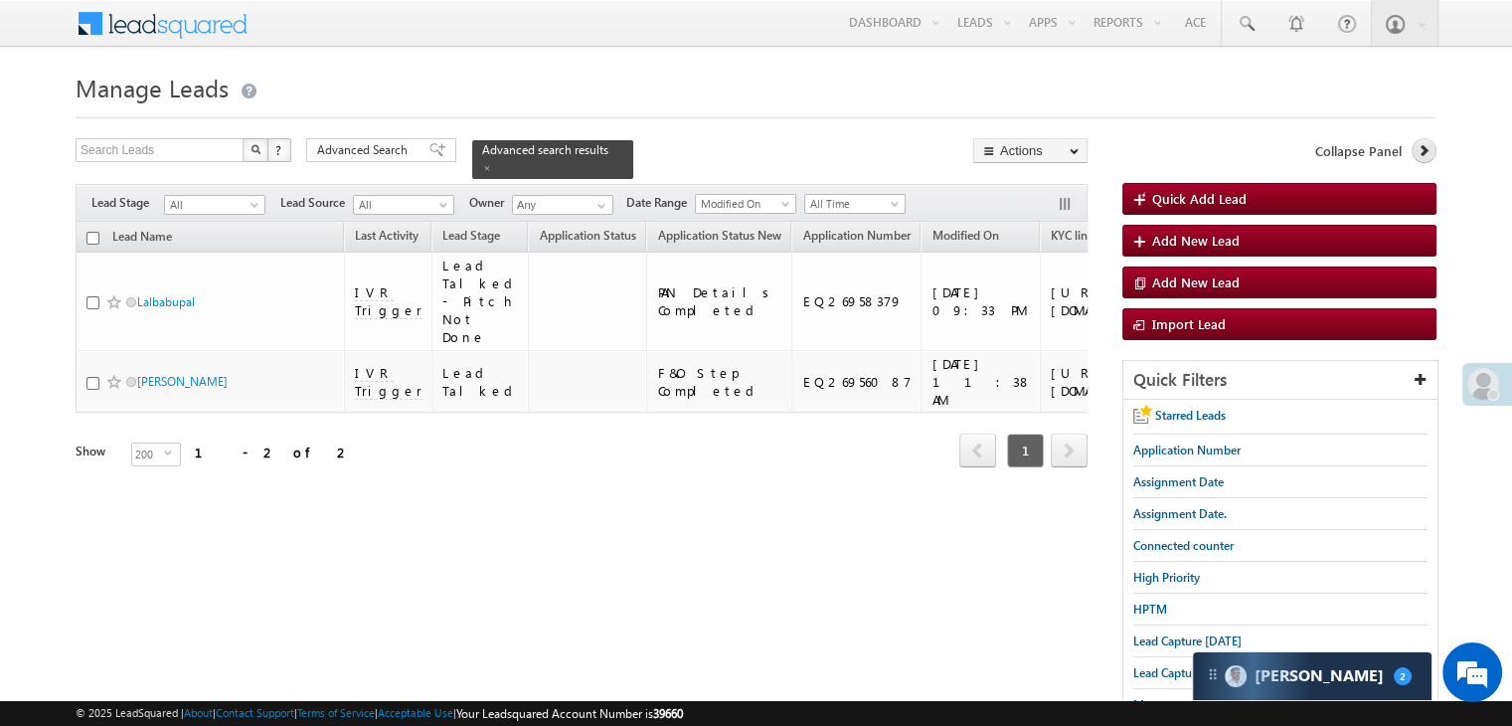
click at [1424, 152] on icon at bounding box center [1424, 150] width 14 height 14
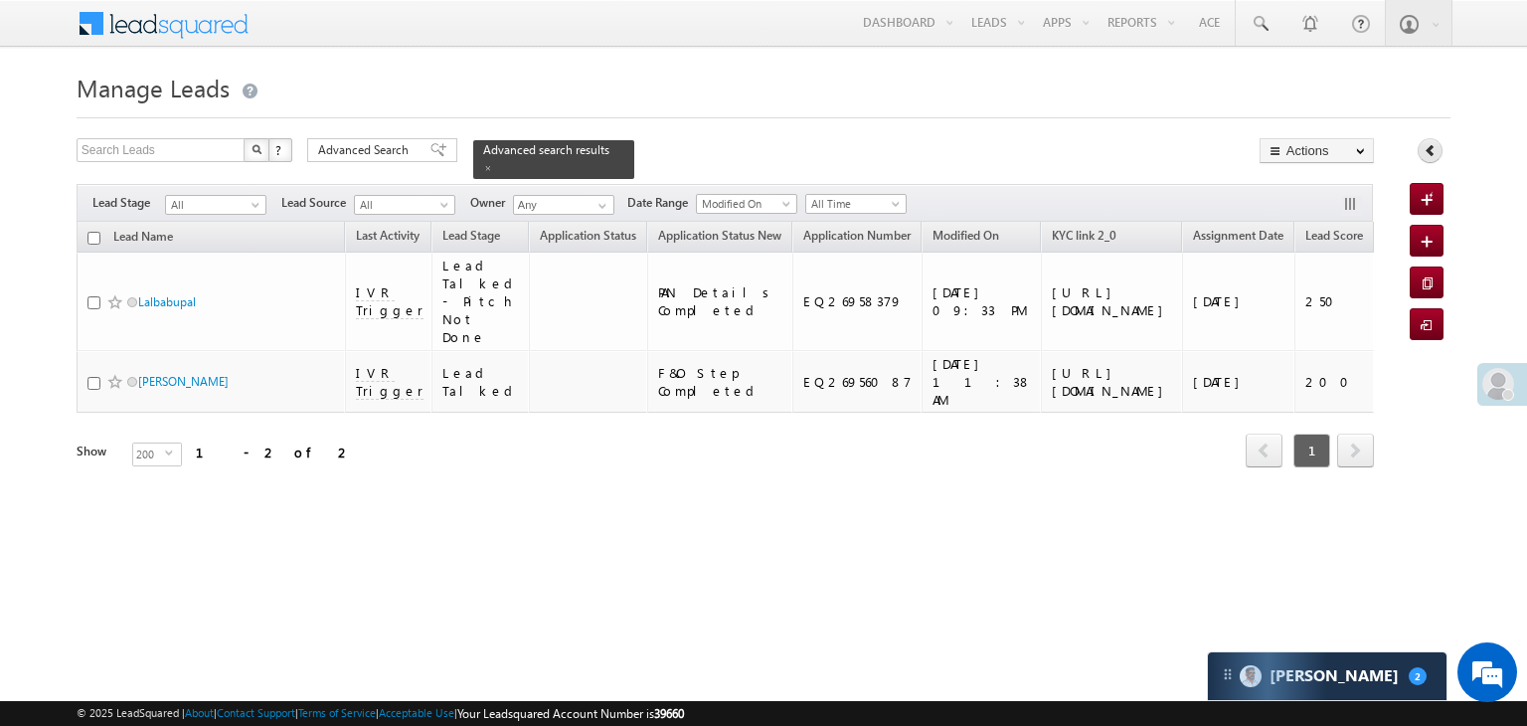
click at [1424, 152] on icon at bounding box center [1431, 150] width 14 height 14
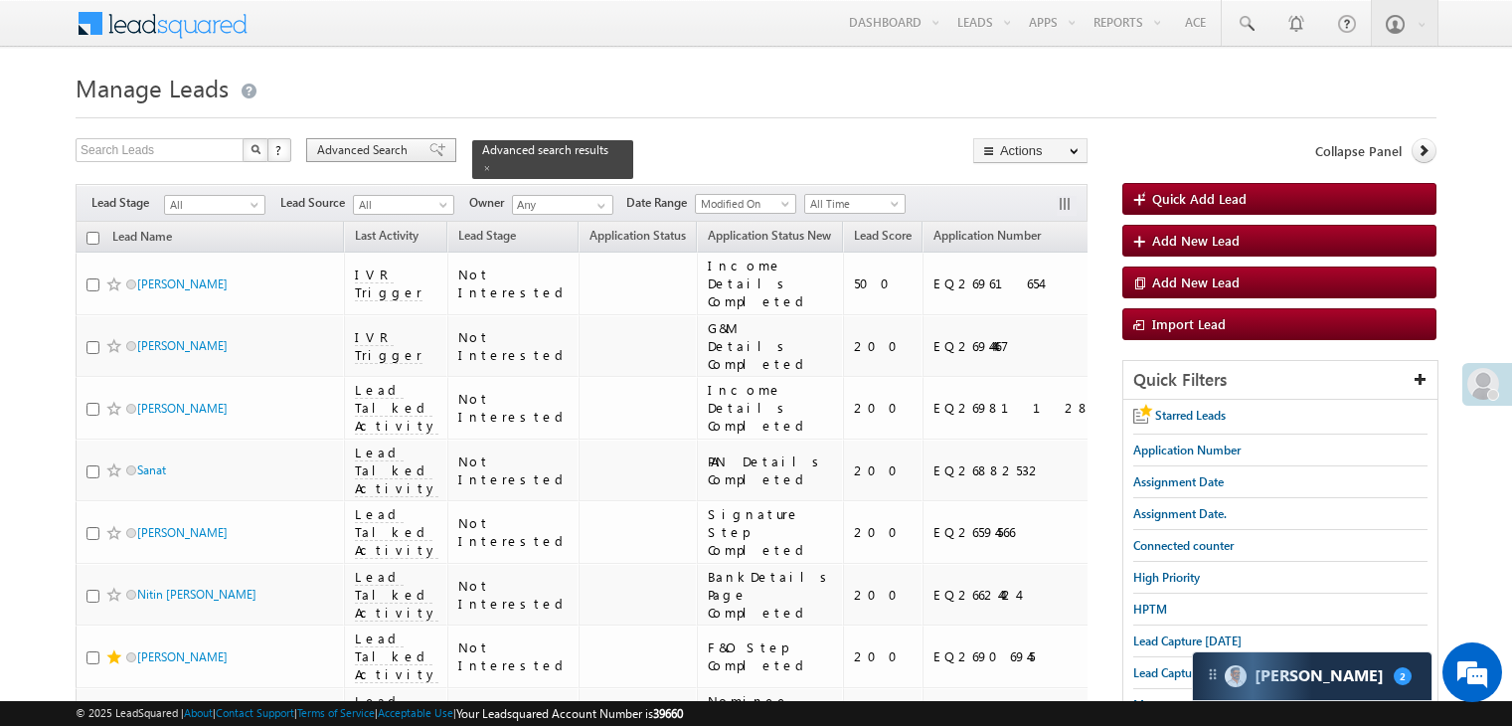
click at [389, 150] on span "Advanced Search" at bounding box center [365, 150] width 96 height 18
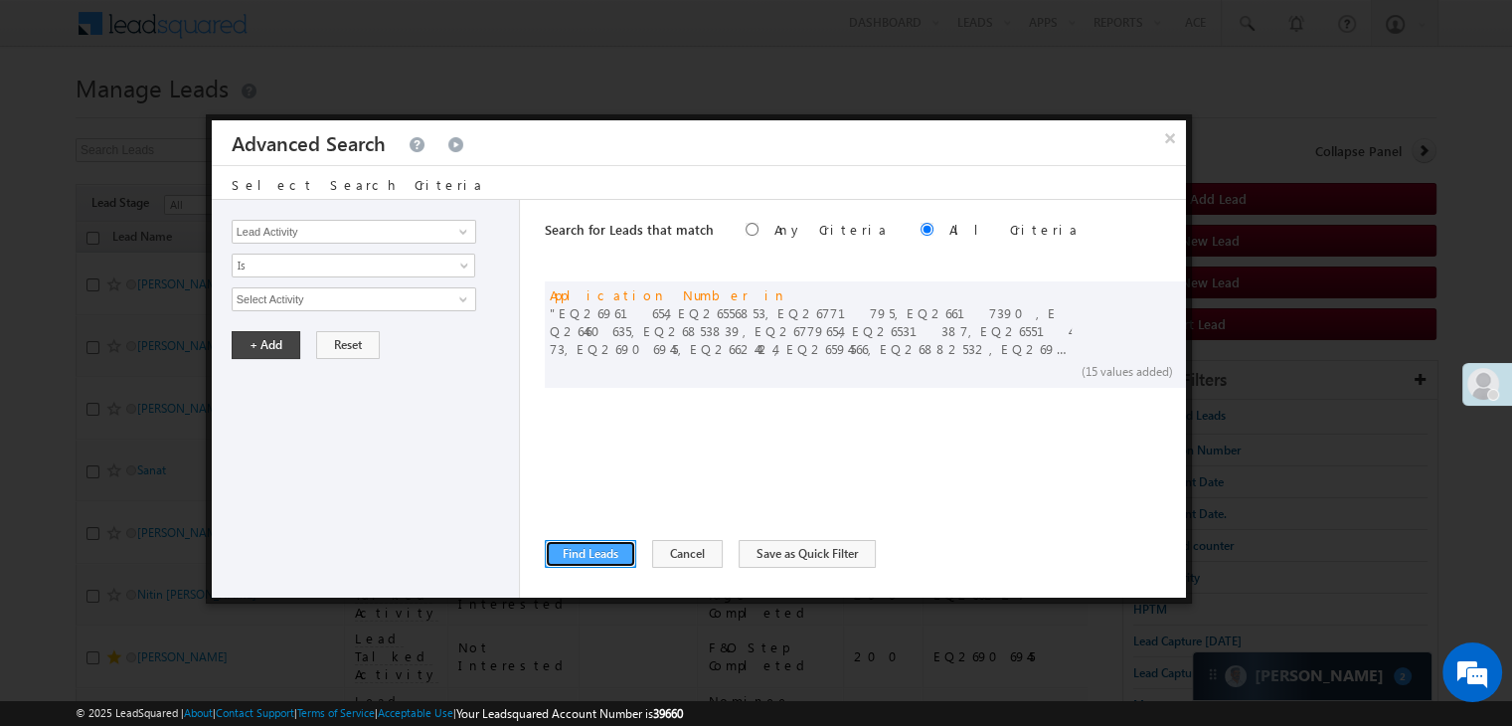
click at [596, 550] on button "Find Leads" at bounding box center [590, 554] width 91 height 28
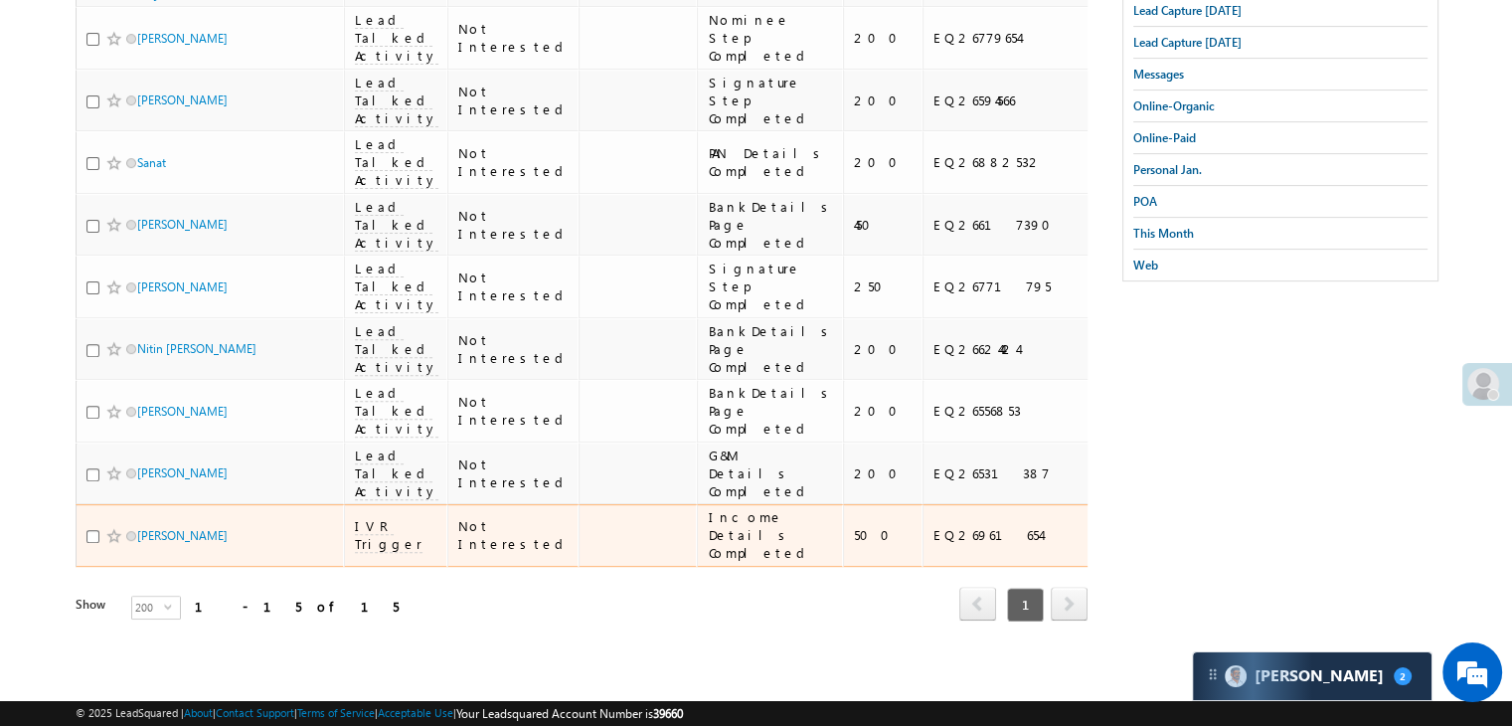
scroll to position [1420, 0]
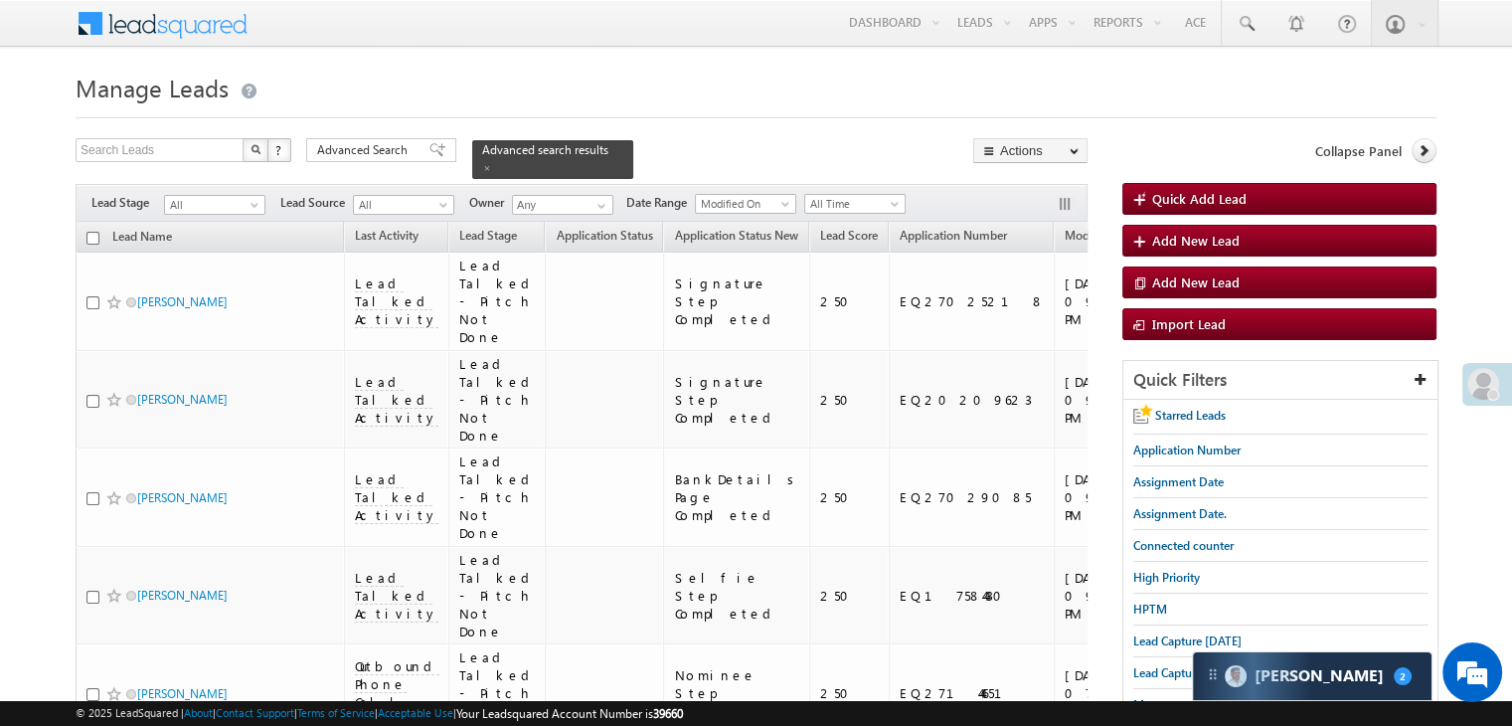
click at [90, 232] on input "checkbox" at bounding box center [92, 238] width 13 height 13
checkbox input "true"
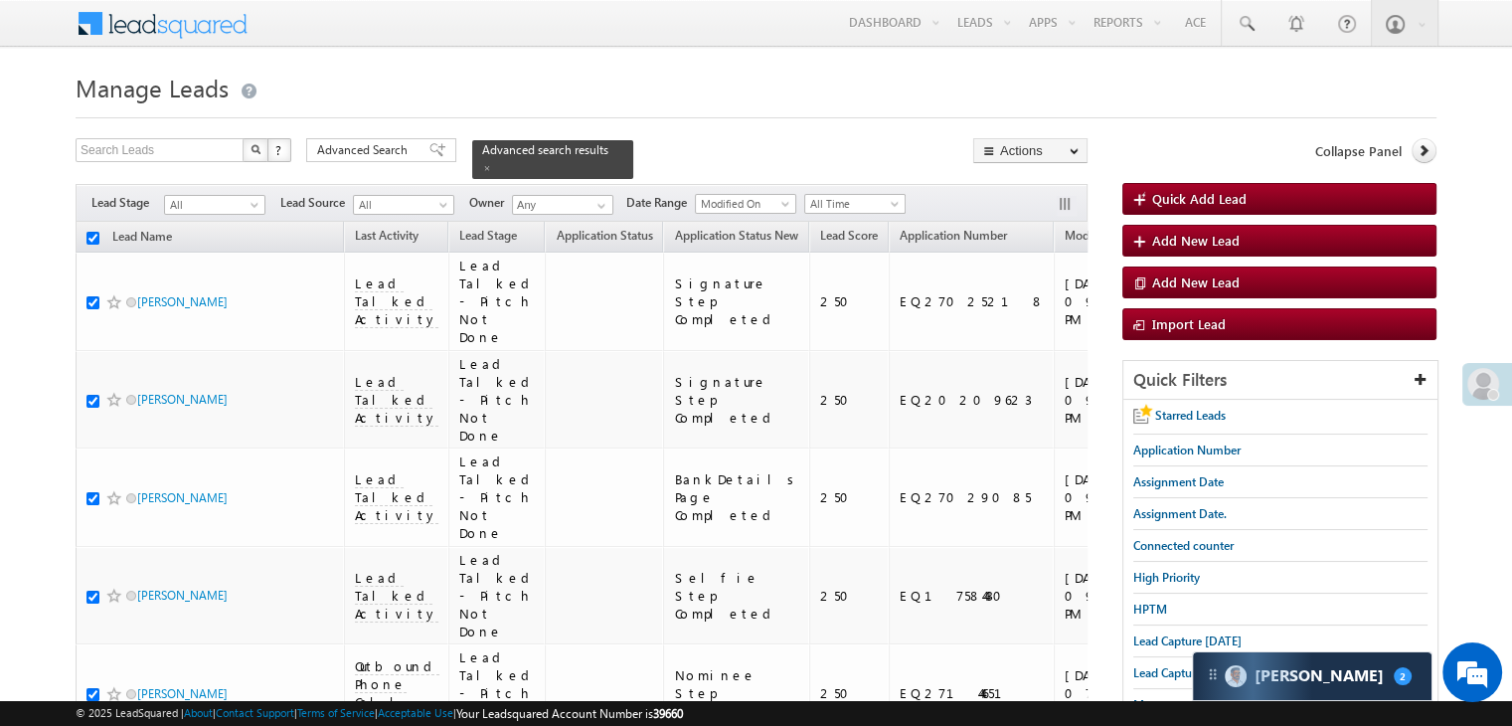
checkbox input "true"
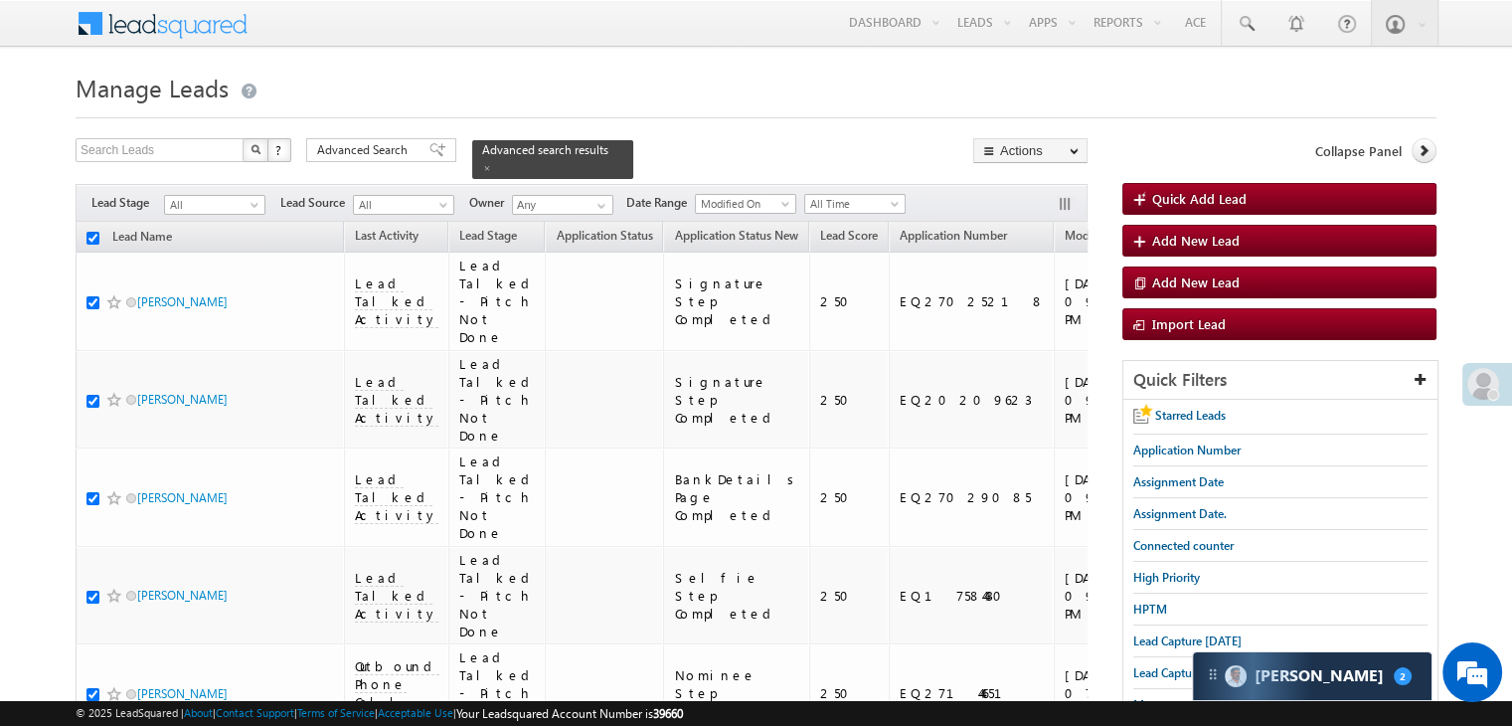
checkbox input "true"
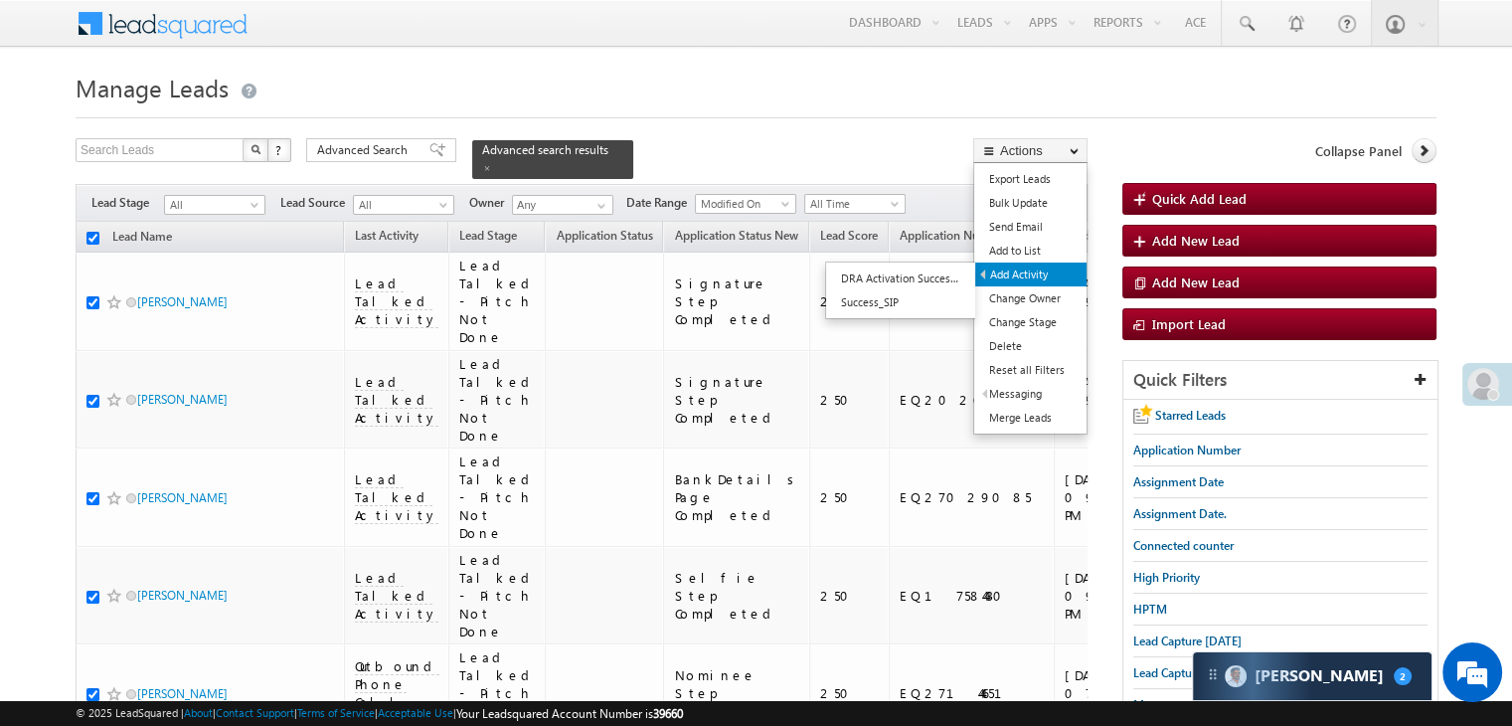
click at [1039, 276] on link "Add Activity" at bounding box center [1030, 274] width 111 height 24
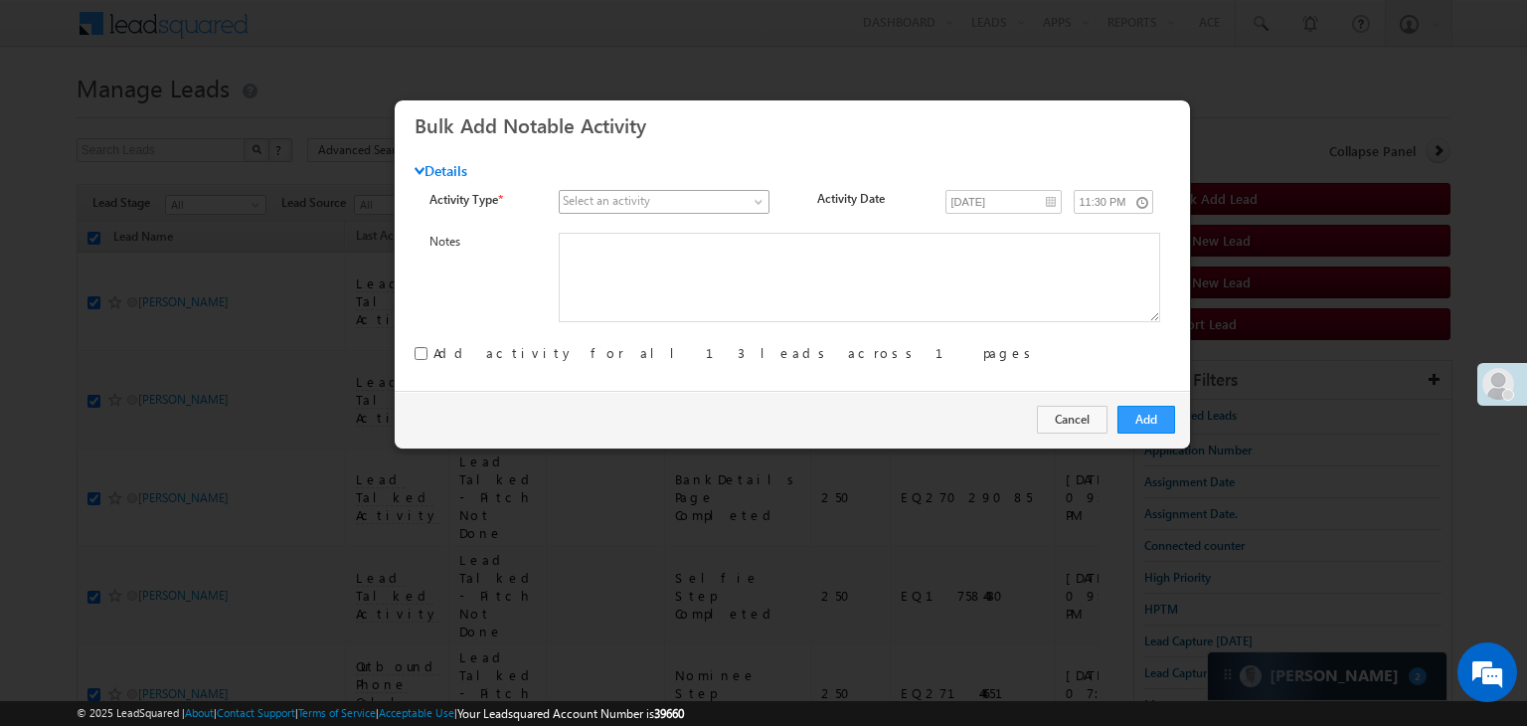
click at [742, 204] on span at bounding box center [654, 202] width 188 height 18
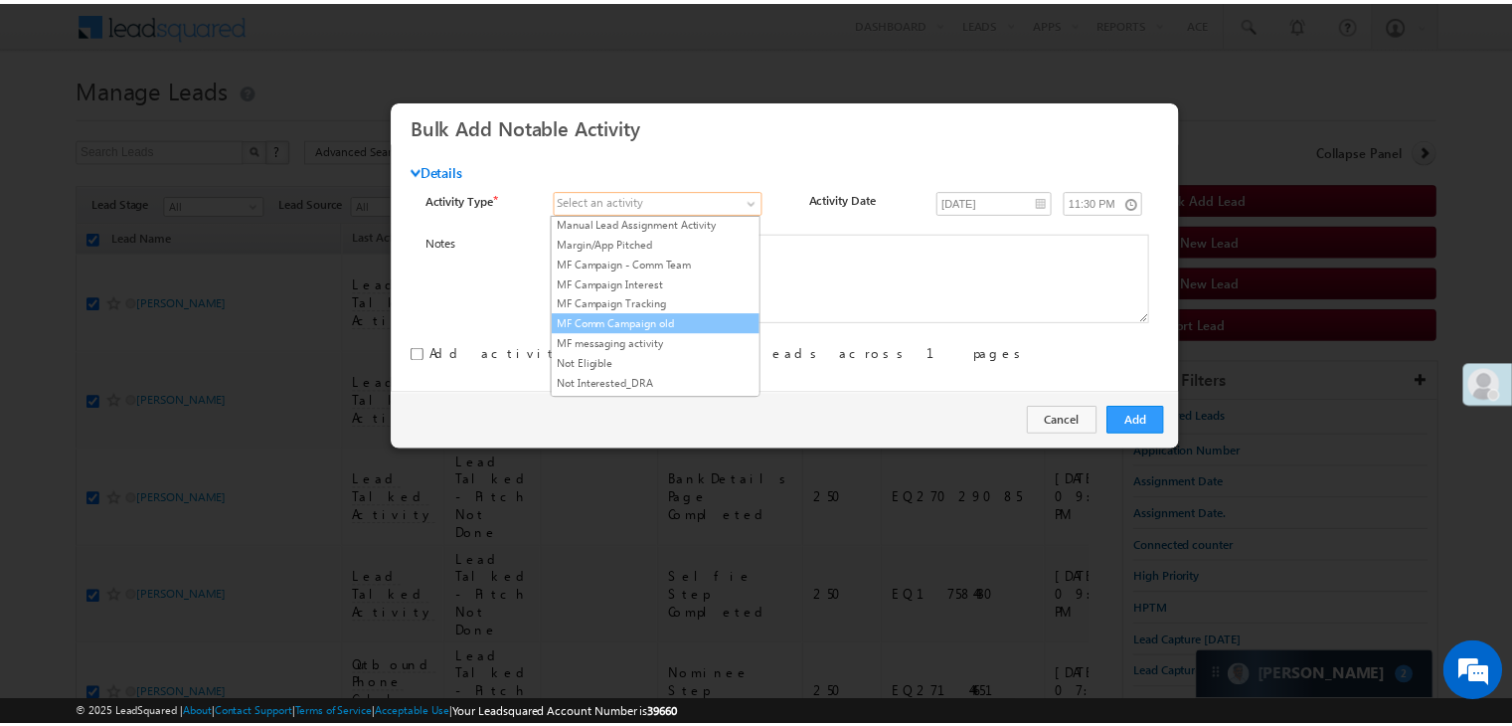
scroll to position [1292, 0]
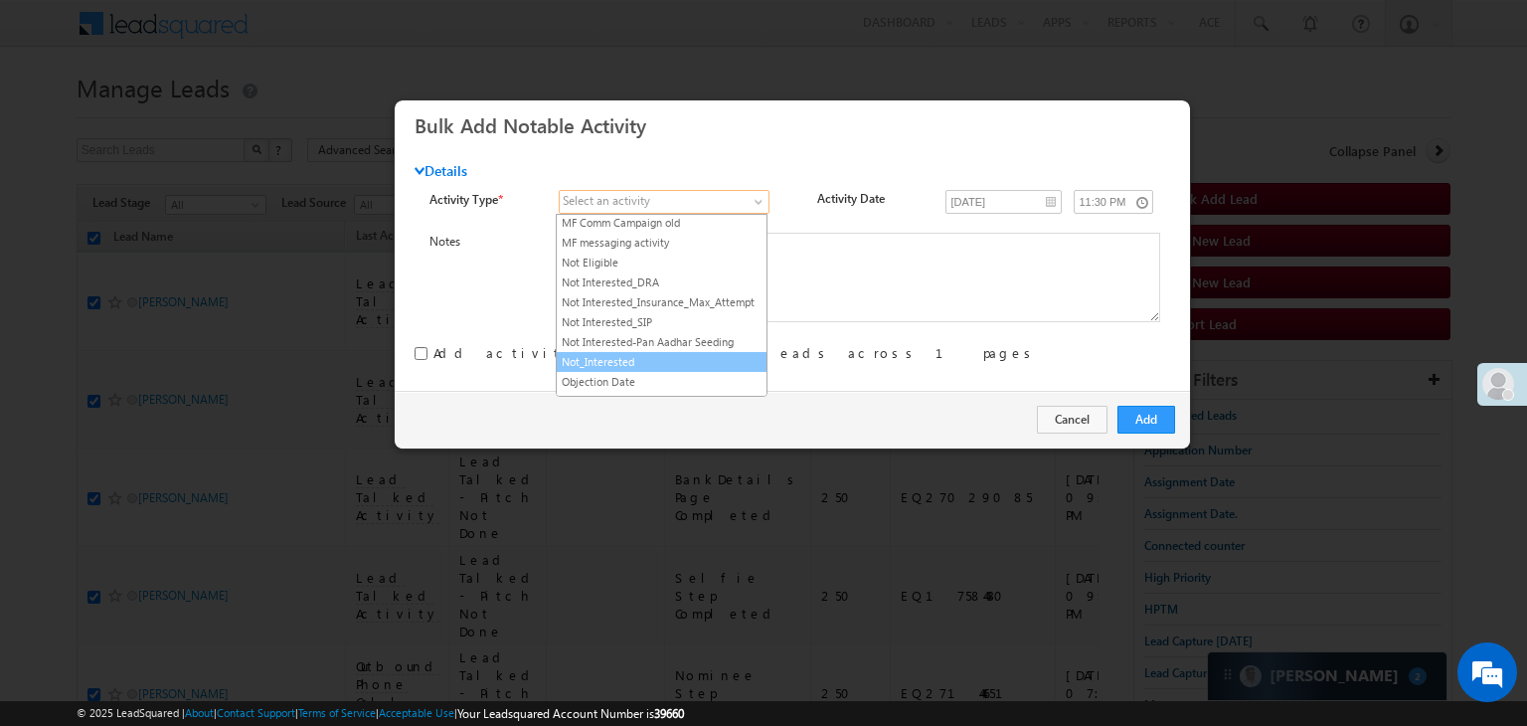
click at [658, 353] on link "Not_Interested" at bounding box center [662, 362] width 210 height 18
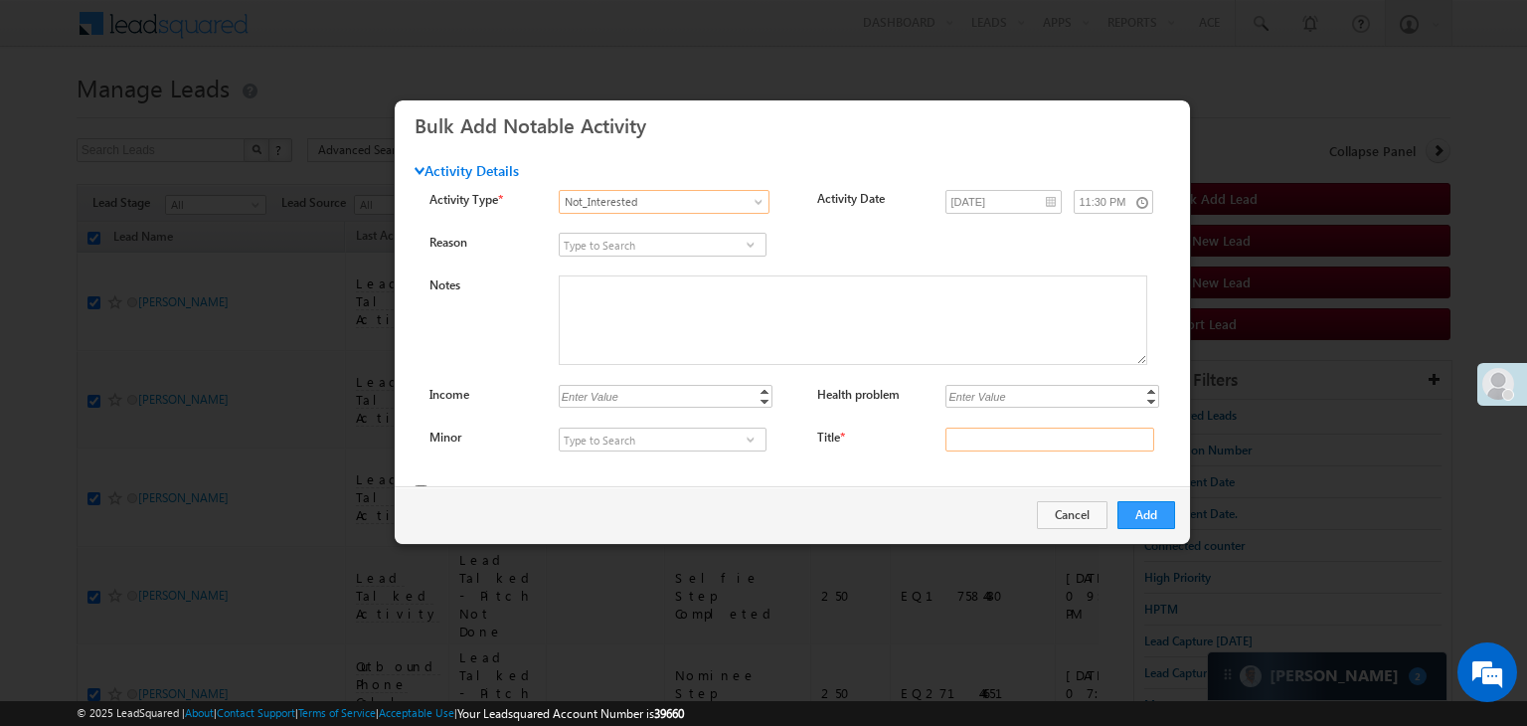
click at [1063, 441] on input "Title *" at bounding box center [1049, 439] width 209 height 24
type input "na"
click at [1138, 514] on button "Add" at bounding box center [1146, 515] width 58 height 28
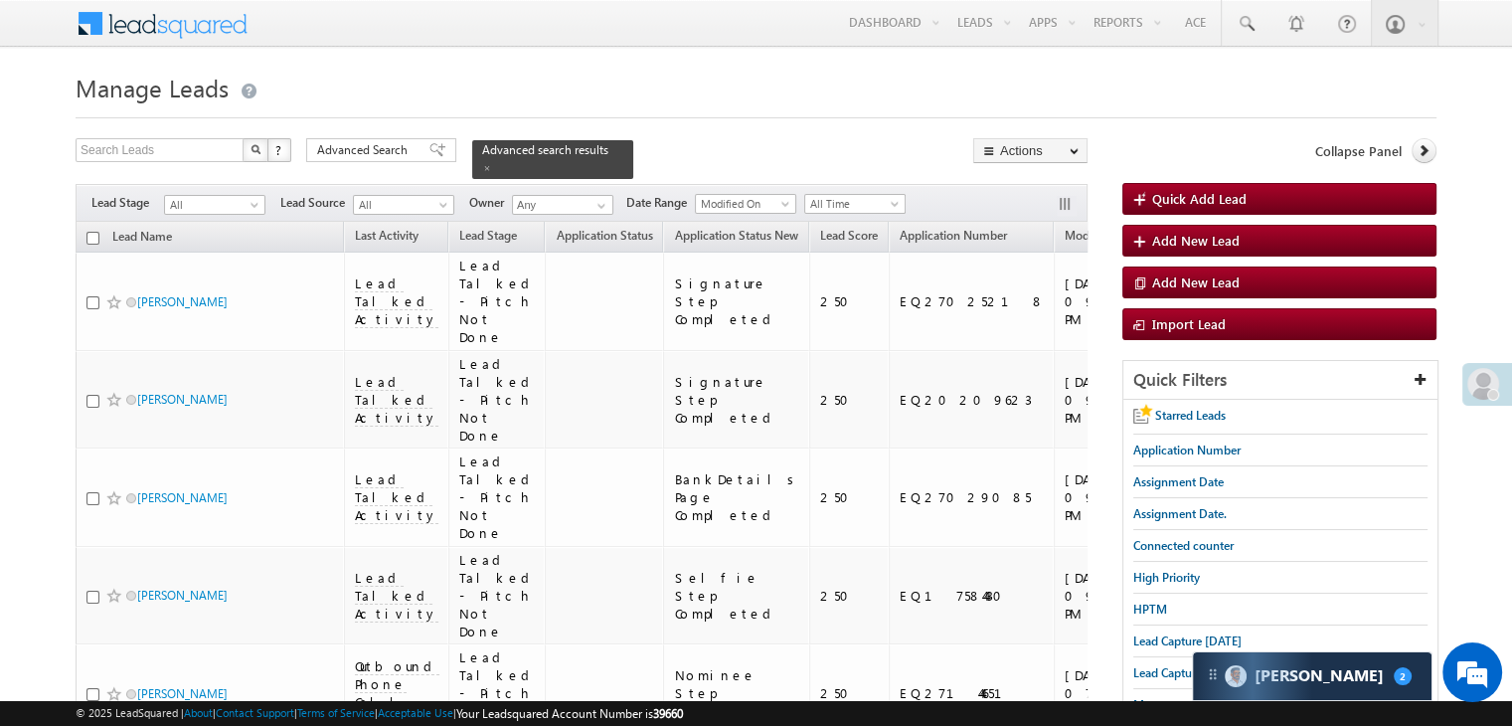
checkbox input "false"
drag, startPoint x: 418, startPoint y: 145, endPoint x: 469, endPoint y: 434, distance: 293.9
click at [429, 145] on span at bounding box center [437, 150] width 16 height 14
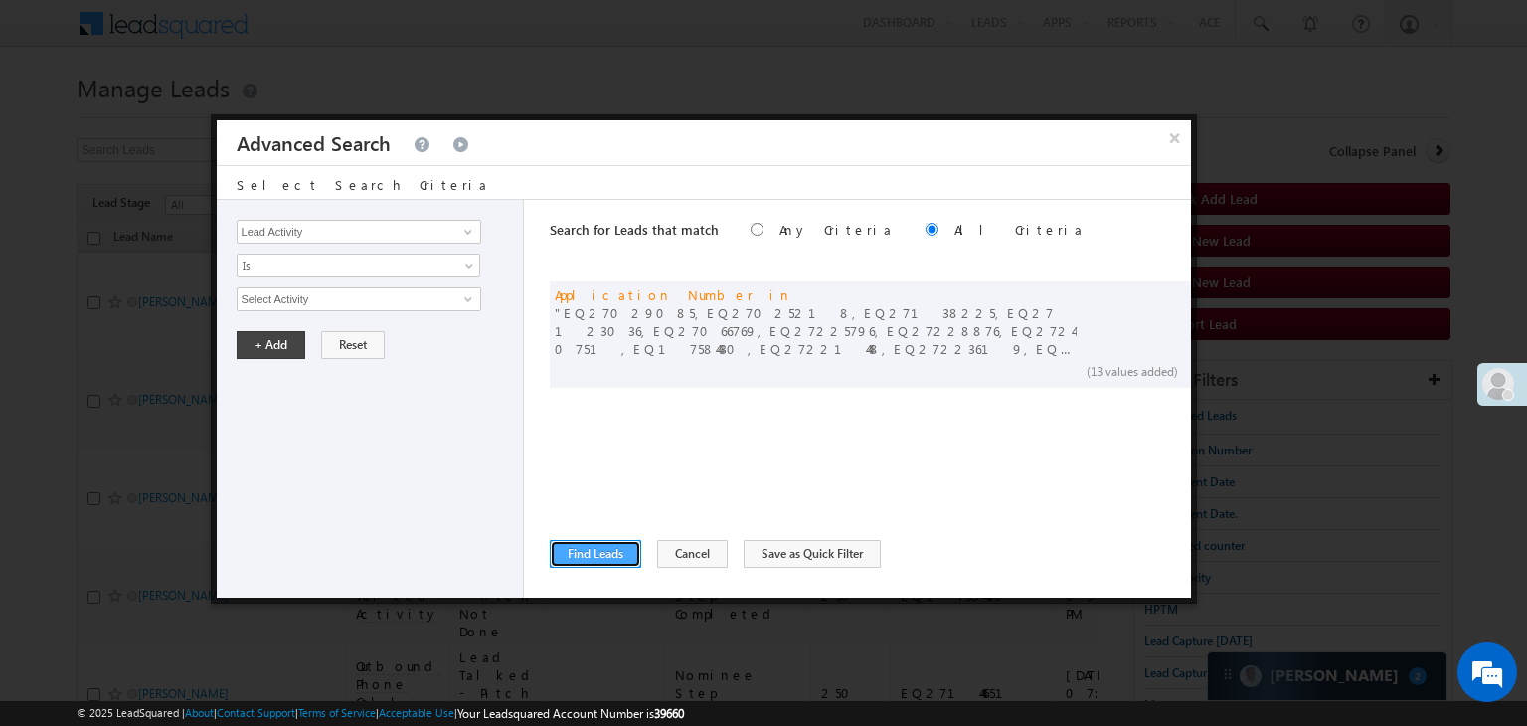
click at [597, 554] on button "Find Leads" at bounding box center [595, 554] width 91 height 28
